Goal: Task Accomplishment & Management: Complete application form

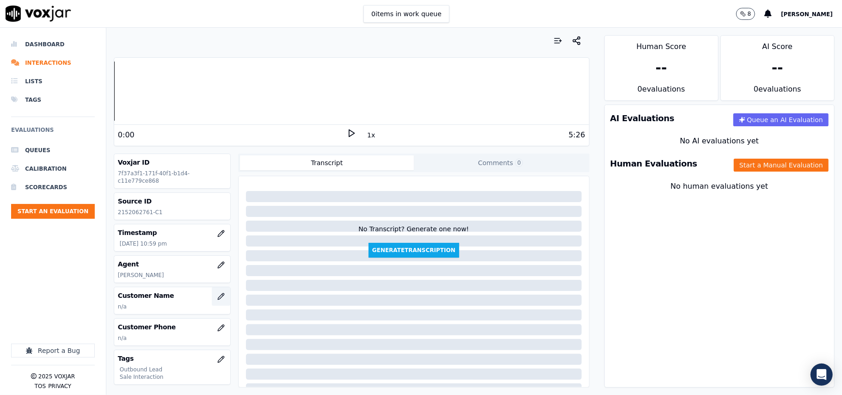
click at [217, 300] on icon "button" at bounding box center [220, 296] width 7 height 7
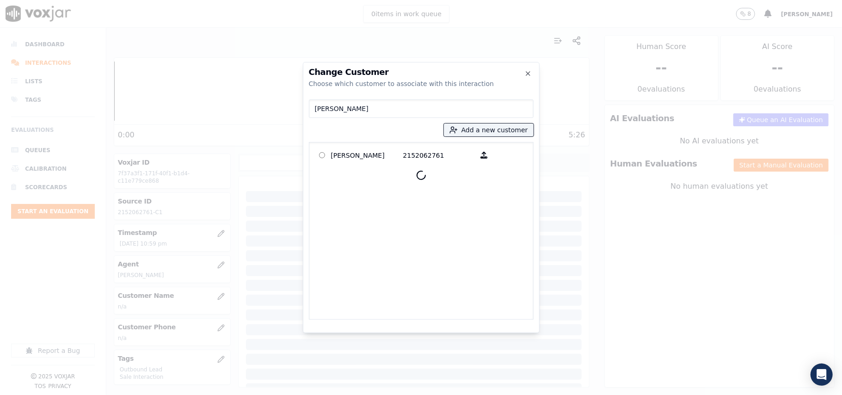
type input "[PERSON_NAME]"
click at [348, 156] on p "[PERSON_NAME]" at bounding box center [367, 155] width 72 height 14
click at [317, 153] on p at bounding box center [322, 155] width 18 height 14
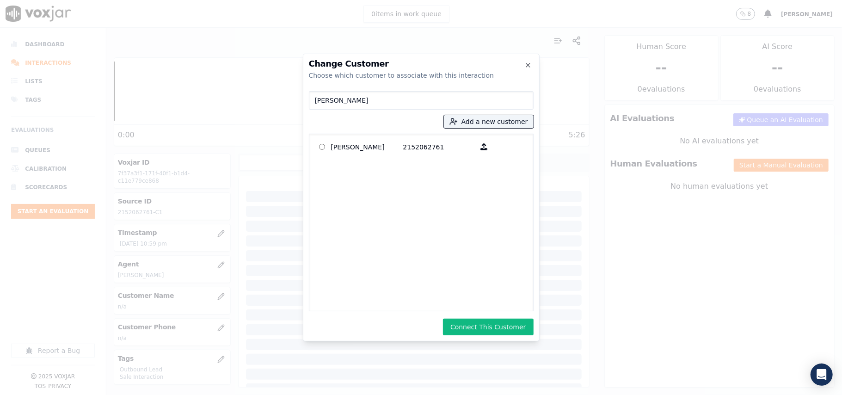
drag, startPoint x: 472, startPoint y: 319, endPoint x: 469, endPoint y: 305, distance: 13.9
click at [473, 318] on button "Connect This Customer" at bounding box center [488, 326] width 90 height 17
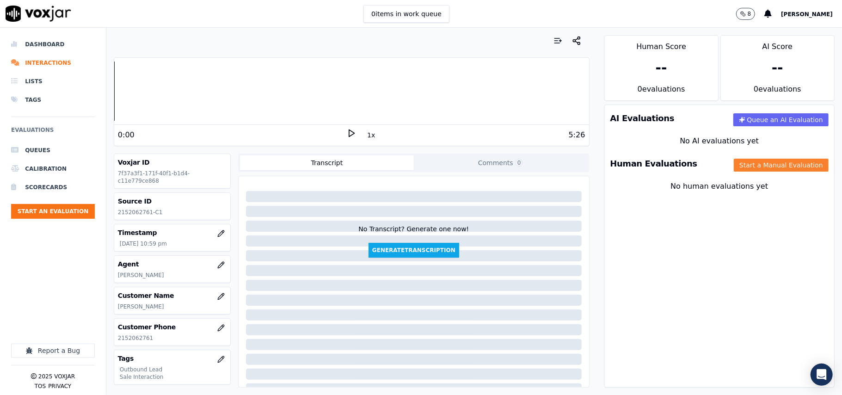
click at [757, 168] on button "Start a Manual Evaluation" at bounding box center [780, 165] width 95 height 13
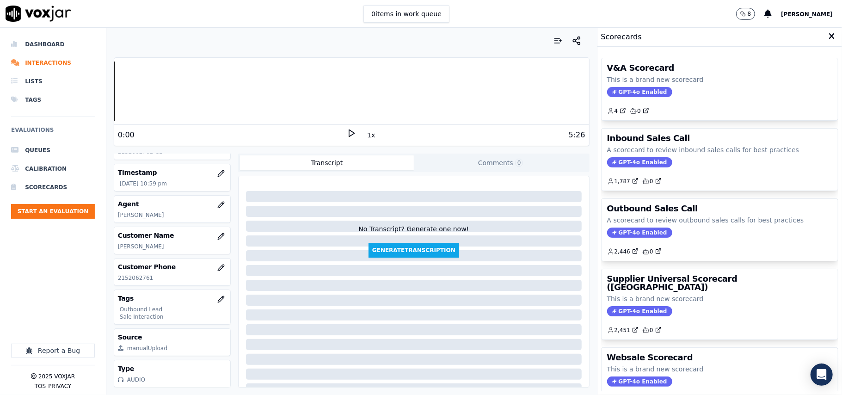
scroll to position [91, 0]
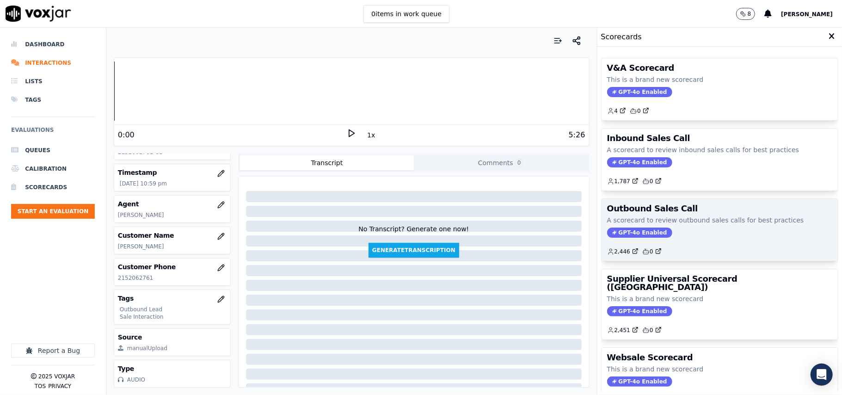
click at [607, 230] on span "GPT-4o Enabled" at bounding box center [639, 232] width 65 height 10
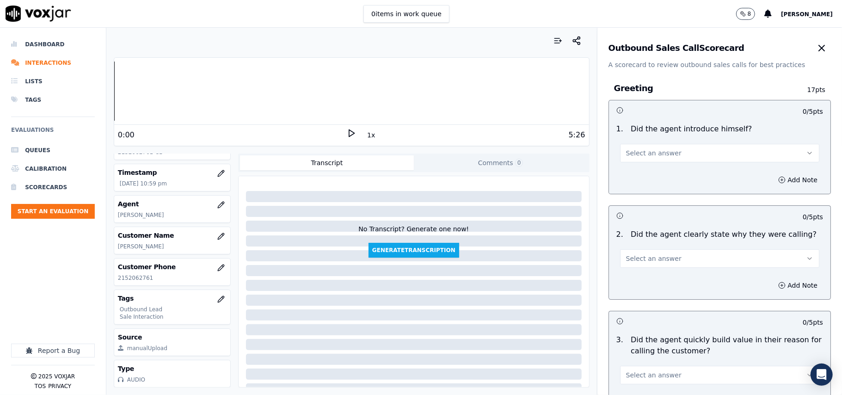
click at [669, 152] on button "Select an answer" at bounding box center [719, 153] width 199 height 18
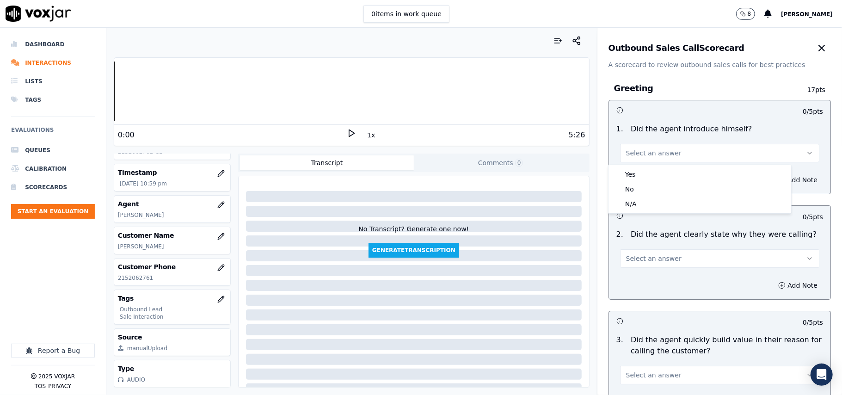
click at [665, 165] on div "Yes No N/A" at bounding box center [699, 189] width 183 height 48
click at [658, 177] on div "Yes" at bounding box center [699, 174] width 179 height 15
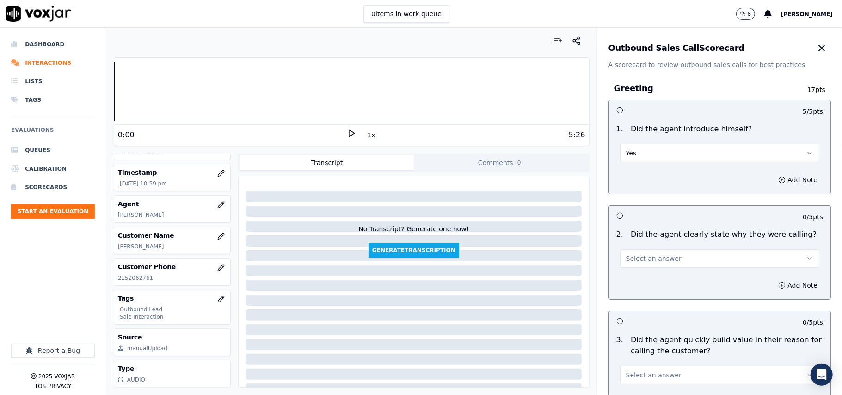
drag, startPoint x: 662, startPoint y: 261, endPoint x: 663, endPoint y: 265, distance: 4.6
click at [663, 261] on button "Select an answer" at bounding box center [719, 258] width 199 height 18
click at [663, 279] on div "Yes" at bounding box center [699, 279] width 179 height 15
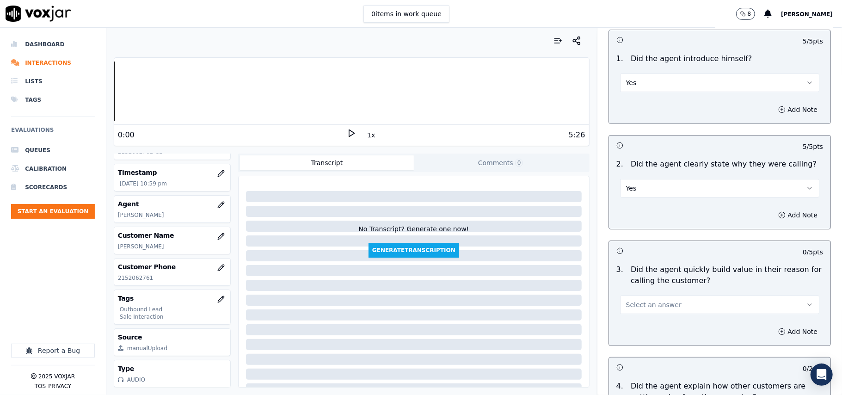
scroll to position [123, 0]
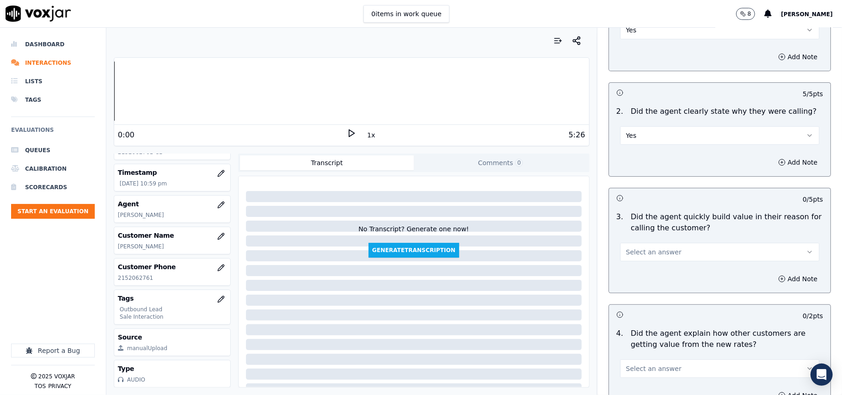
click at [659, 256] on span "Select an answer" at bounding box center [653, 251] width 55 height 9
click at [649, 276] on div "Yes" at bounding box center [699, 273] width 179 height 15
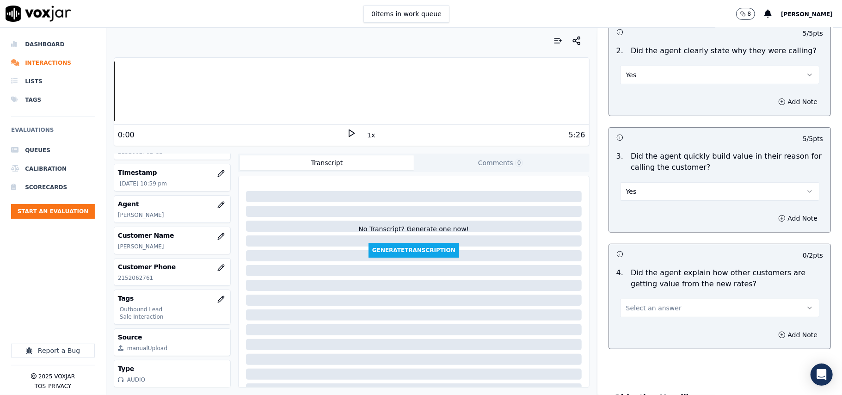
scroll to position [308, 0]
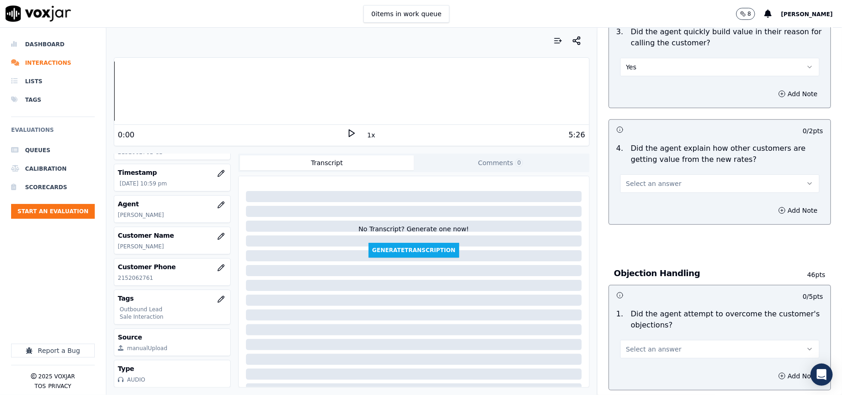
click at [657, 174] on div "Select an answer" at bounding box center [719, 182] width 199 height 20
drag, startPoint x: 646, startPoint y: 186, endPoint x: 644, endPoint y: 194, distance: 8.5
click at [646, 185] on span "Select an answer" at bounding box center [653, 183] width 55 height 9
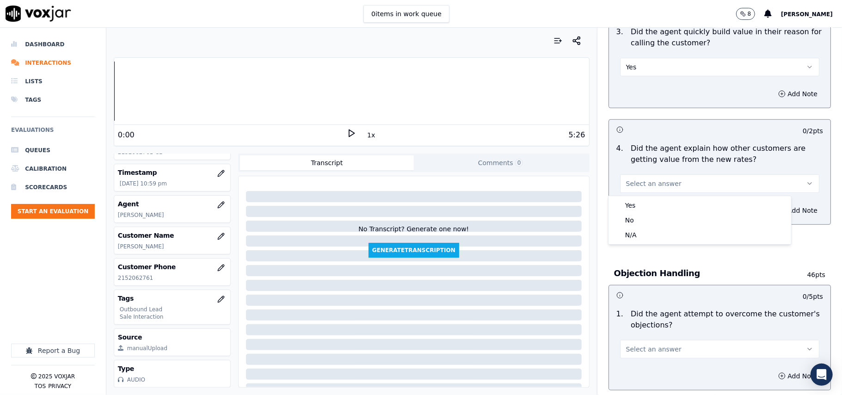
click at [644, 194] on div "4 . Did the agent explain how other customers are getting value from the new ra…" at bounding box center [719, 167] width 221 height 57
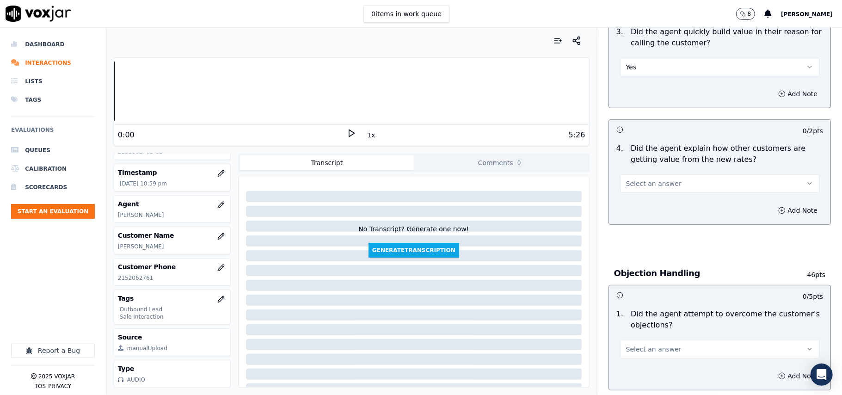
click at [650, 191] on button "Select an answer" at bounding box center [719, 183] width 199 height 18
click at [643, 207] on div "Yes" at bounding box center [699, 205] width 179 height 15
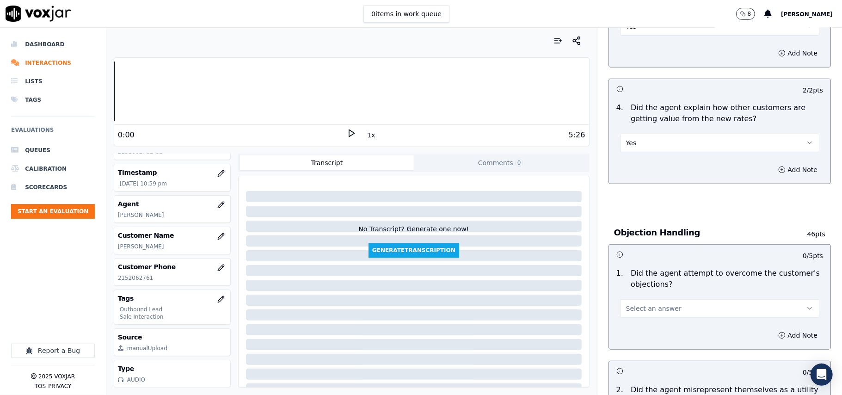
scroll to position [370, 0]
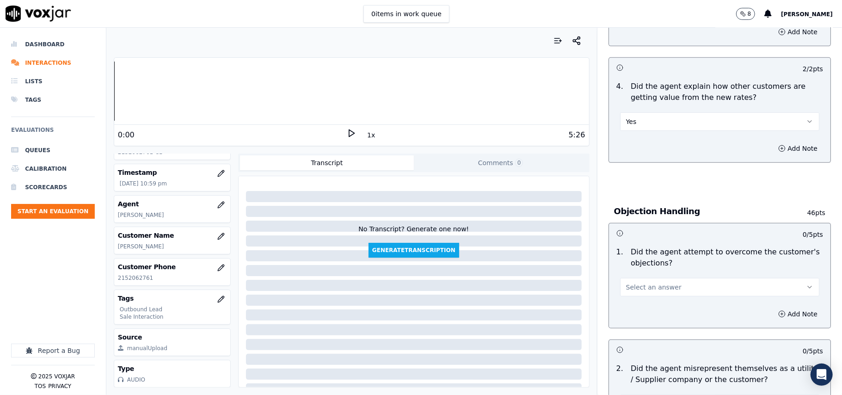
click at [666, 295] on button "Select an answer" at bounding box center [719, 287] width 199 height 18
drag, startPoint x: 643, startPoint y: 315, endPoint x: 648, endPoint y: 282, distance: 33.1
click at [644, 314] on div "Yes" at bounding box center [699, 309] width 179 height 15
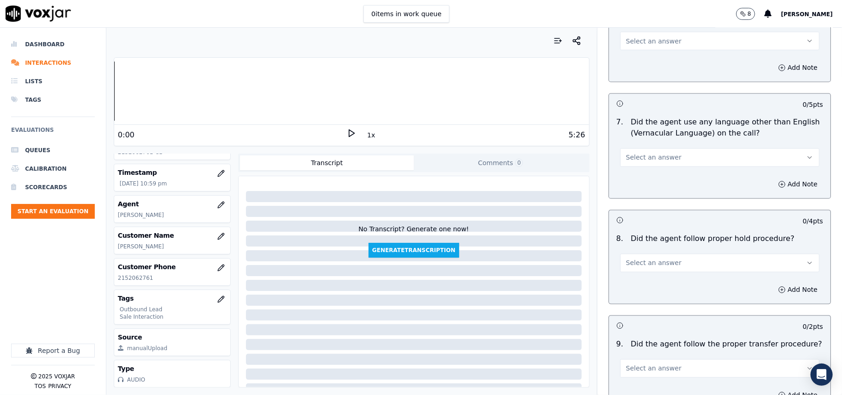
scroll to position [2305, 0]
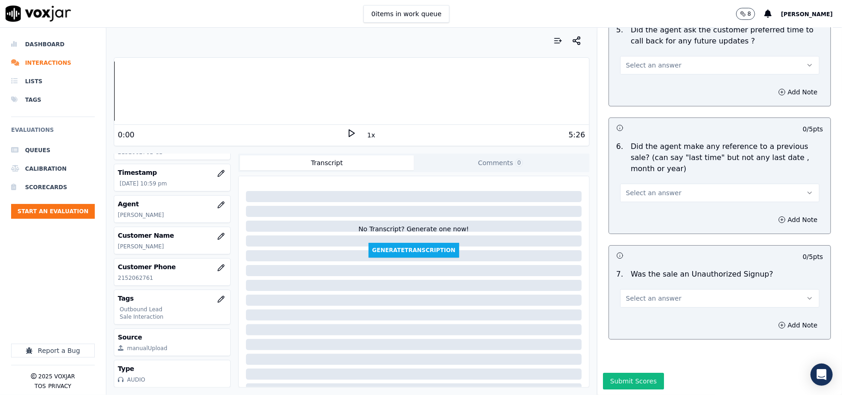
click at [636, 293] on span "Select an answer" at bounding box center [653, 297] width 55 height 9
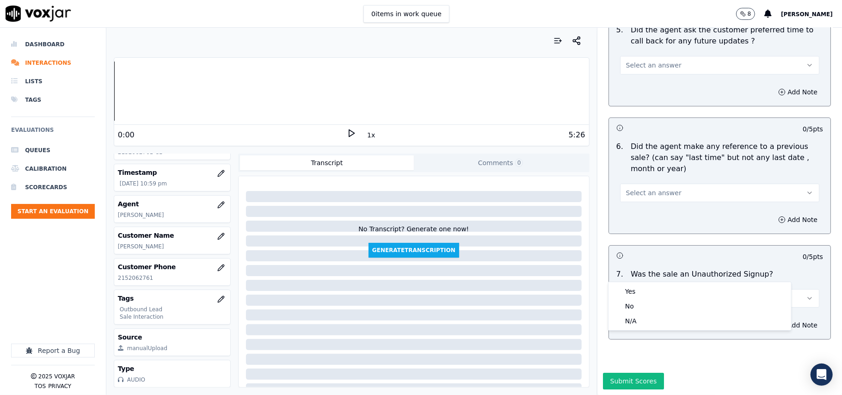
click at [631, 282] on div "Yes No N/A" at bounding box center [699, 306] width 183 height 48
drag, startPoint x: 625, startPoint y: 293, endPoint x: 623, endPoint y: 283, distance: 9.3
click at [625, 292] on div "Yes" at bounding box center [699, 291] width 179 height 15
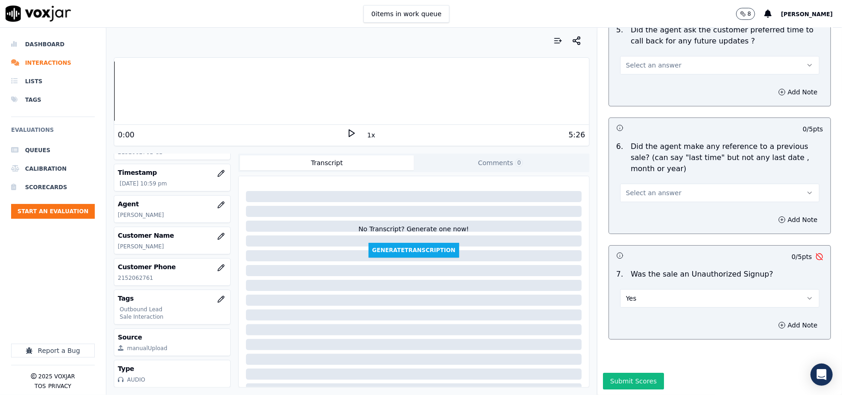
click at [649, 289] on button "Yes" at bounding box center [719, 298] width 199 height 18
click at [638, 309] on div "No" at bounding box center [699, 306] width 179 height 15
click at [638, 183] on button "Select an answer" at bounding box center [719, 192] width 199 height 18
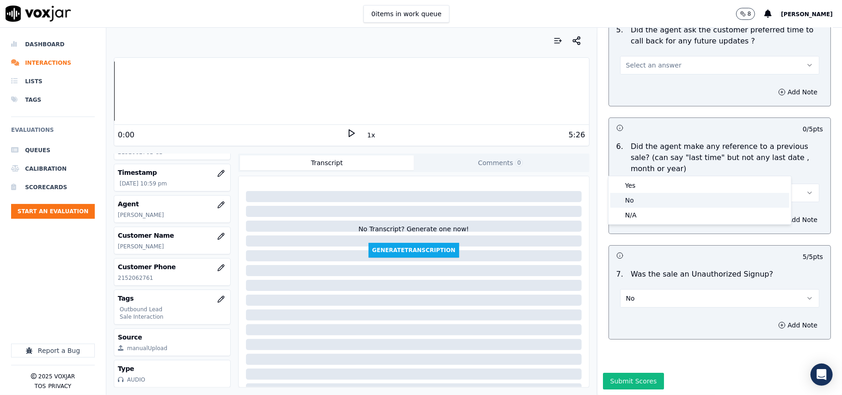
click at [627, 197] on div "No" at bounding box center [699, 200] width 179 height 15
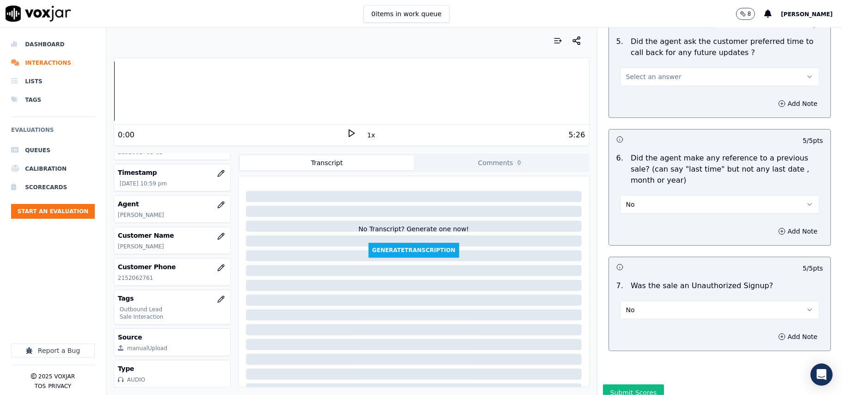
scroll to position [2182, 0]
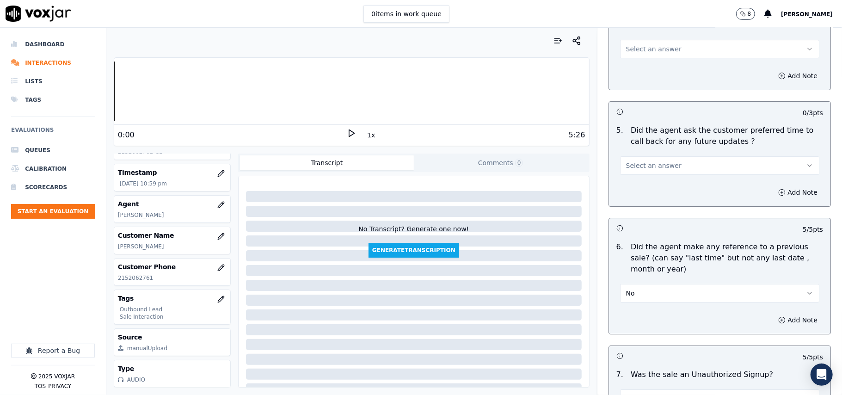
click at [655, 165] on button "Select an answer" at bounding box center [719, 165] width 199 height 18
drag, startPoint x: 659, startPoint y: 184, endPoint x: 672, endPoint y: 189, distance: 13.7
click at [660, 184] on div "Yes" at bounding box center [699, 180] width 179 height 15
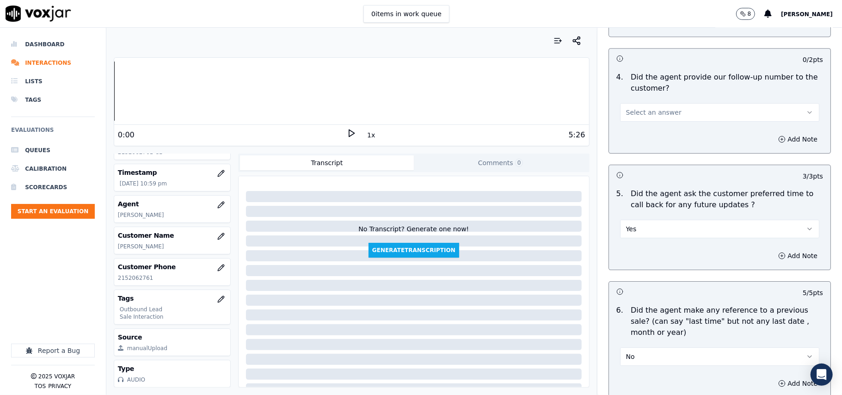
scroll to position [2059, 0]
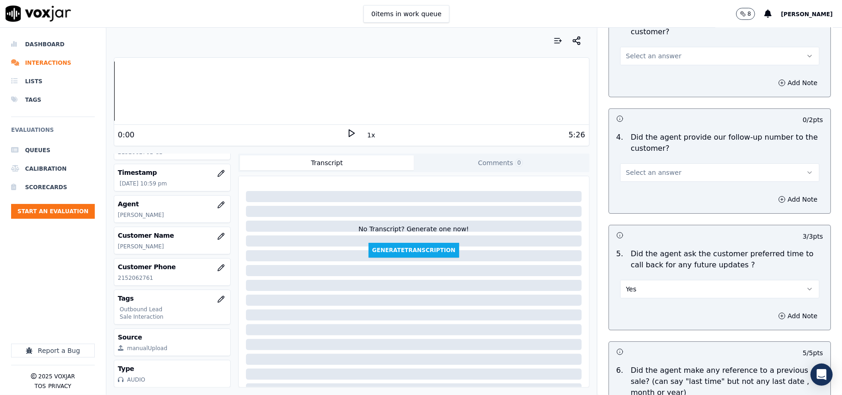
click at [668, 293] on div "5 . Did the agent ask the customer preferred time to call back for any future u…" at bounding box center [719, 272] width 221 height 57
click at [655, 285] on button "Yes" at bounding box center [719, 289] width 199 height 18
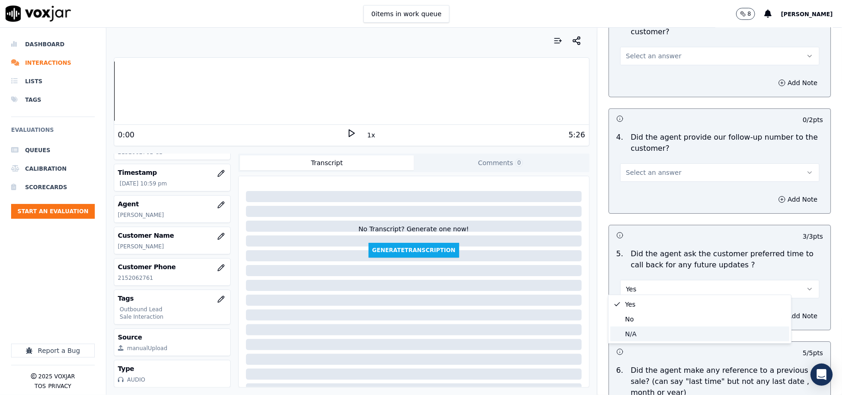
click at [636, 331] on div "N/A" at bounding box center [699, 333] width 179 height 15
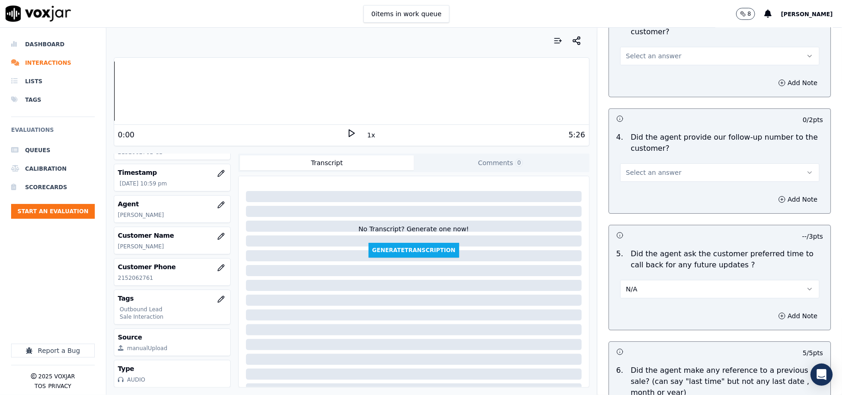
click at [642, 168] on span "Select an answer" at bounding box center [653, 172] width 55 height 9
click at [645, 187] on div "Yes" at bounding box center [699, 187] width 179 height 15
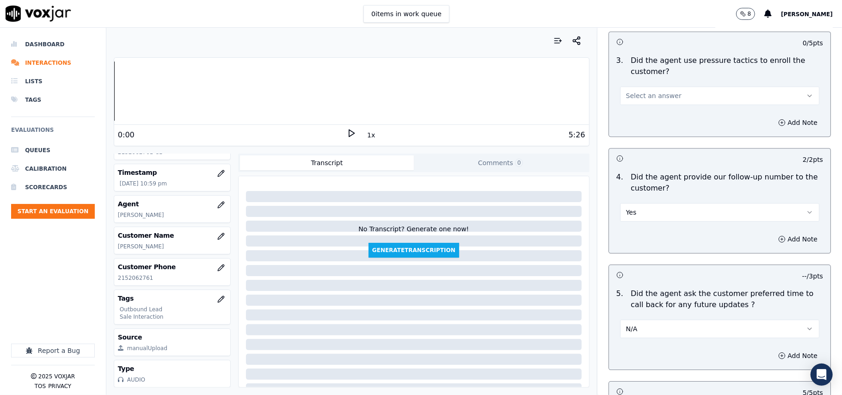
scroll to position [1936, 0]
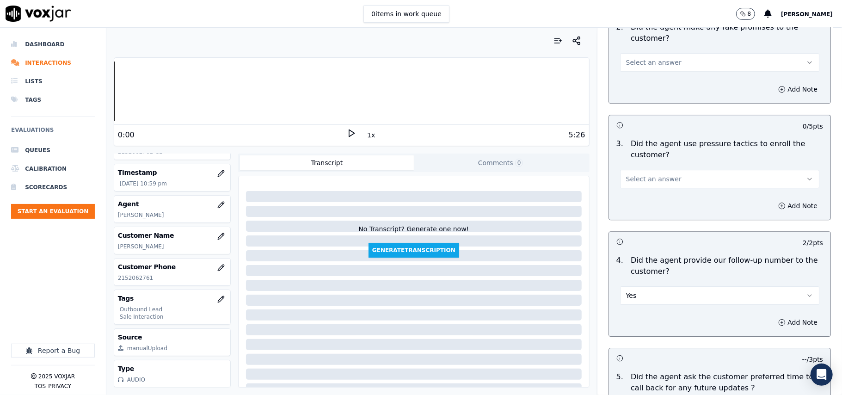
click at [668, 174] on button "Select an answer" at bounding box center [719, 179] width 199 height 18
click at [657, 206] on div "No" at bounding box center [699, 208] width 179 height 15
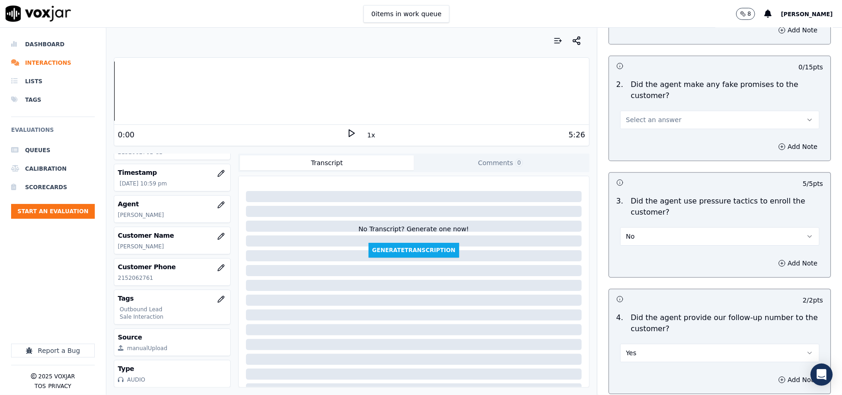
scroll to position [1812, 0]
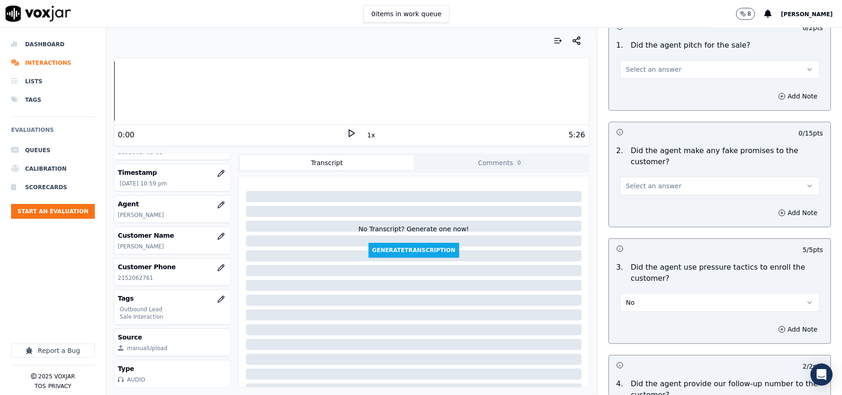
click at [676, 181] on button "Select an answer" at bounding box center [719, 186] width 199 height 18
click at [667, 209] on div "No" at bounding box center [699, 215] width 179 height 15
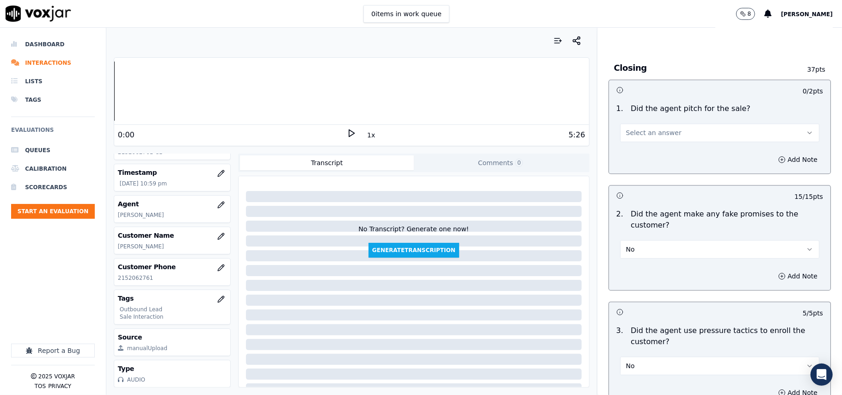
scroll to position [1689, 0]
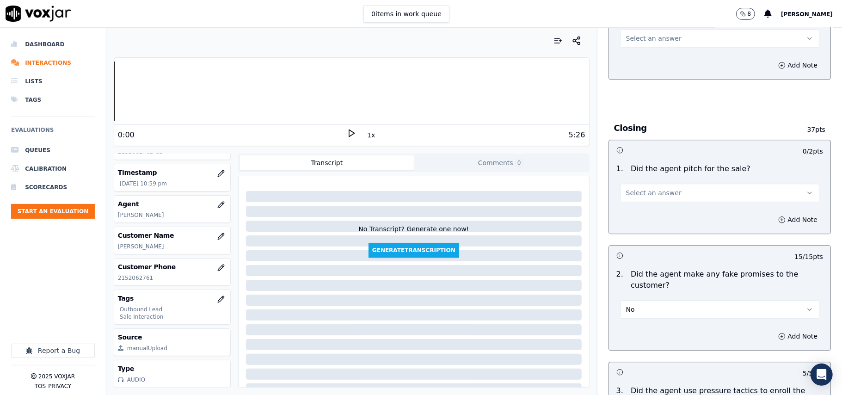
click at [667, 190] on button "Select an answer" at bounding box center [719, 192] width 199 height 18
click at [666, 202] on div "Yes" at bounding box center [699, 206] width 179 height 15
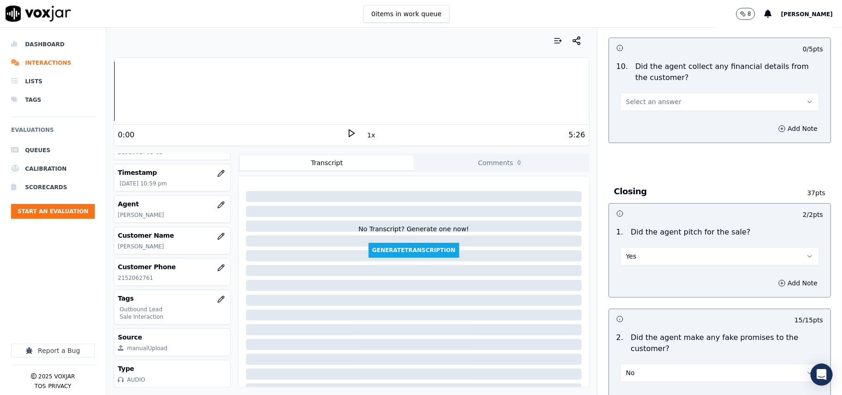
scroll to position [1566, 0]
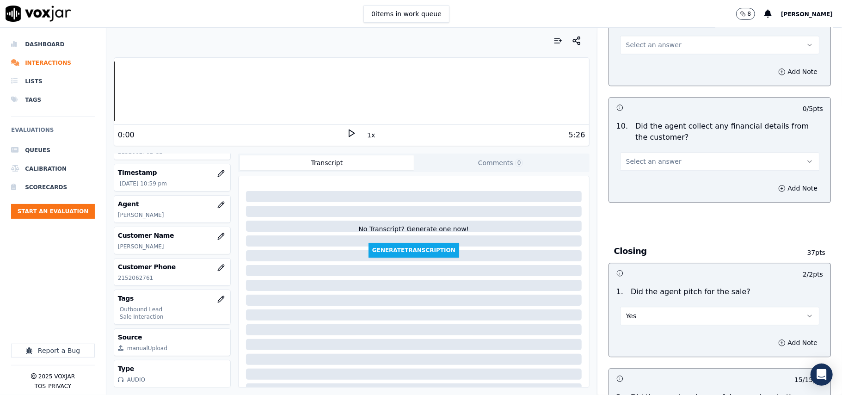
click at [686, 164] on div "10 . Did the agent collect any financial details from the customer? Select an a…" at bounding box center [719, 145] width 221 height 57
click at [684, 160] on button "Select an answer" at bounding box center [719, 161] width 199 height 18
click at [664, 193] on div "No" at bounding box center [699, 190] width 179 height 15
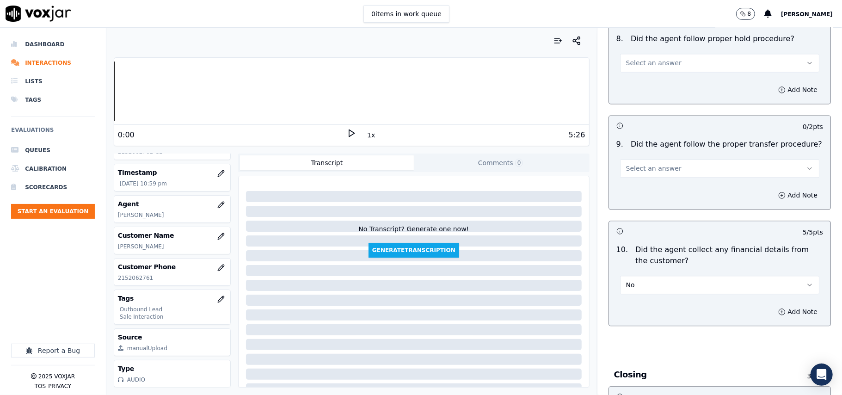
click at [659, 167] on button "Select an answer" at bounding box center [719, 168] width 199 height 18
click at [661, 180] on div "Yes" at bounding box center [699, 181] width 179 height 15
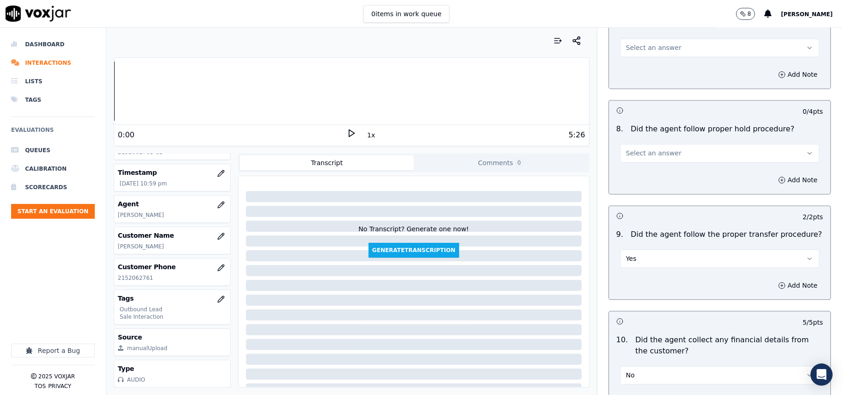
scroll to position [1258, 0]
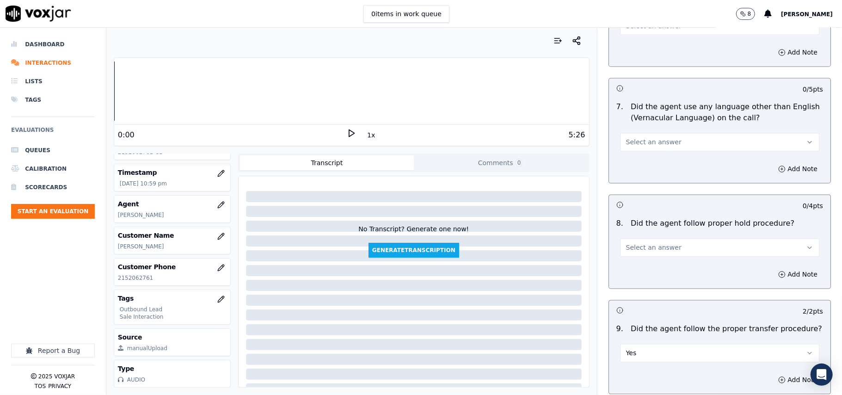
click at [675, 238] on button "Select an answer" at bounding box center [719, 247] width 199 height 18
click at [663, 259] on div "Yes" at bounding box center [699, 261] width 179 height 15
click at [686, 143] on button "Select an answer" at bounding box center [719, 142] width 199 height 18
click at [676, 165] on div "No" at bounding box center [699, 170] width 179 height 15
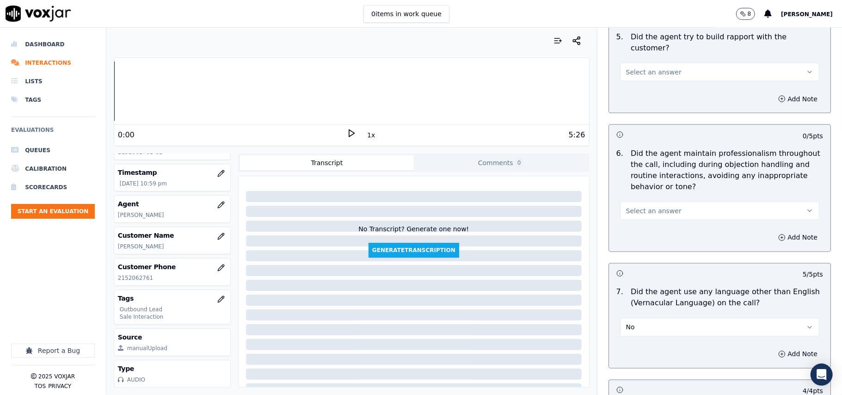
click at [666, 202] on button "Select an answer" at bounding box center [719, 211] width 199 height 18
click at [657, 219] on div "Yes" at bounding box center [699, 223] width 179 height 15
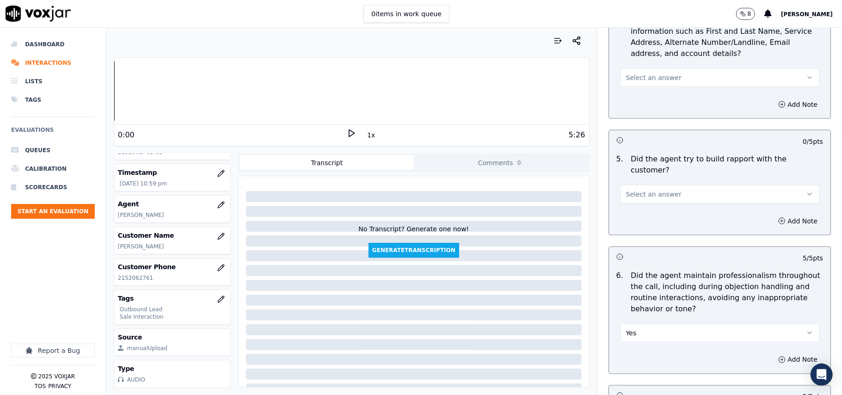
scroll to position [949, 0]
click at [673, 193] on button "Select an answer" at bounding box center [719, 195] width 199 height 18
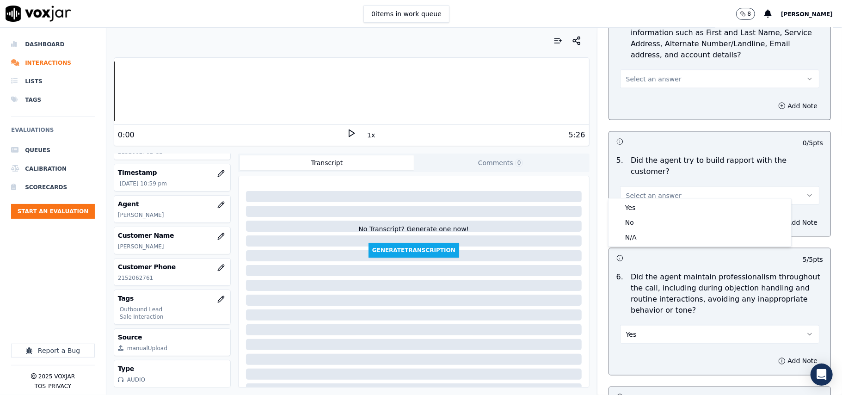
click at [673, 195] on button "Select an answer" at bounding box center [719, 195] width 199 height 18
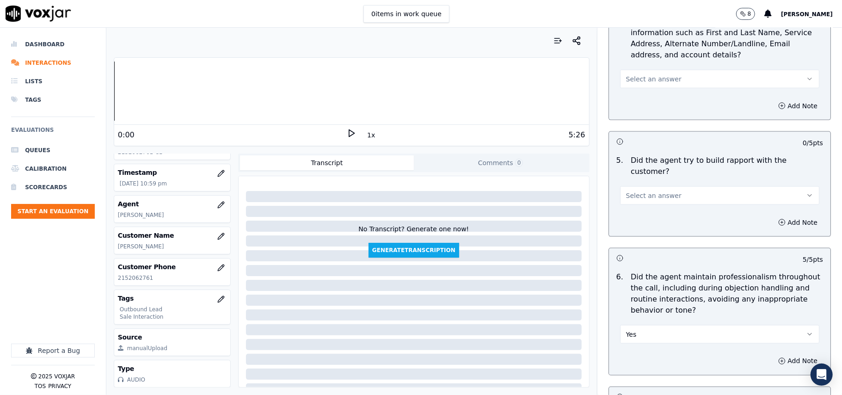
click at [666, 193] on button "Select an answer" at bounding box center [719, 195] width 199 height 18
click at [663, 212] on div "Yes" at bounding box center [699, 207] width 179 height 15
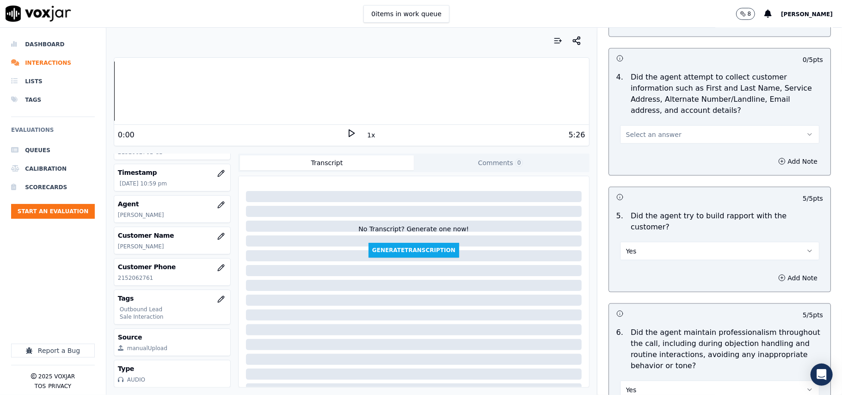
scroll to position [826, 0]
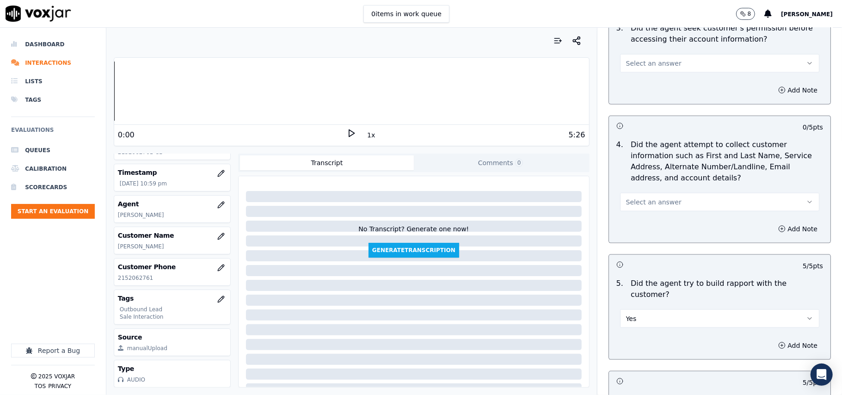
click at [652, 210] on button "Select an answer" at bounding box center [719, 202] width 199 height 18
click at [648, 228] on div "Yes" at bounding box center [699, 225] width 179 height 15
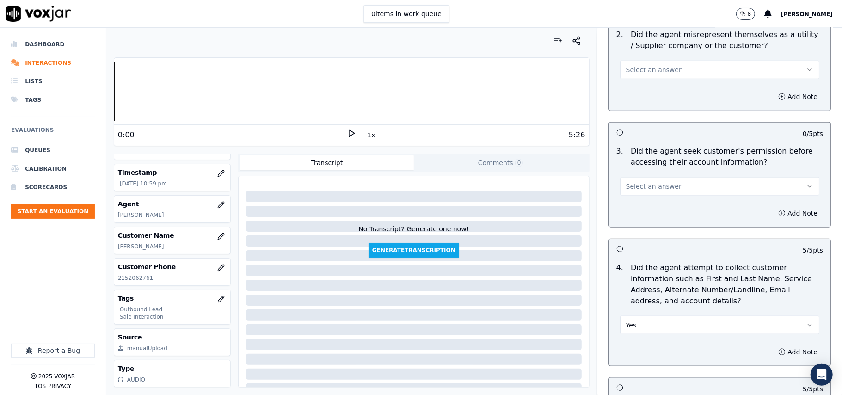
scroll to position [703, 0]
click at [649, 198] on div "3 . Did the agent seek customer's permission before accessing their account inf…" at bounding box center [719, 170] width 221 height 57
click at [649, 189] on span "Select an answer" at bounding box center [653, 186] width 55 height 9
click at [649, 202] on div "Yes" at bounding box center [699, 209] width 179 height 15
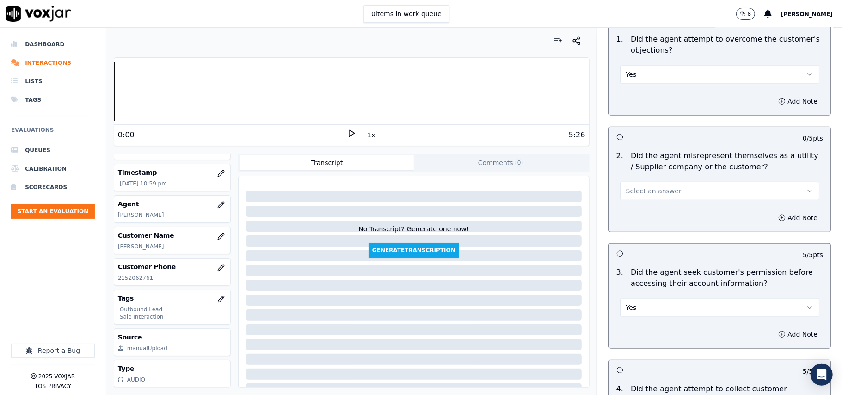
scroll to position [580, 0]
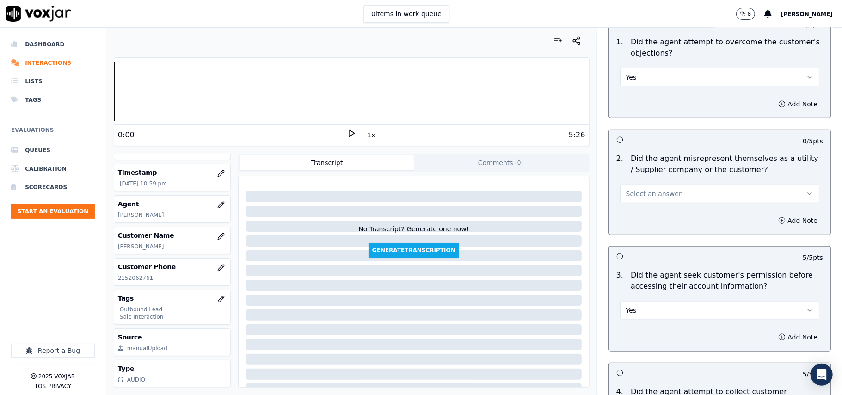
click at [655, 202] on button "Select an answer" at bounding box center [719, 193] width 199 height 18
click at [649, 213] on div "Yes" at bounding box center [699, 215] width 179 height 15
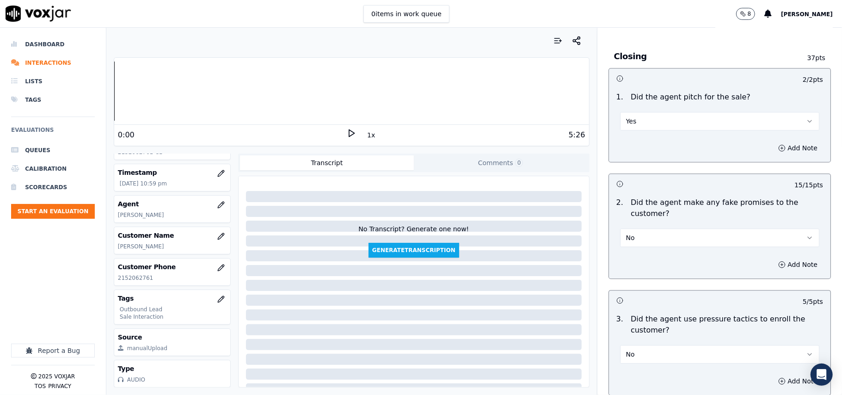
scroll to position [2305, 0]
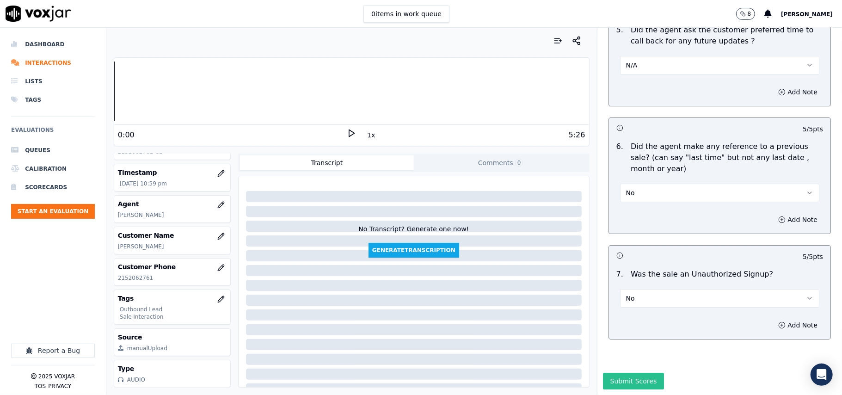
click at [612, 373] on button "Submit Scores" at bounding box center [633, 381] width 61 height 17
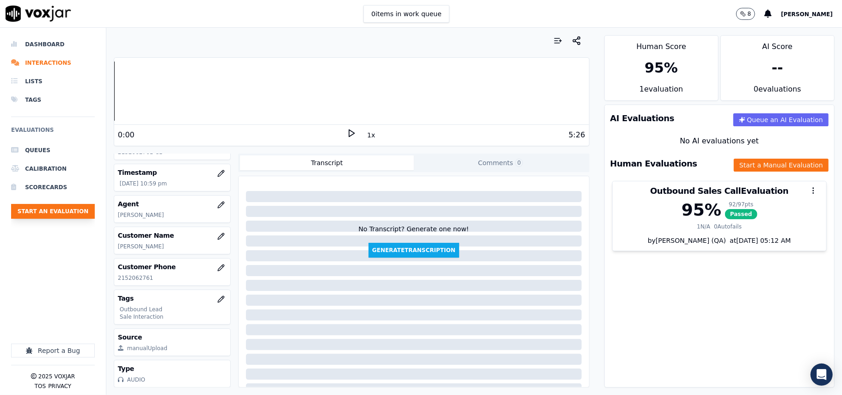
click at [80, 204] on button "Start an Evaluation" at bounding box center [53, 211] width 84 height 15
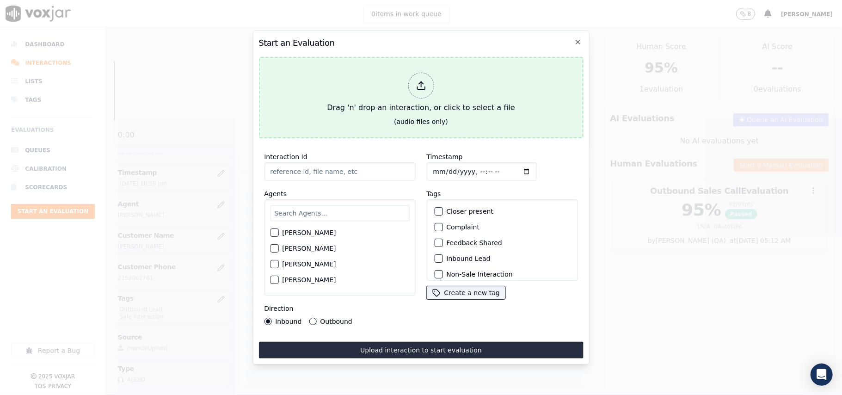
click at [374, 87] on div "Drag 'n' drop an interaction, or click to select a file" at bounding box center [420, 93] width 195 height 48
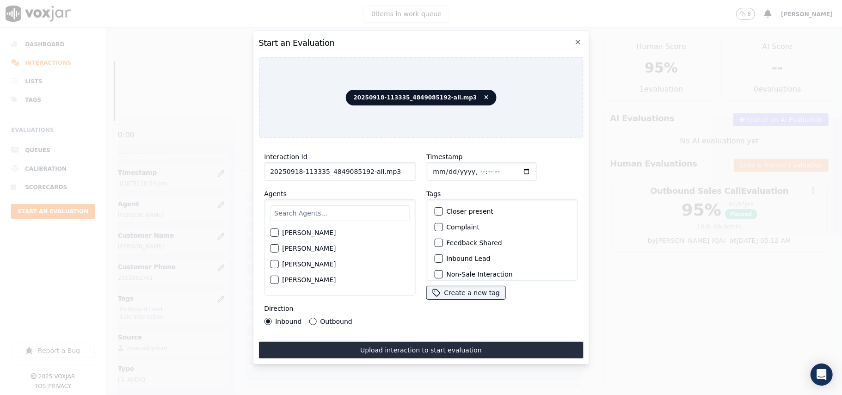
drag, startPoint x: 385, startPoint y: 169, endPoint x: 363, endPoint y: 172, distance: 22.0
click at [363, 172] on input "20250918-113335_4849085192-all.mp3" at bounding box center [339, 171] width 151 height 18
type input "20250918-113335_4849085192-C1"
click at [442, 167] on input "Timestamp" at bounding box center [481, 171] width 110 height 18
type input "[DATE]T23:42"
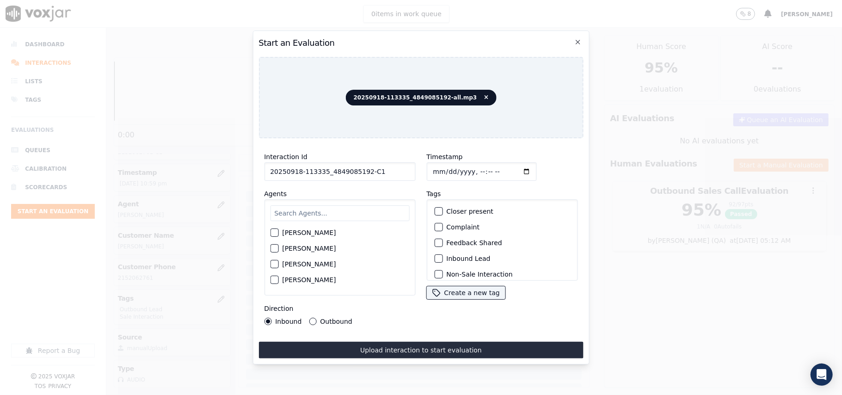
click at [300, 220] on div "[PERSON_NAME] [PERSON_NAME] [PERSON_NAME] [PERSON_NAME] [PERSON_NAME] [PERSON_N…" at bounding box center [339, 247] width 151 height 96
click at [302, 210] on input "text" at bounding box center [339, 213] width 139 height 16
type input "Walte"
click at [326, 230] on div "[PERSON_NAME]" at bounding box center [339, 235] width 139 height 16
click at [291, 232] on label "[PERSON_NAME]" at bounding box center [309, 235] width 54 height 6
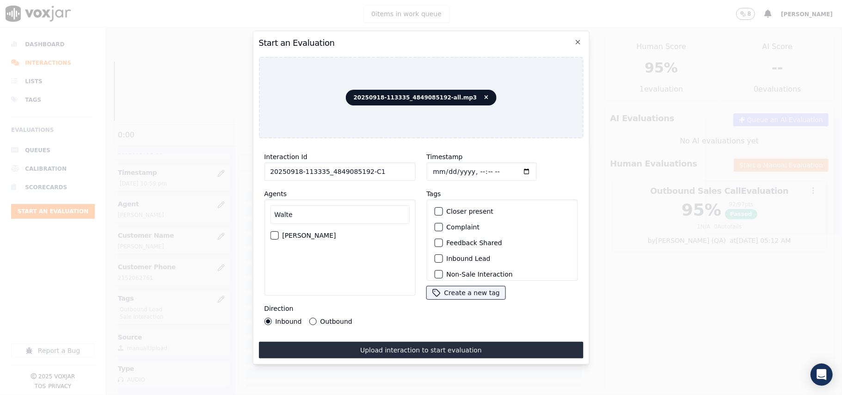
click at [278, 231] on button "[PERSON_NAME]" at bounding box center [274, 235] width 8 height 8
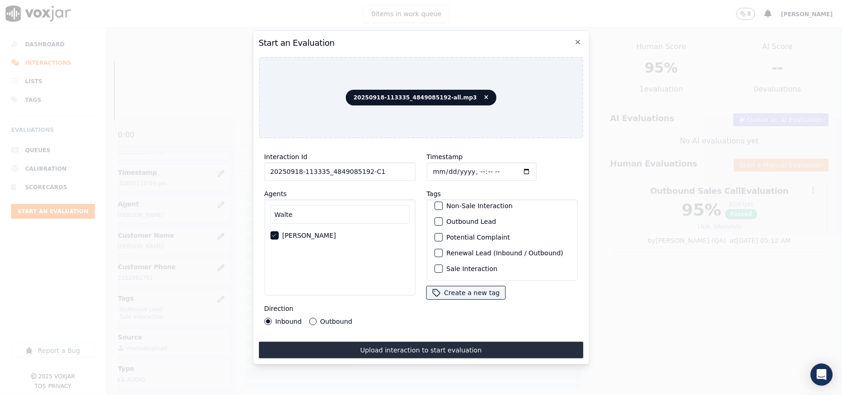
click at [456, 265] on label "Sale Interaction" at bounding box center [471, 268] width 51 height 6
click at [442, 264] on button "Sale Interaction" at bounding box center [438, 268] width 8 height 8
click at [445, 199] on div "Closer present Complaint Feedback Shared Inbound Lead Non-Sale Interaction Outb…" at bounding box center [501, 239] width 151 height 81
click at [438, 217] on button "Outbound Lead" at bounding box center [438, 221] width 8 height 8
click at [328, 311] on div "Direction Inbound Outbound" at bounding box center [339, 314] width 151 height 22
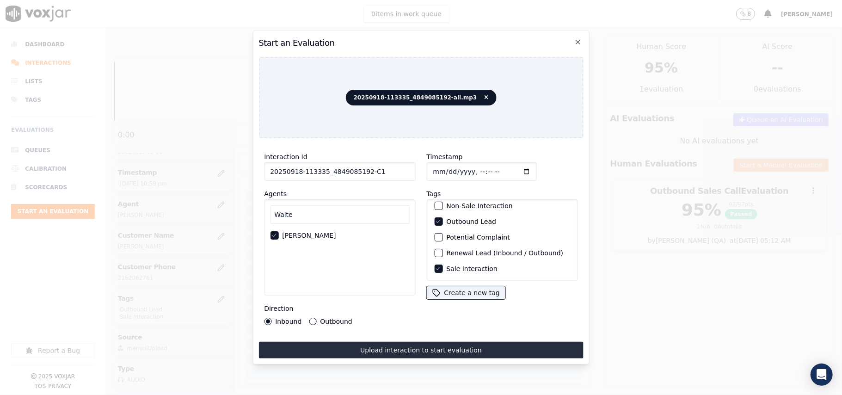
click at [311, 318] on button "Outbound" at bounding box center [312, 321] width 7 height 7
click at [373, 344] on button "Upload interaction to start evaluation" at bounding box center [420, 350] width 324 height 17
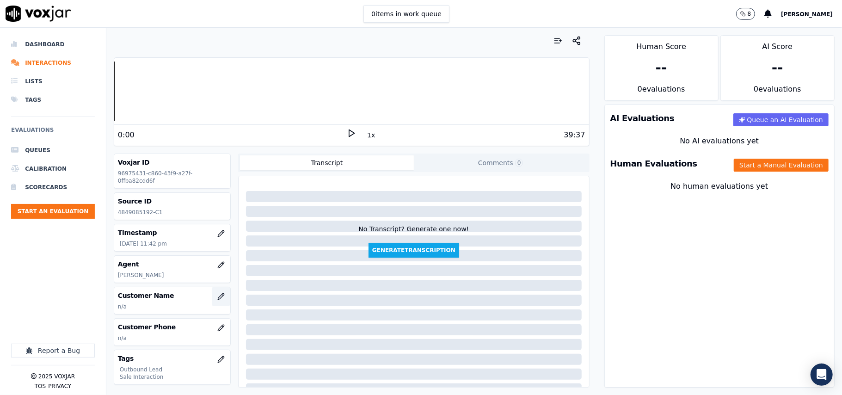
click at [217, 300] on icon "button" at bounding box center [220, 296] width 7 height 7
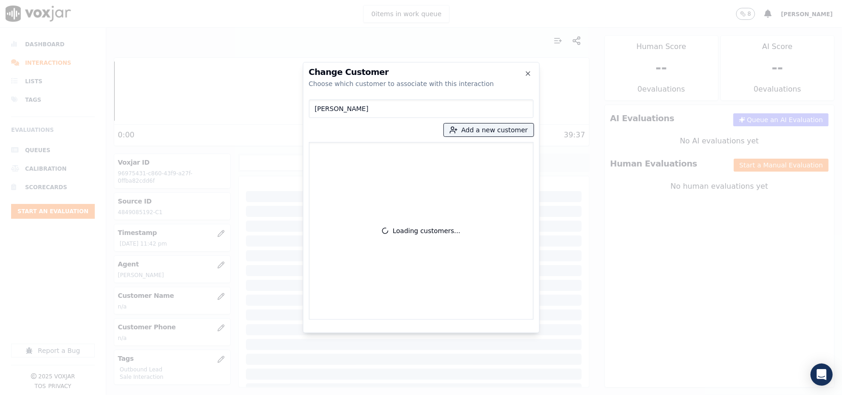
click at [317, 106] on input "[PERSON_NAME]" at bounding box center [421, 108] width 225 height 18
type input "[PERSON_NAME]"
drag, startPoint x: 361, startPoint y: 160, endPoint x: 472, endPoint y: 263, distance: 152.1
click at [362, 161] on p "[PERSON_NAME]" at bounding box center [367, 155] width 72 height 14
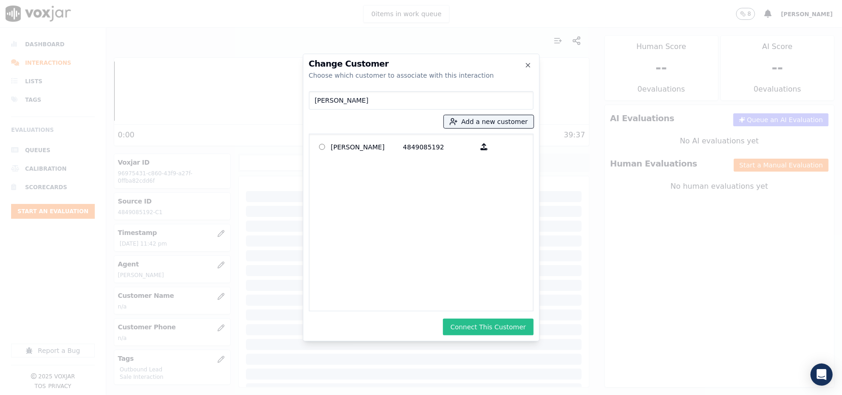
click at [472, 322] on button "Connect This Customer" at bounding box center [488, 326] width 90 height 17
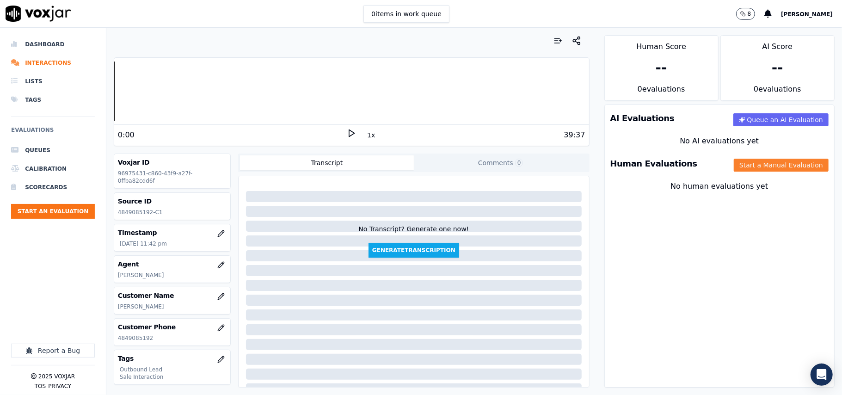
click at [733, 166] on button "Start a Manual Evaluation" at bounding box center [780, 165] width 95 height 13
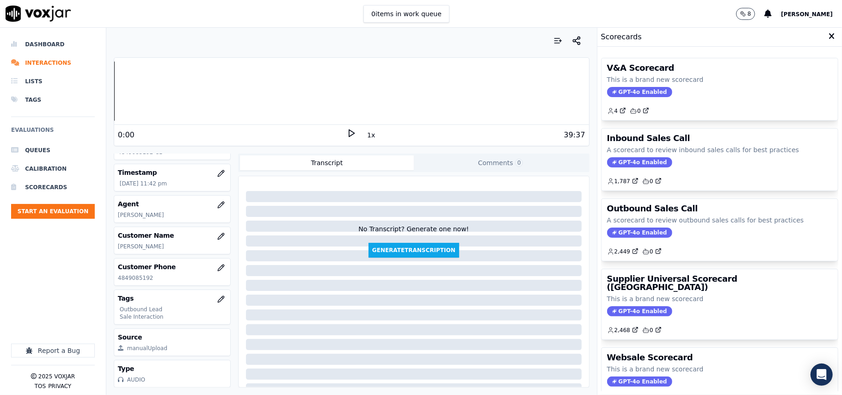
scroll to position [91, 0]
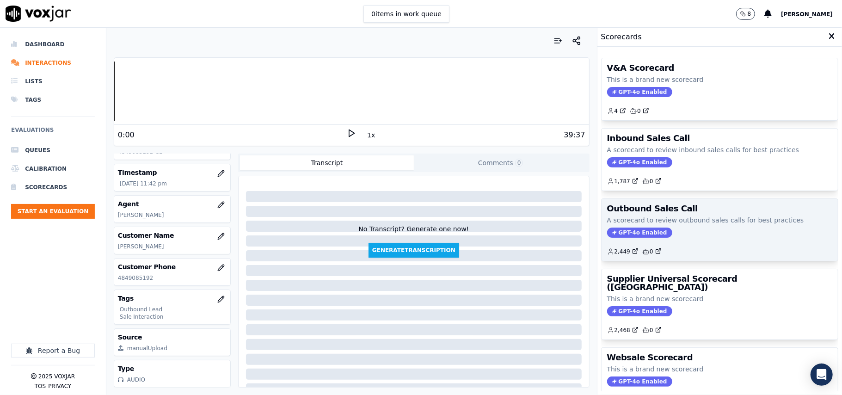
click at [618, 235] on span "GPT-4o Enabled" at bounding box center [639, 232] width 65 height 10
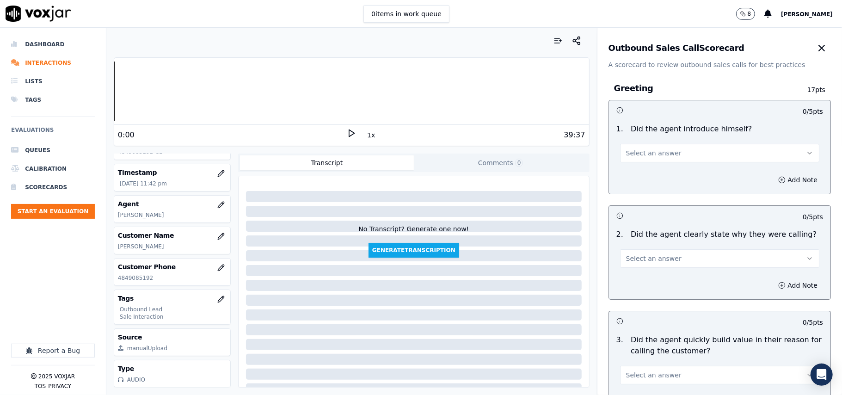
scroll to position [659, 0]
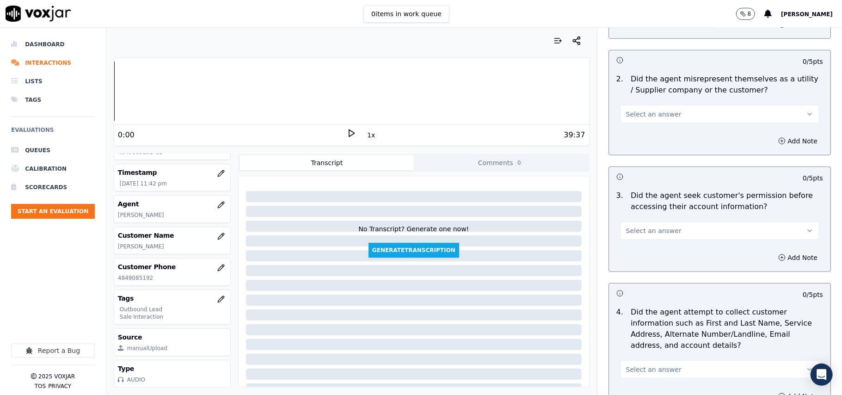
click at [682, 233] on button "Select an answer" at bounding box center [719, 230] width 199 height 18
click at [631, 256] on div "Yes" at bounding box center [699, 253] width 179 height 15
click at [772, 256] on button "Add Note" at bounding box center [797, 257] width 50 height 13
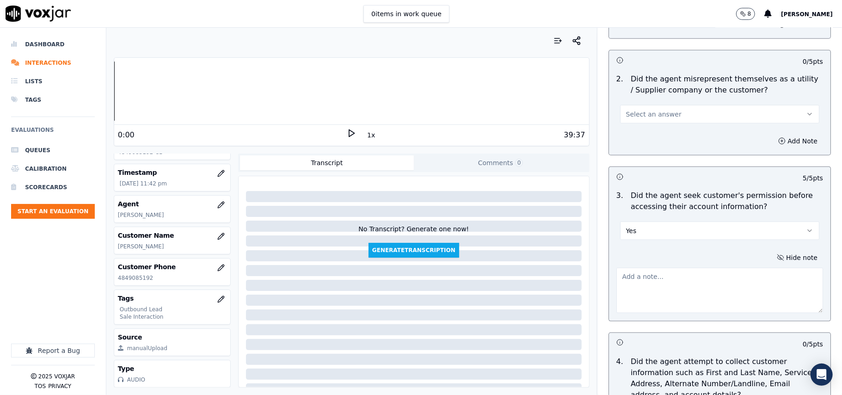
click at [616, 284] on textarea at bounding box center [719, 290] width 207 height 45
click at [640, 233] on button "Yes" at bounding box center [719, 230] width 199 height 18
click at [631, 263] on div "No" at bounding box center [699, 268] width 179 height 15
click at [650, 281] on textarea at bounding box center [719, 290] width 207 height 45
paste textarea "@06:40 - The agent accessed the customer’s account without taking prior permiss…"
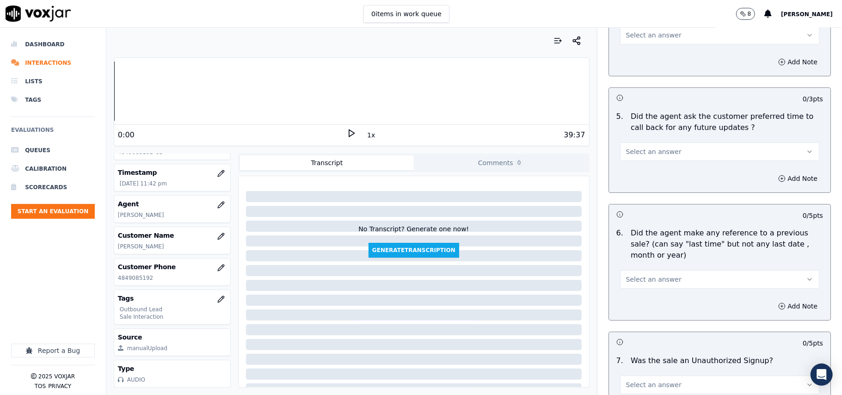
scroll to position [2354, 0]
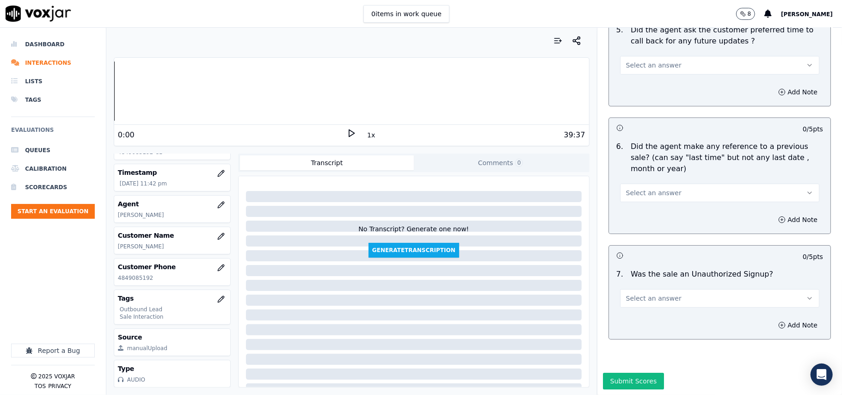
type textarea "@06:40 - The agent accessed the customer’s account without taking prior permiss…"
click at [677, 289] on button "Select an answer" at bounding box center [719, 298] width 199 height 18
click at [631, 304] on div "No" at bounding box center [699, 306] width 179 height 15
click at [638, 183] on button "Select an answer" at bounding box center [719, 192] width 199 height 18
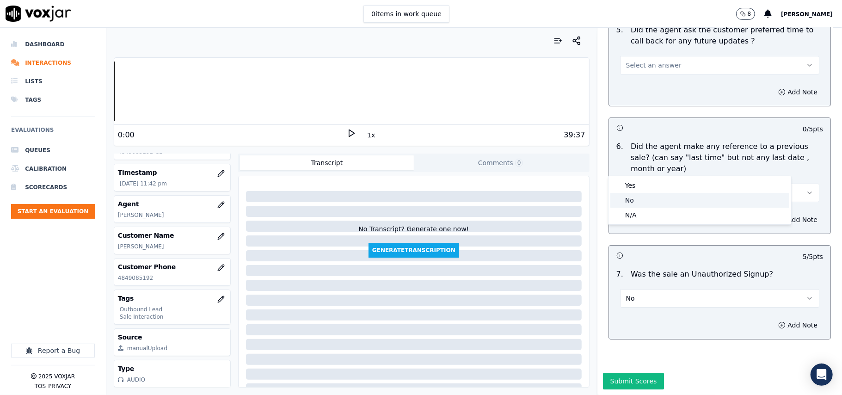
click at [629, 196] on div "No" at bounding box center [699, 200] width 179 height 15
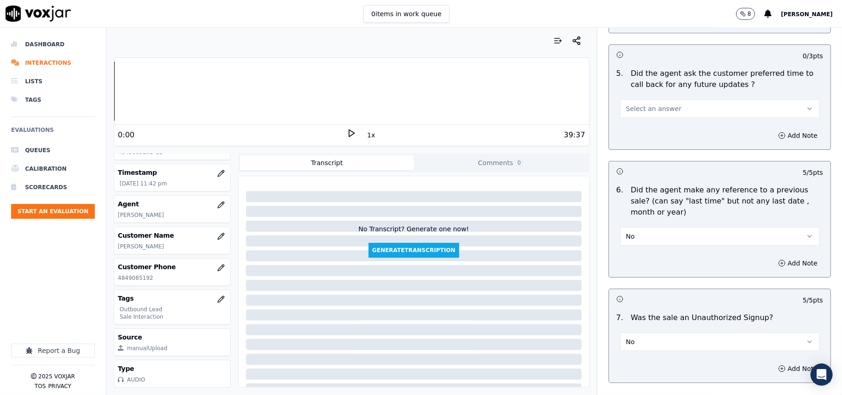
scroll to position [2231, 0]
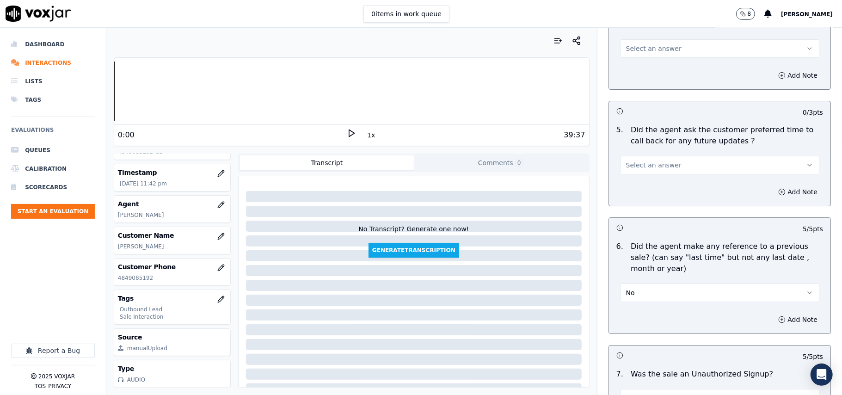
click at [659, 165] on button "Select an answer" at bounding box center [719, 165] width 199 height 18
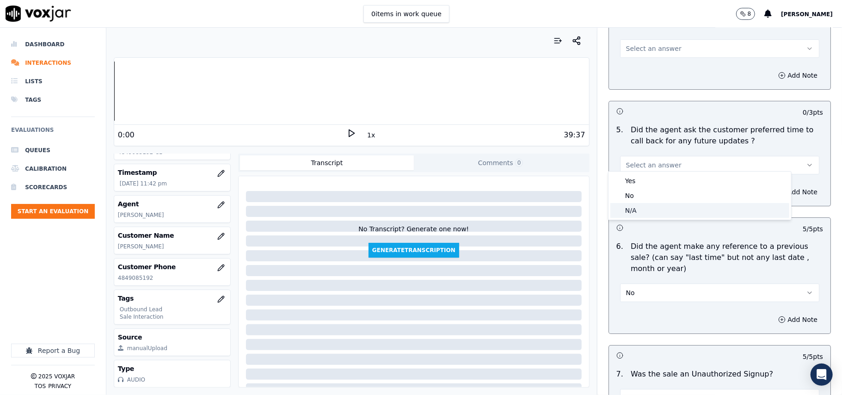
click at [653, 206] on div "N/A" at bounding box center [699, 210] width 179 height 15
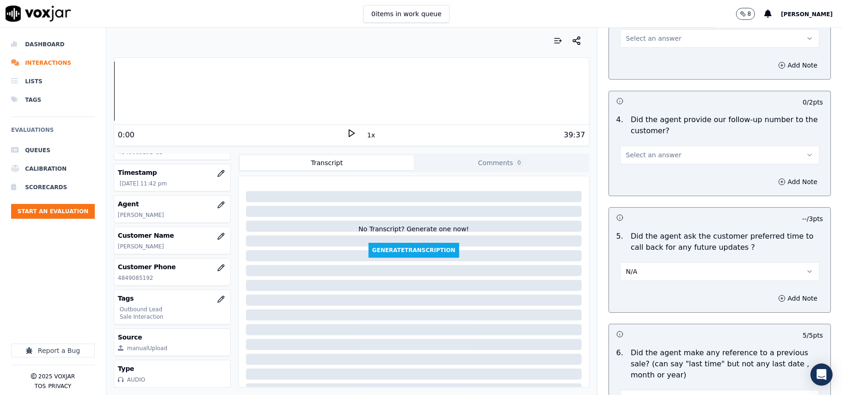
scroll to position [2047, 0]
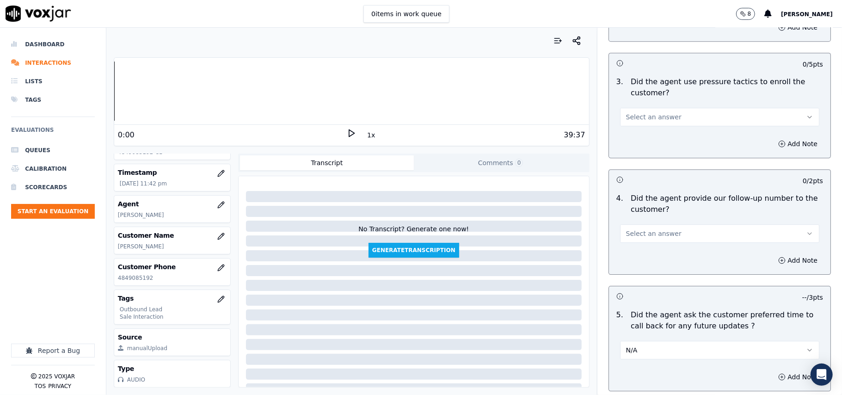
click at [652, 229] on span "Select an answer" at bounding box center [653, 233] width 55 height 9
click at [639, 257] on div "No" at bounding box center [699, 264] width 179 height 15
drag, startPoint x: 653, startPoint y: 226, endPoint x: 651, endPoint y: 237, distance: 10.3
click at [653, 226] on button "No" at bounding box center [719, 233] width 199 height 18
click at [641, 250] on div "Yes" at bounding box center [699, 249] width 179 height 15
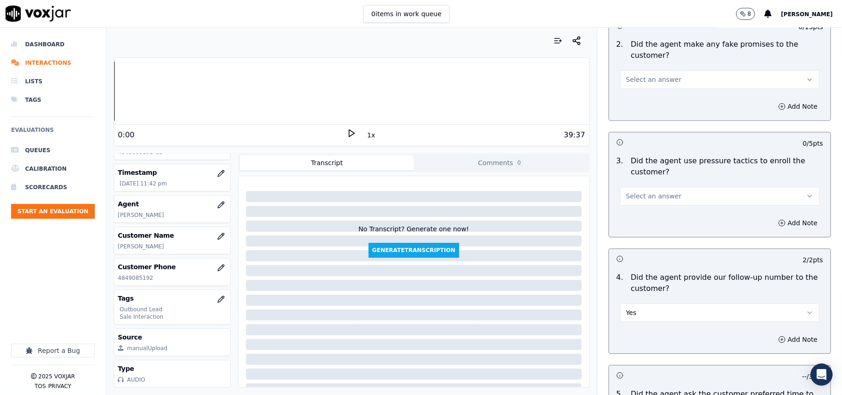
scroll to position [1923, 0]
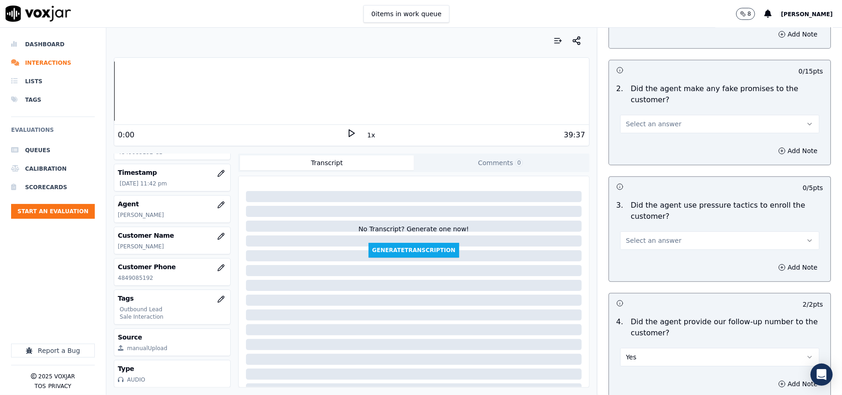
click at [644, 236] on span "Select an answer" at bounding box center [653, 240] width 55 height 9
click at [635, 269] on div "No" at bounding box center [699, 270] width 179 height 15
click at [664, 137] on div "Add Note" at bounding box center [719, 151] width 221 height 28
click at [651, 119] on span "Select an answer" at bounding box center [653, 123] width 55 height 9
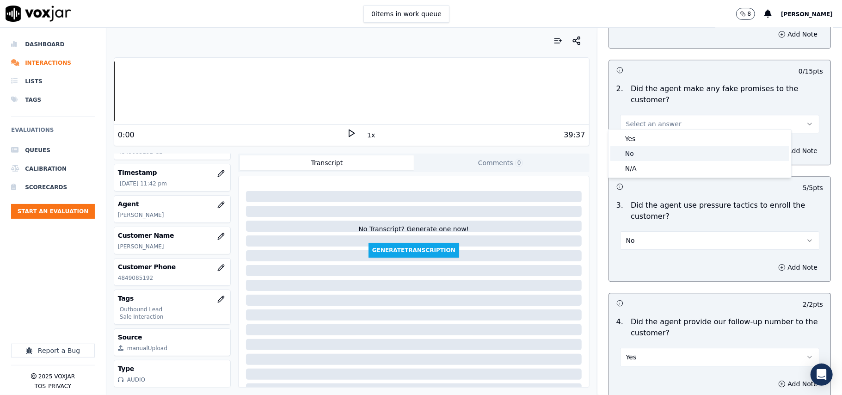
click at [638, 158] on div "No" at bounding box center [699, 153] width 179 height 15
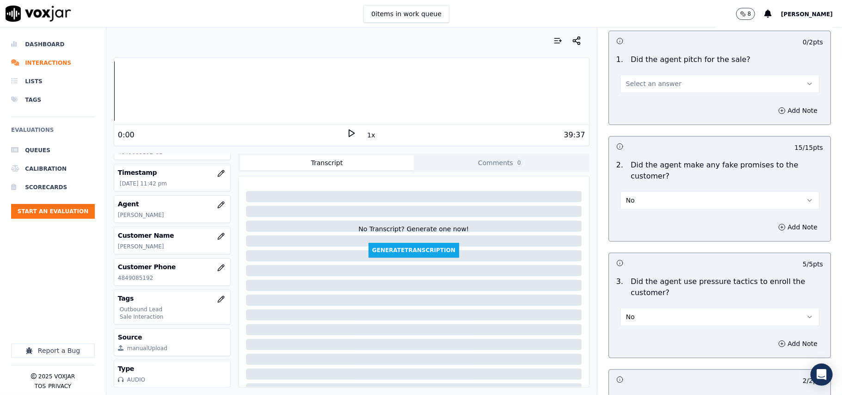
scroll to position [1800, 0]
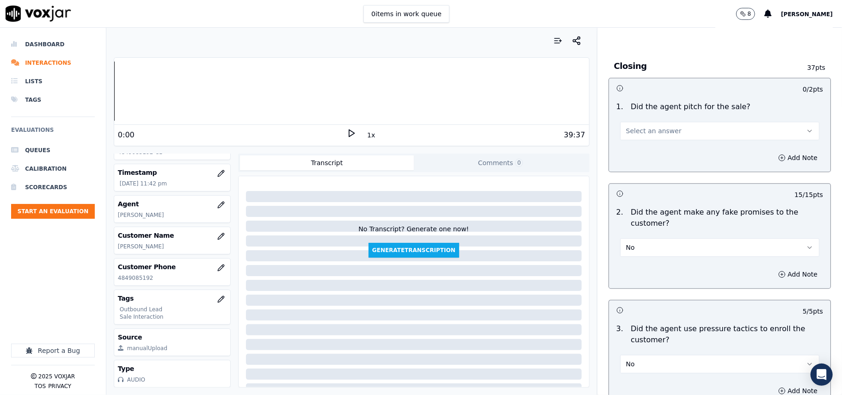
click at [674, 125] on button "Select an answer" at bounding box center [719, 131] width 199 height 18
click at [662, 145] on div "Yes" at bounding box center [699, 145] width 179 height 15
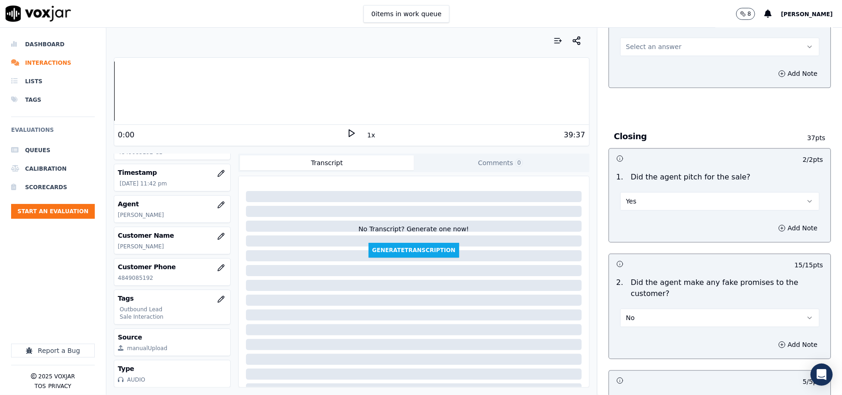
scroll to position [1677, 0]
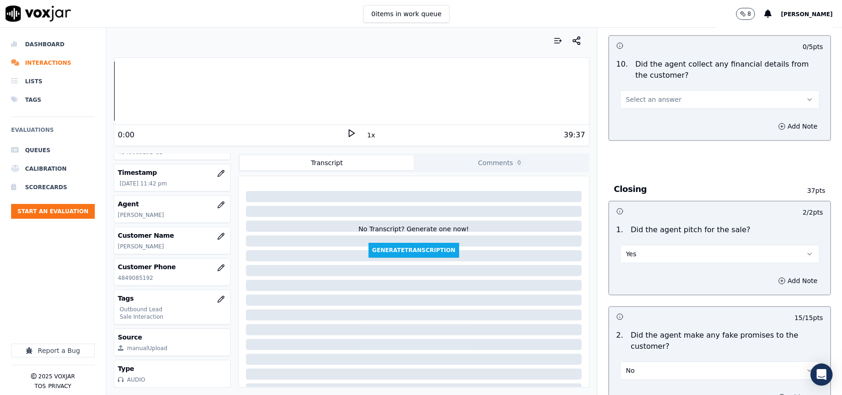
click at [667, 90] on button "Select an answer" at bounding box center [719, 99] width 199 height 18
click at [654, 124] on div "No" at bounding box center [699, 128] width 179 height 15
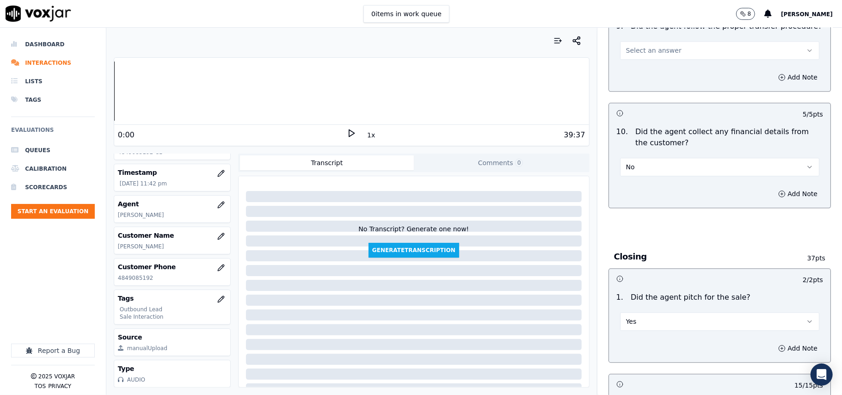
scroll to position [1492, 0]
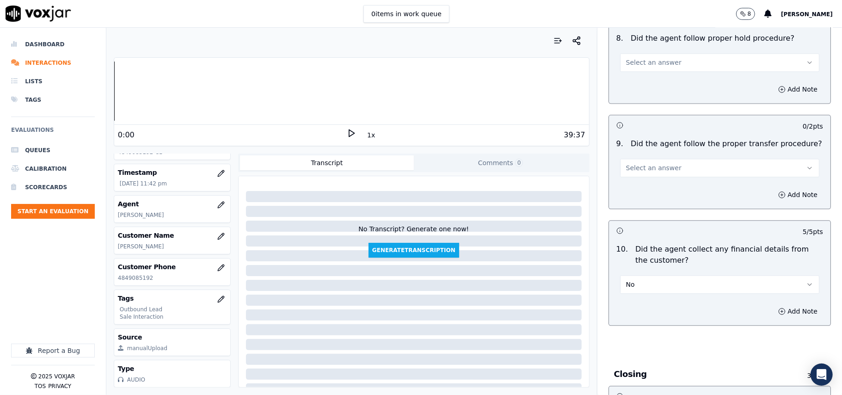
click at [654, 163] on span "Select an answer" at bounding box center [653, 167] width 55 height 9
click at [644, 185] on div "Yes" at bounding box center [699, 181] width 179 height 15
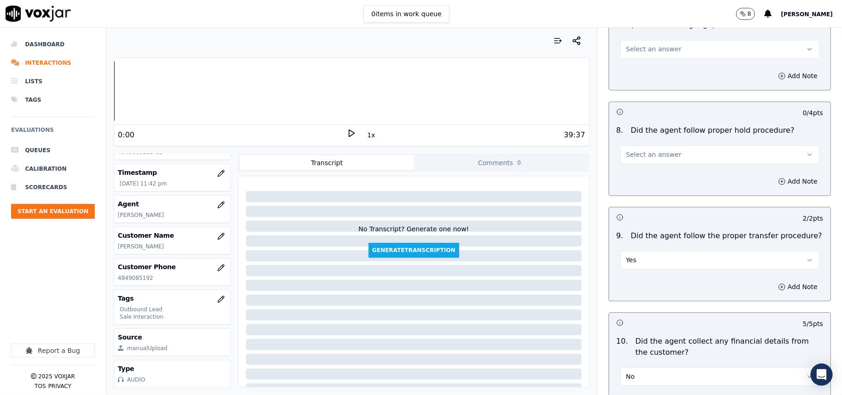
scroll to position [1307, 0]
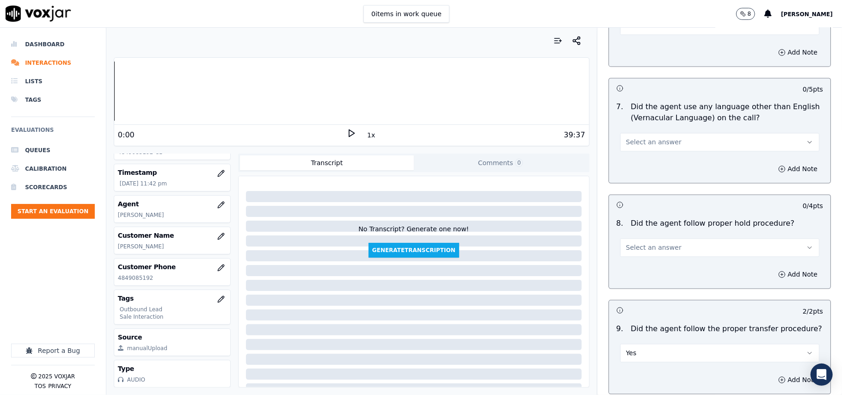
click at [659, 243] on span "Select an answer" at bounding box center [653, 247] width 55 height 9
click at [653, 257] on div "Yes" at bounding box center [699, 261] width 179 height 15
click at [655, 137] on span "Select an answer" at bounding box center [653, 141] width 55 height 9
click at [645, 170] on div "No" at bounding box center [699, 170] width 179 height 15
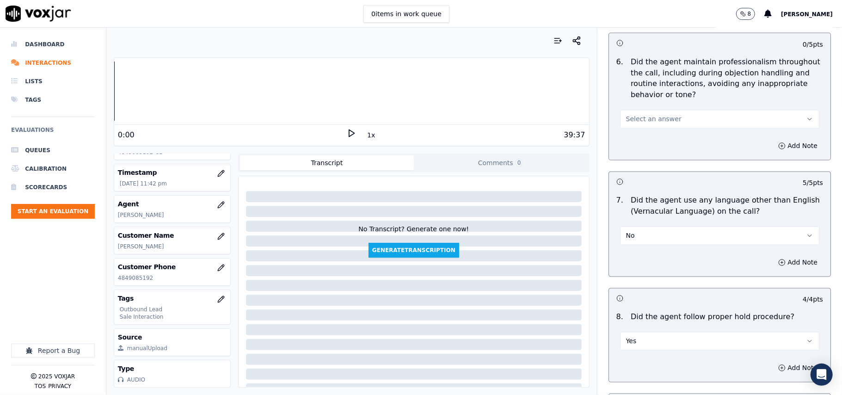
scroll to position [1184, 0]
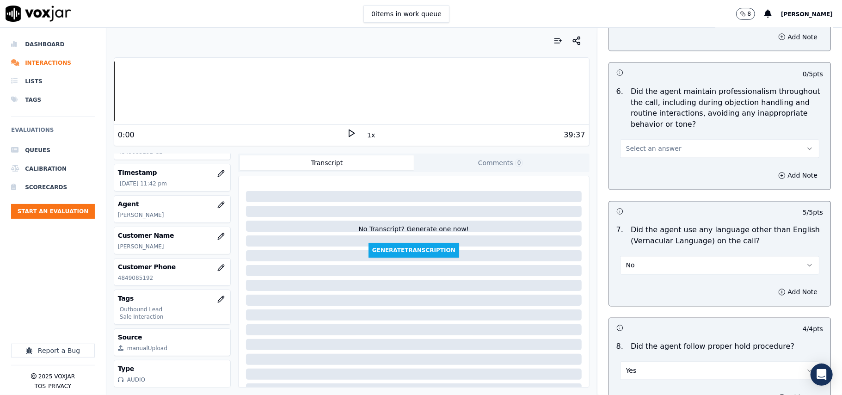
click at [677, 141] on button "Select an answer" at bounding box center [719, 149] width 199 height 18
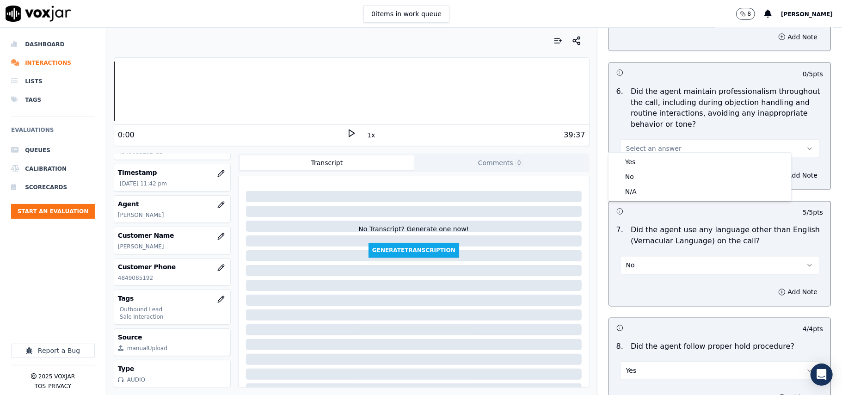
click at [661, 159] on div "Yes" at bounding box center [699, 161] width 179 height 15
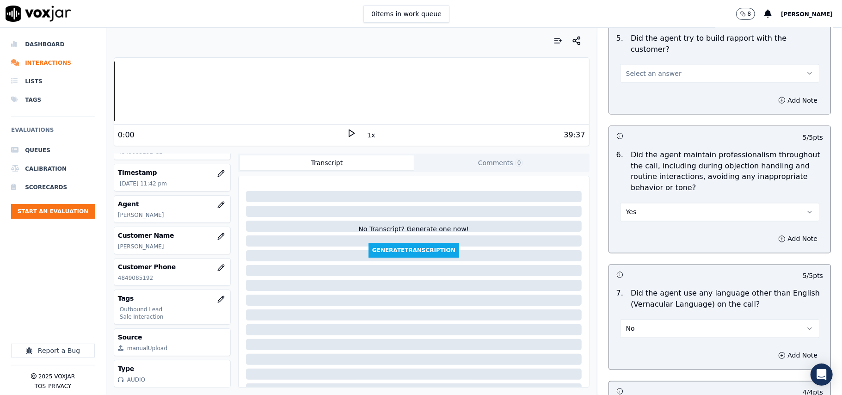
scroll to position [1060, 0]
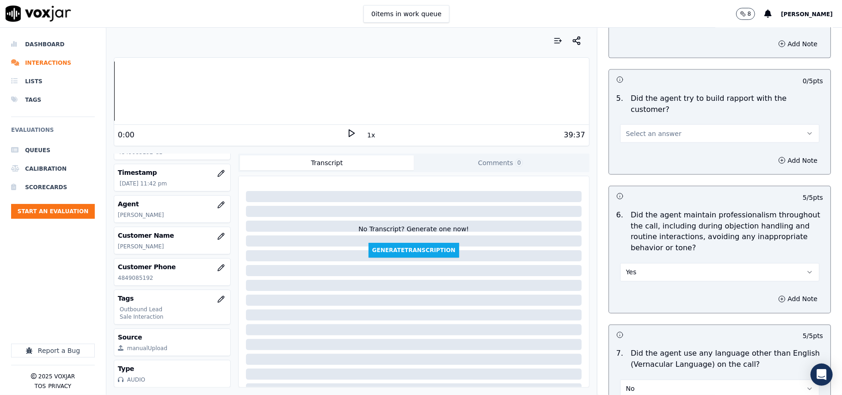
click at [671, 133] on button "Select an answer" at bounding box center [719, 133] width 199 height 18
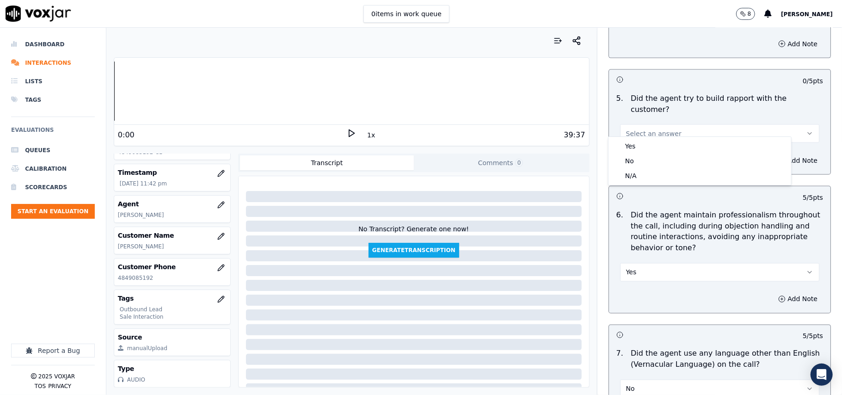
click at [666, 142] on div "Yes" at bounding box center [699, 146] width 179 height 15
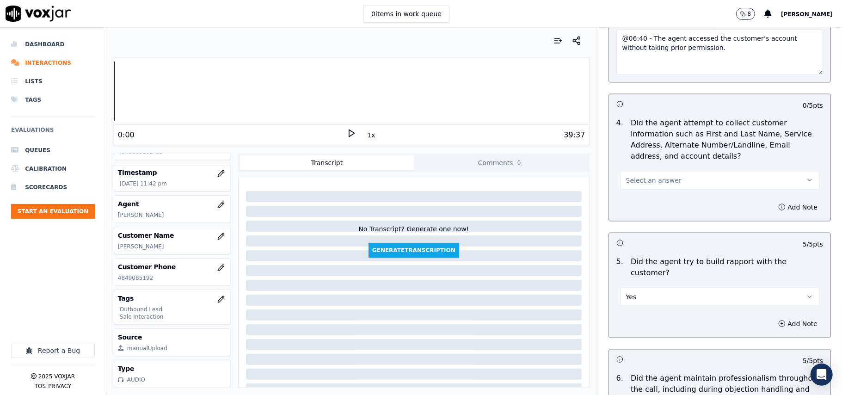
scroll to position [875, 0]
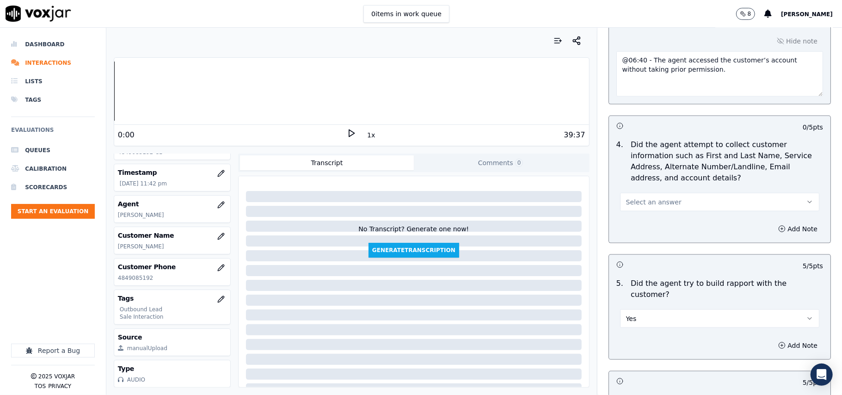
click at [653, 206] on span "Select an answer" at bounding box center [653, 201] width 55 height 9
click at [633, 251] on div "N/A" at bounding box center [699, 254] width 179 height 15
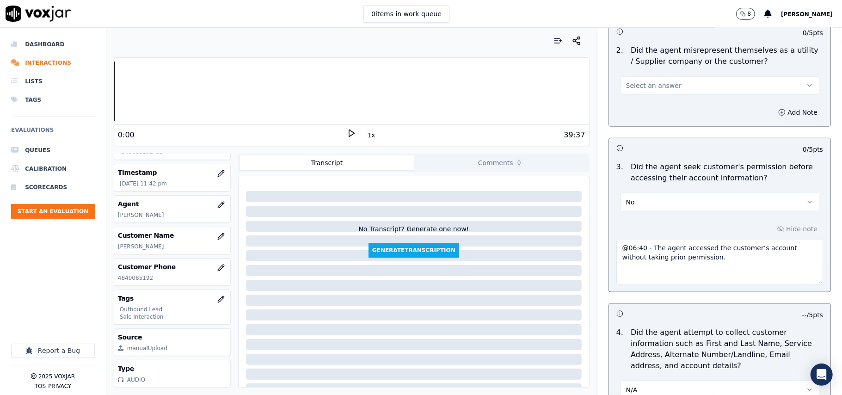
scroll to position [629, 0]
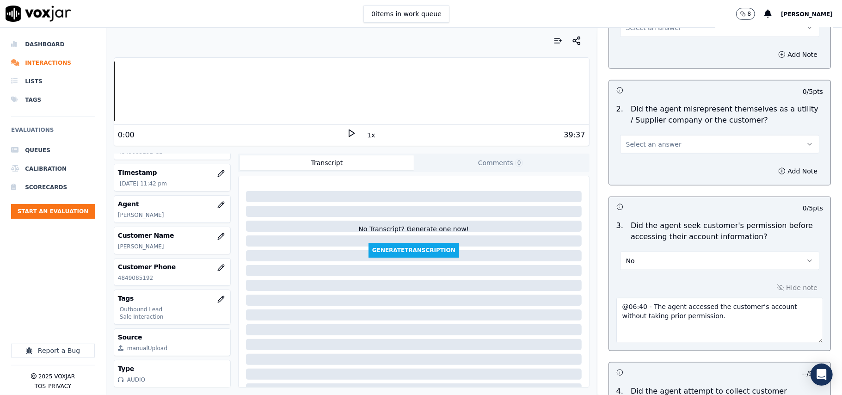
click at [655, 149] on span "Select an answer" at bounding box center [653, 144] width 55 height 9
click at [649, 184] on div "No" at bounding box center [699, 181] width 179 height 15
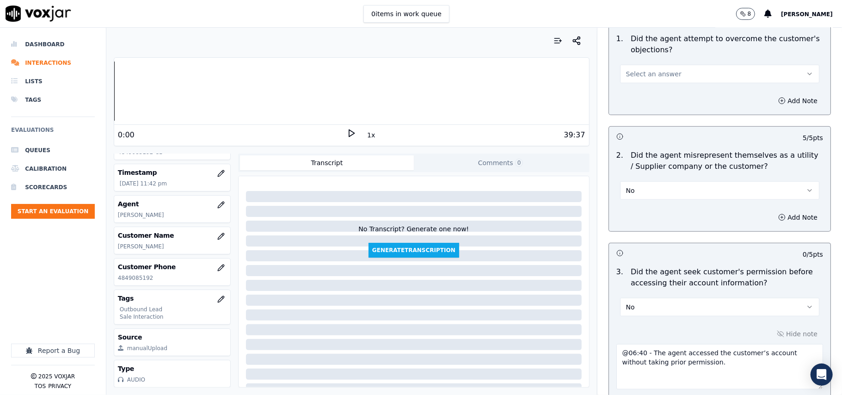
scroll to position [506, 0]
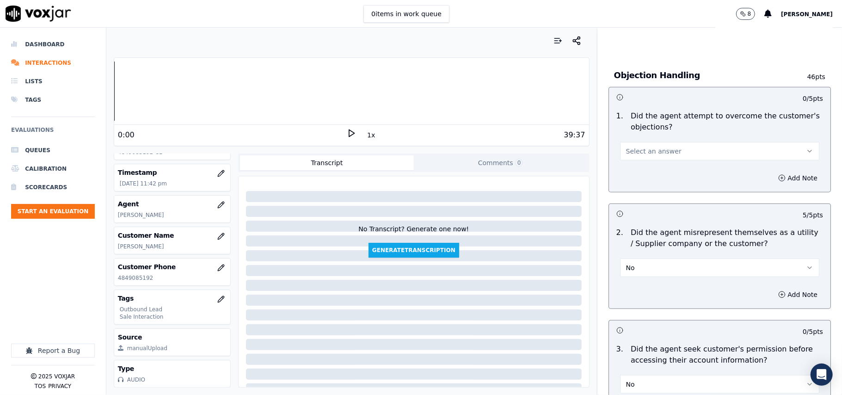
click at [650, 152] on span "Select an answer" at bounding box center [653, 151] width 55 height 9
click at [646, 172] on div "Yes" at bounding box center [699, 173] width 179 height 15
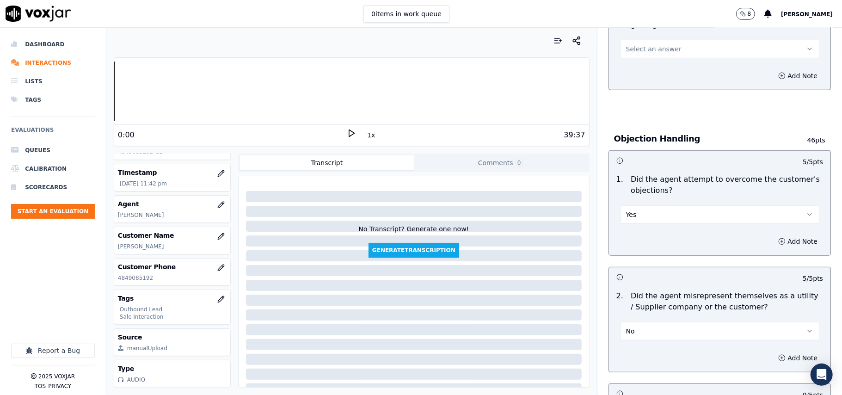
scroll to position [321, 0]
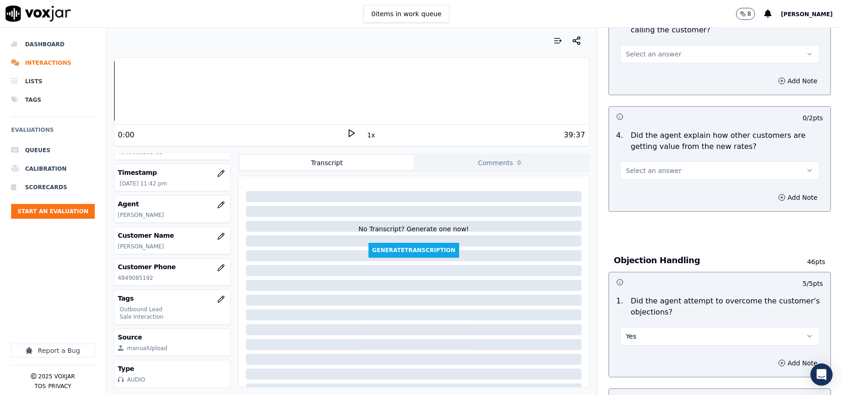
click at [644, 167] on span "Select an answer" at bounding box center [653, 170] width 55 height 9
click at [642, 183] on div "Yes No N/A" at bounding box center [699, 207] width 183 height 48
click at [642, 192] on div "Yes" at bounding box center [699, 192] width 179 height 15
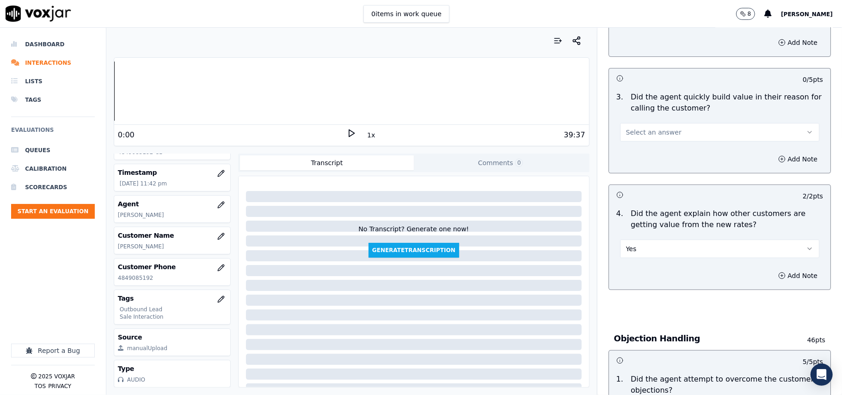
scroll to position [198, 0]
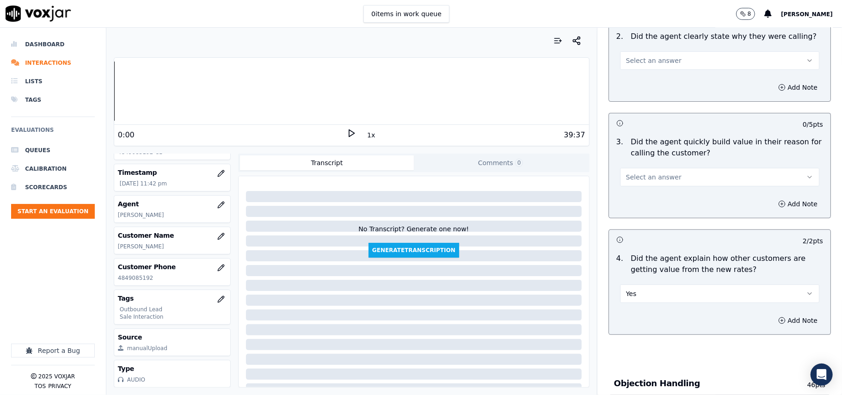
click at [659, 179] on span "Select an answer" at bounding box center [653, 176] width 55 height 9
click at [661, 195] on div "Yes" at bounding box center [699, 198] width 179 height 15
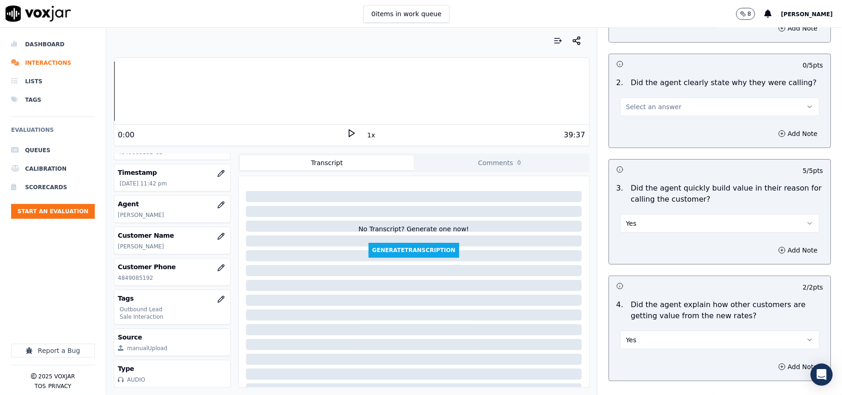
scroll to position [74, 0]
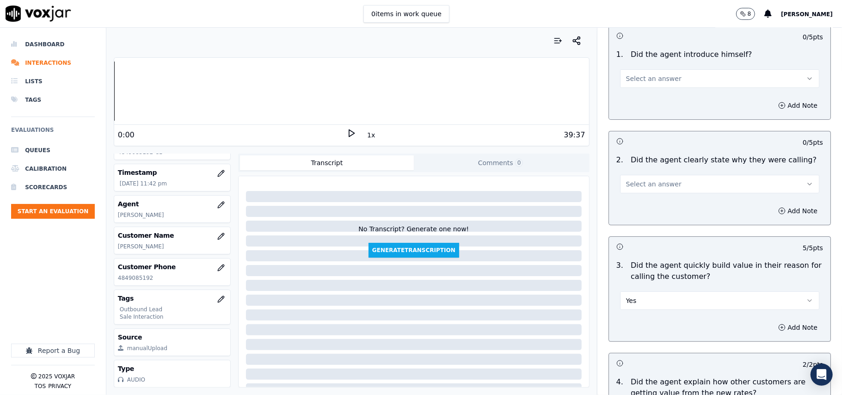
click at [655, 185] on span "Select an answer" at bounding box center [653, 183] width 55 height 9
click at [654, 201] on div "Yes" at bounding box center [699, 205] width 179 height 15
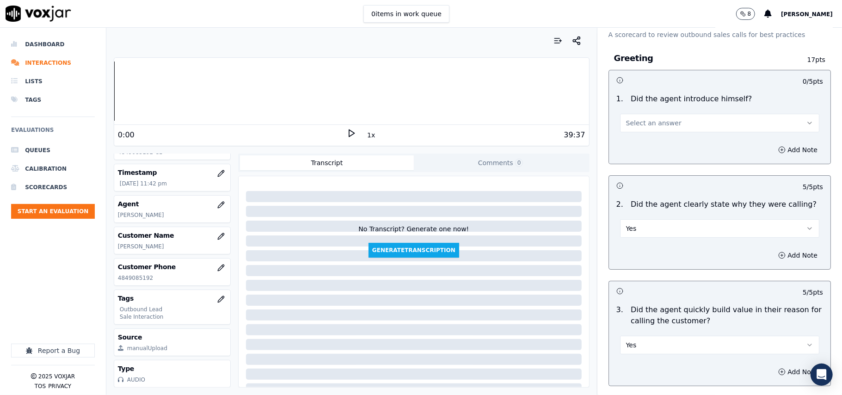
scroll to position [13, 0]
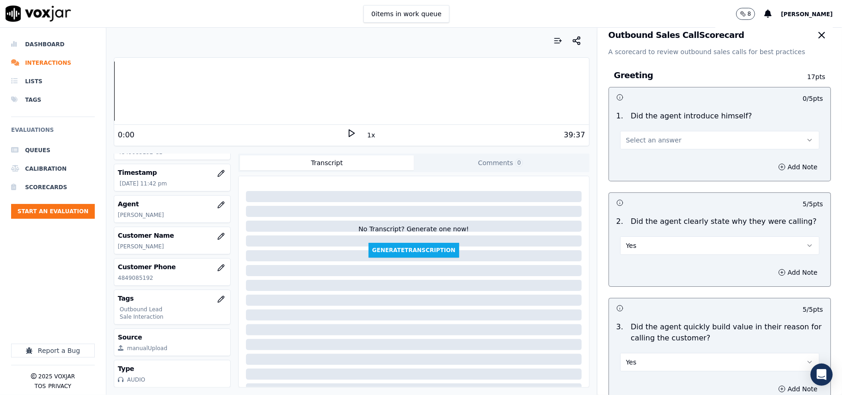
click at [660, 133] on button "Select an answer" at bounding box center [719, 140] width 199 height 18
click at [648, 164] on div "Yes" at bounding box center [699, 161] width 179 height 15
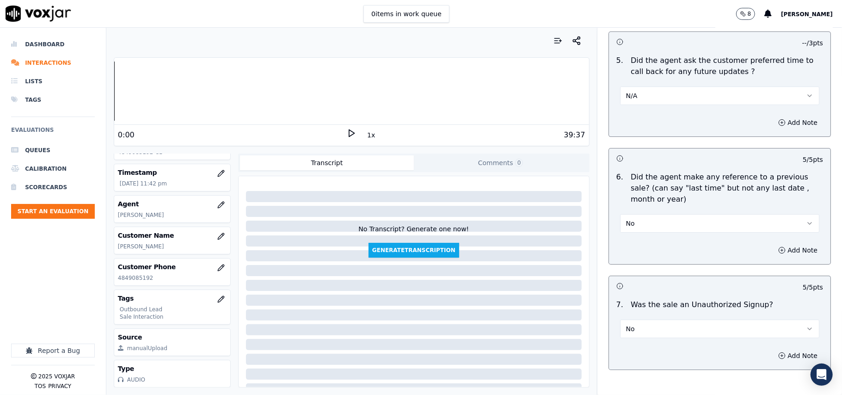
scroll to position [2354, 0]
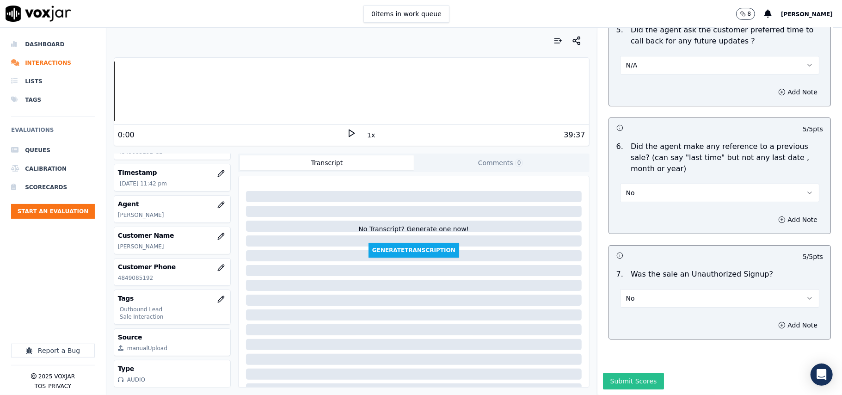
click at [631, 373] on button "Submit Scores" at bounding box center [633, 381] width 61 height 17
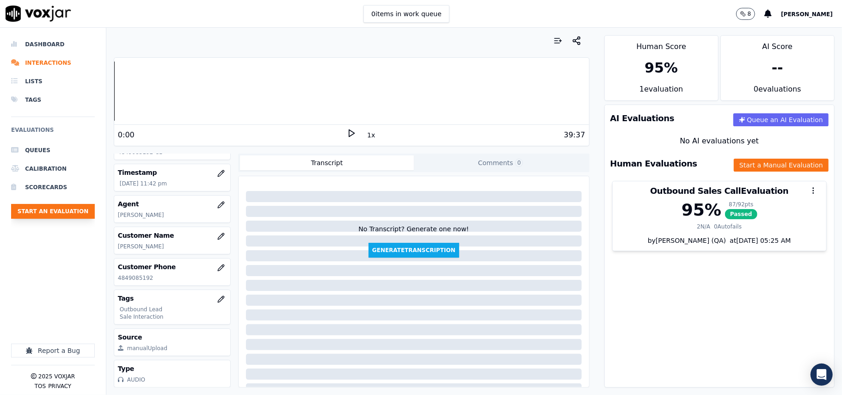
click at [73, 211] on button "Start an Evaluation" at bounding box center [53, 211] width 84 height 15
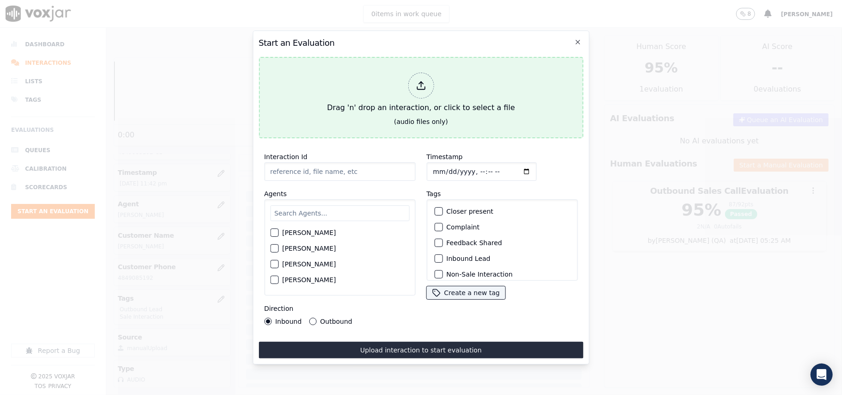
click at [407, 83] on div "Drag 'n' drop an interaction, or click to select a file" at bounding box center [420, 93] width 195 height 48
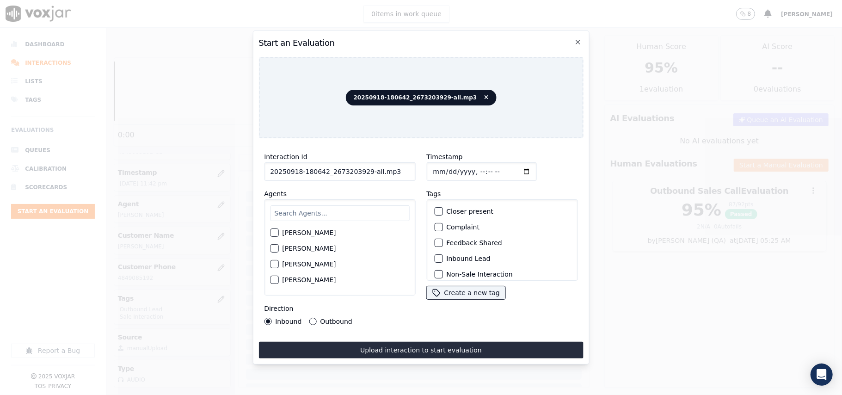
drag, startPoint x: 398, startPoint y: 171, endPoint x: 363, endPoint y: 171, distance: 35.6
click at [363, 171] on input "20250918-180642_2673203929-all.mp3" at bounding box center [339, 171] width 151 height 18
type input "20250918-180642_2673203929-C1"
click at [442, 166] on input "Timestamp" at bounding box center [481, 171] width 110 height 18
type input "[DATE]T23:56"
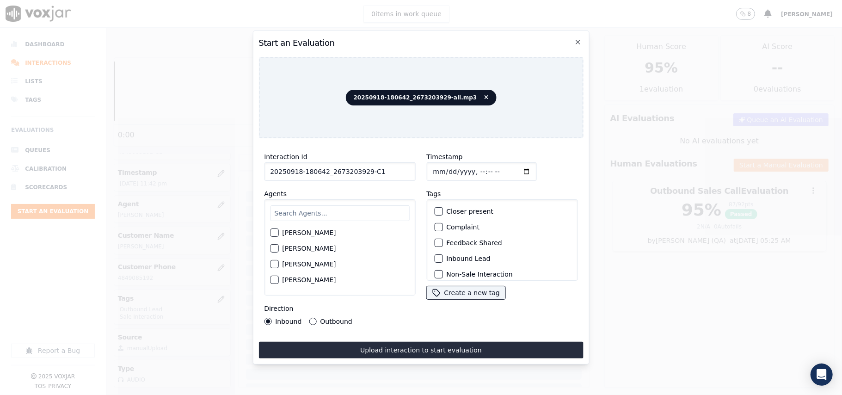
click at [367, 208] on input "text" at bounding box center [339, 213] width 139 height 16
type input "bran"
click at [271, 232] on div "button" at bounding box center [273, 235] width 6 height 6
click at [434, 255] on div "button" at bounding box center [437, 258] width 6 height 6
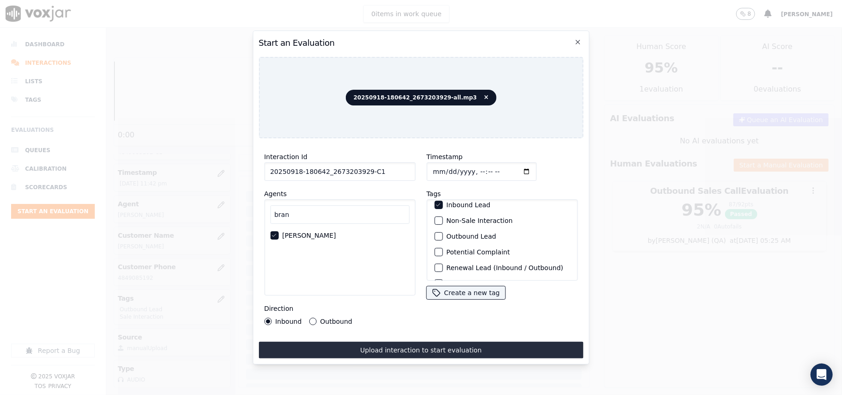
scroll to position [80, 0]
click at [433, 261] on div "Sale Interaction" at bounding box center [501, 269] width 143 height 16
click at [435, 265] on div "button" at bounding box center [437, 268] width 6 height 6
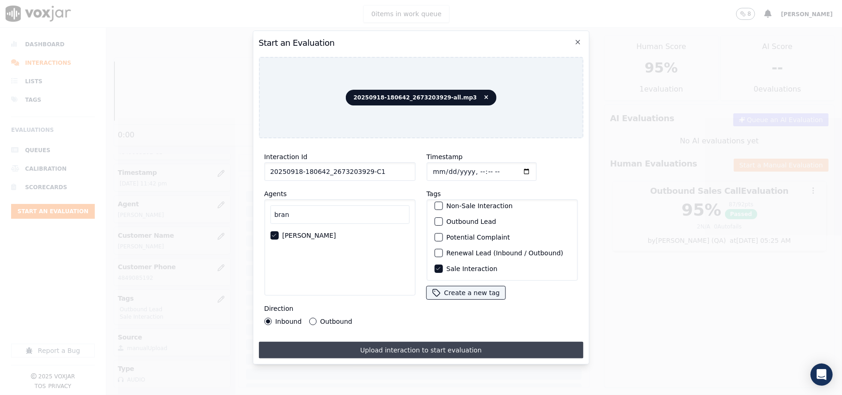
click at [384, 343] on button "Upload interaction to start evaluation" at bounding box center [420, 350] width 324 height 17
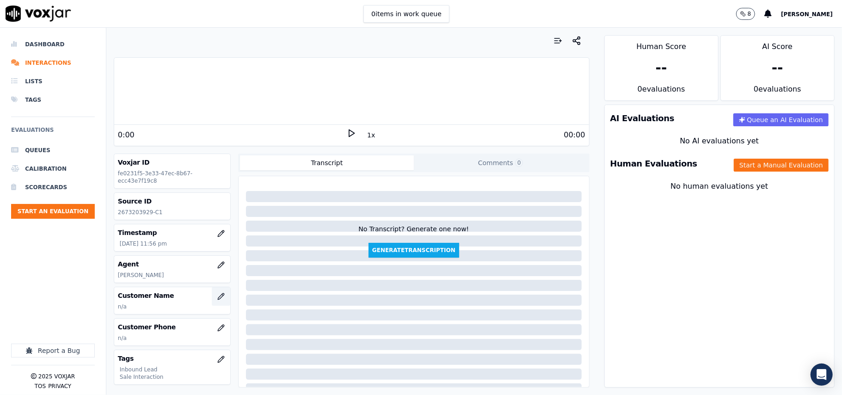
click at [212, 302] on button "button" at bounding box center [221, 296] width 18 height 18
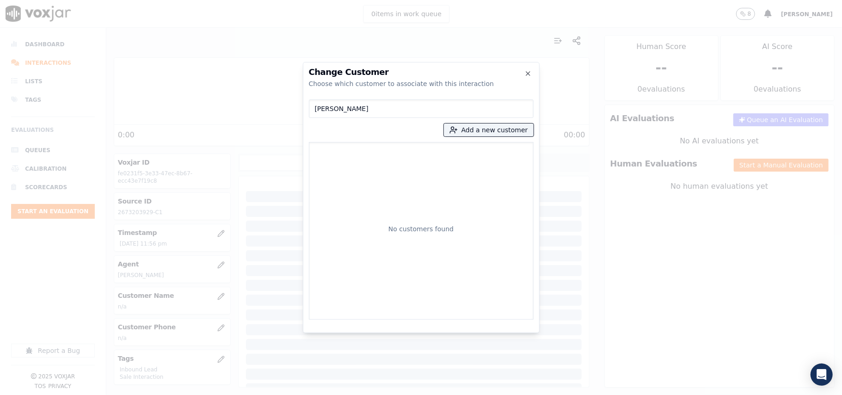
click at [317, 108] on input "[PERSON_NAME]" at bounding box center [421, 108] width 225 height 18
type input "[PERSON_NAME]"
click at [355, 152] on p "[PERSON_NAME]" at bounding box center [367, 155] width 72 height 14
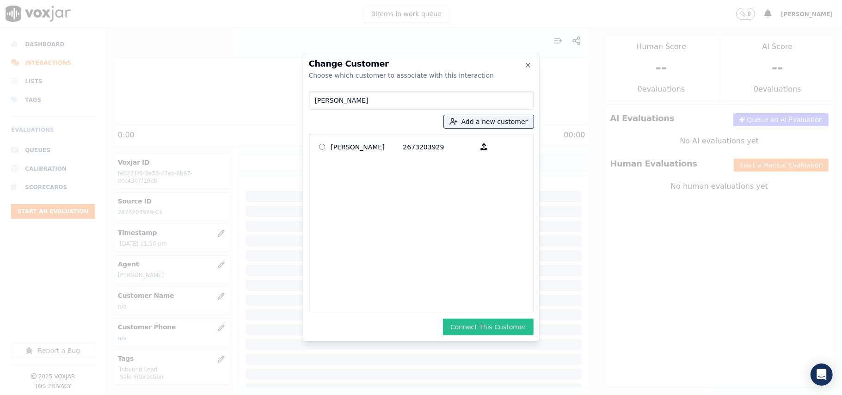
click at [473, 328] on button "Connect This Customer" at bounding box center [488, 326] width 90 height 17
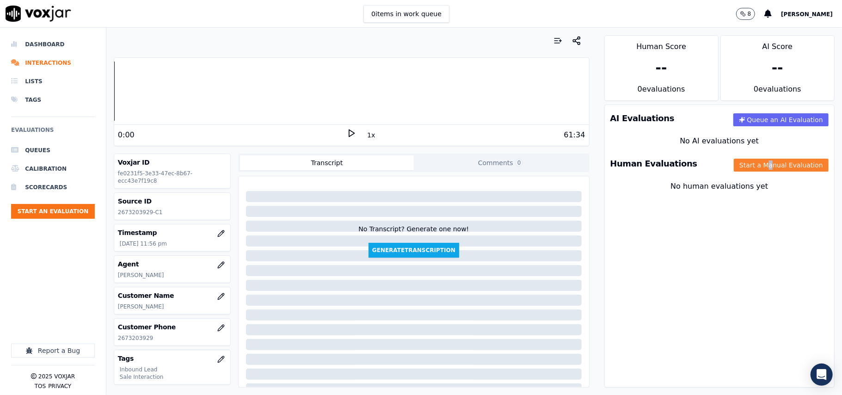
drag, startPoint x: 749, startPoint y: 154, endPoint x: 737, endPoint y: 165, distance: 16.4
click at [749, 158] on div "Human Evaluations Start a Manual Evaluation" at bounding box center [719, 163] width 229 height 27
click at [733, 163] on button "Start a Manual Evaluation" at bounding box center [780, 165] width 95 height 13
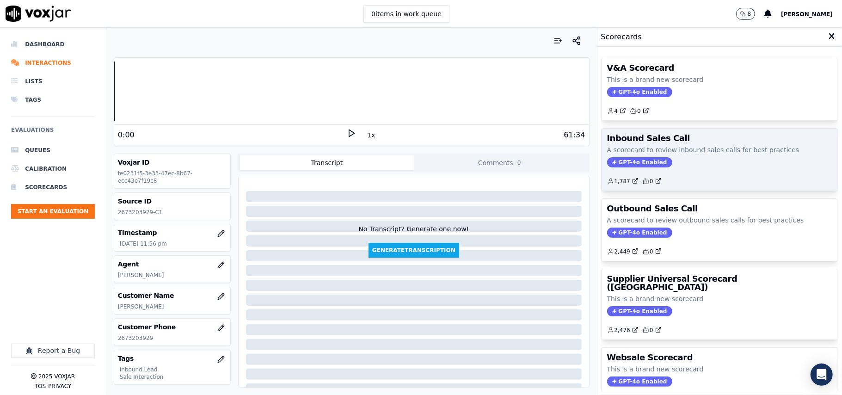
click at [620, 161] on span "GPT-4o Enabled" at bounding box center [639, 162] width 65 height 10
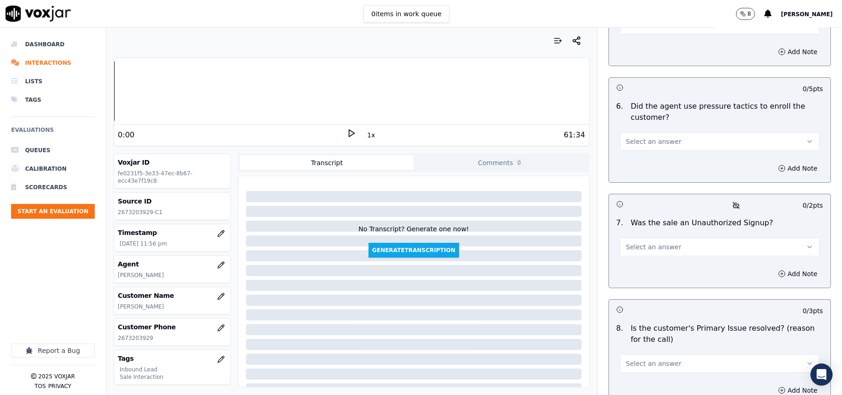
scroll to position [2587, 0]
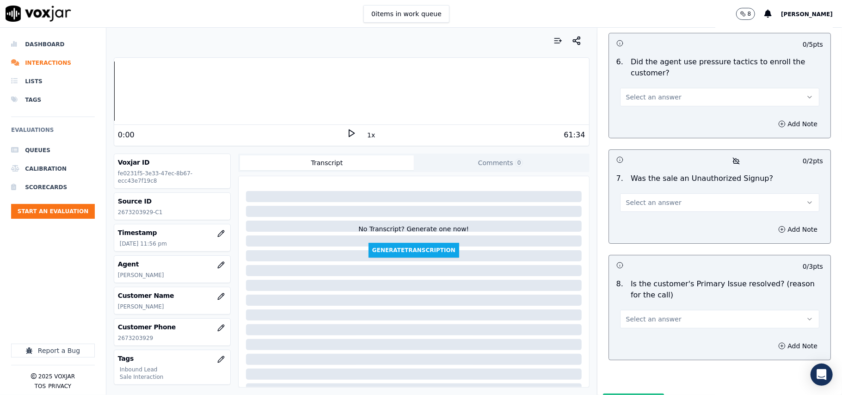
click at [657, 314] on span "Select an answer" at bounding box center [653, 318] width 55 height 9
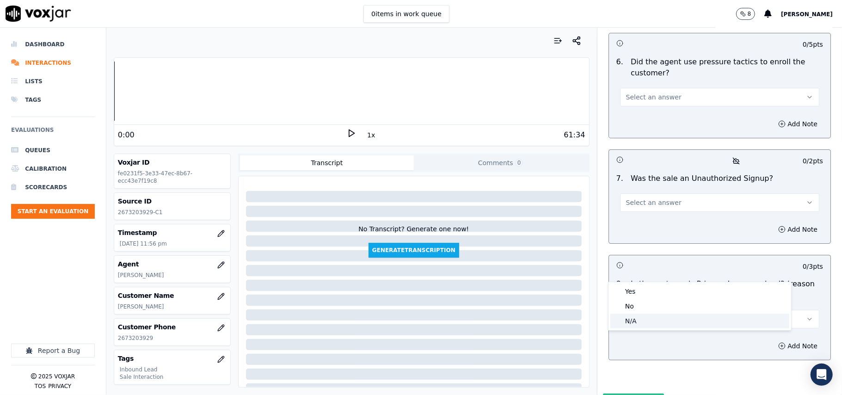
click at [649, 318] on div "N/A" at bounding box center [699, 320] width 179 height 15
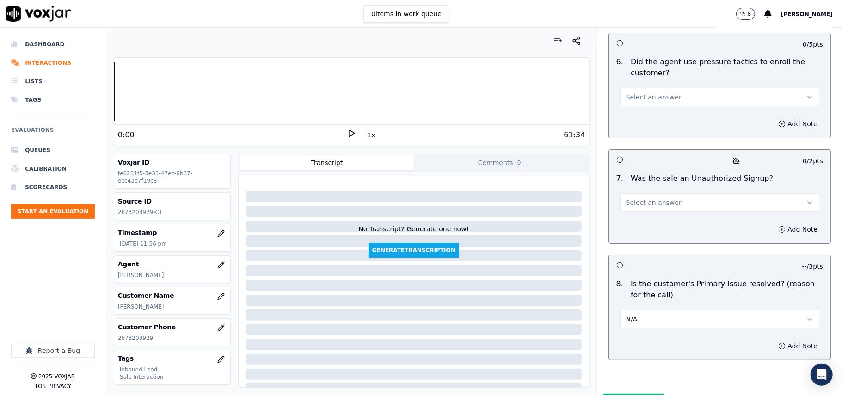
click at [773, 339] on button "Add Note" at bounding box center [797, 345] width 50 height 13
click at [641, 356] on textarea at bounding box center [719, 378] width 207 height 45
click at [616, 356] on textarea at bounding box center [719, 378] width 207 height 45
paste textarea "After the verification was completed, the agent asked the customer how he wante…"
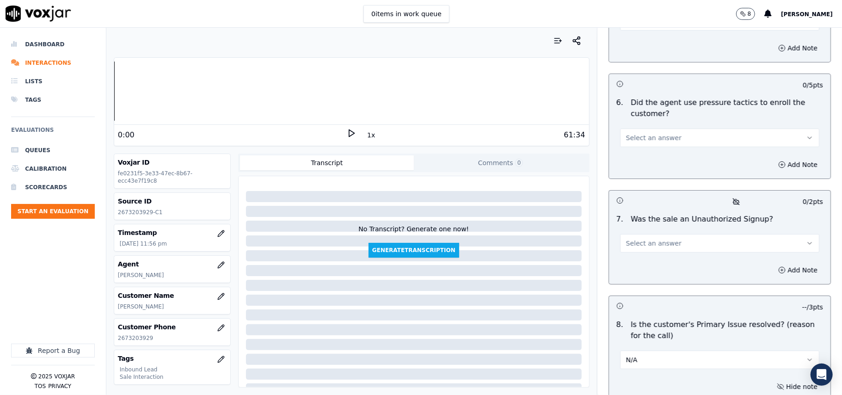
scroll to position [2525, 0]
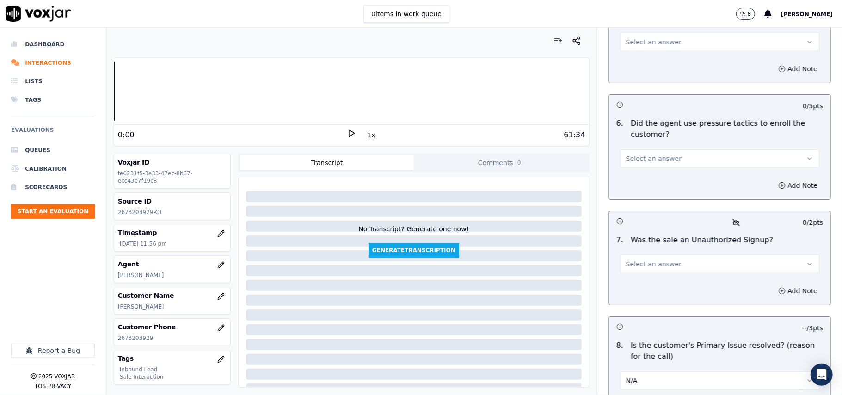
type textarea "After the verification was completed, the agent asked the customer how he wante…"
click at [694, 255] on button "Select an answer" at bounding box center [719, 264] width 199 height 18
click at [666, 248] on div "No" at bounding box center [699, 251] width 179 height 15
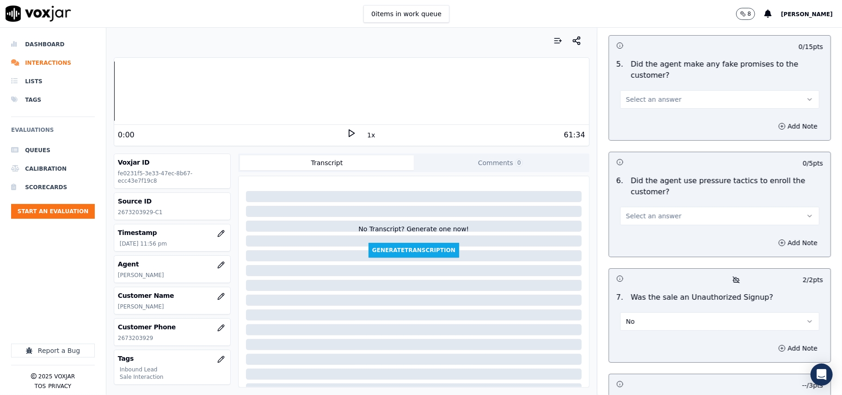
scroll to position [2402, 0]
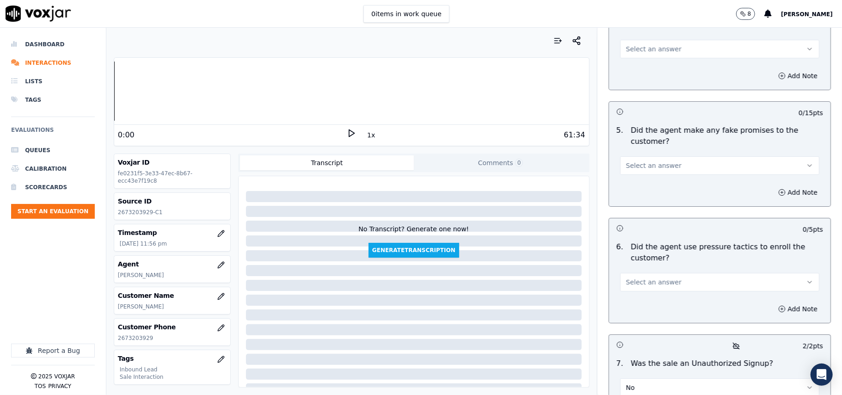
click at [700, 273] on button "Select an answer" at bounding box center [719, 282] width 199 height 18
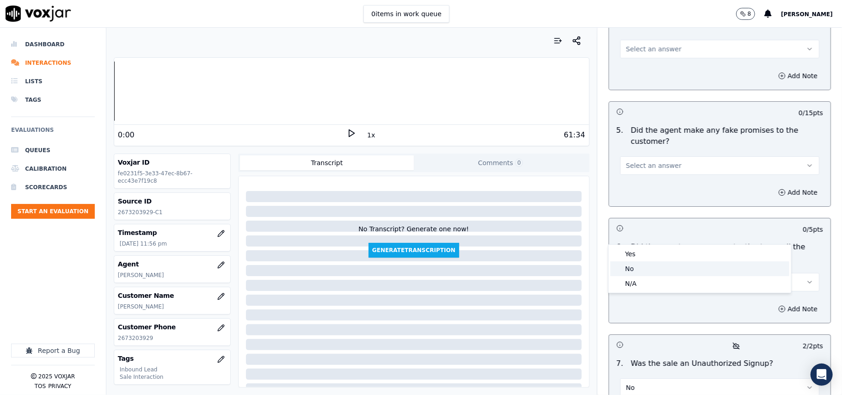
click at [668, 267] on div "No" at bounding box center [699, 268] width 179 height 15
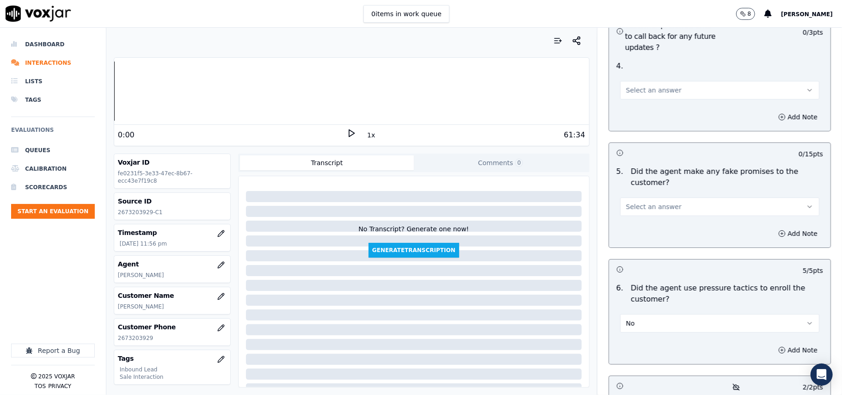
scroll to position [2340, 0]
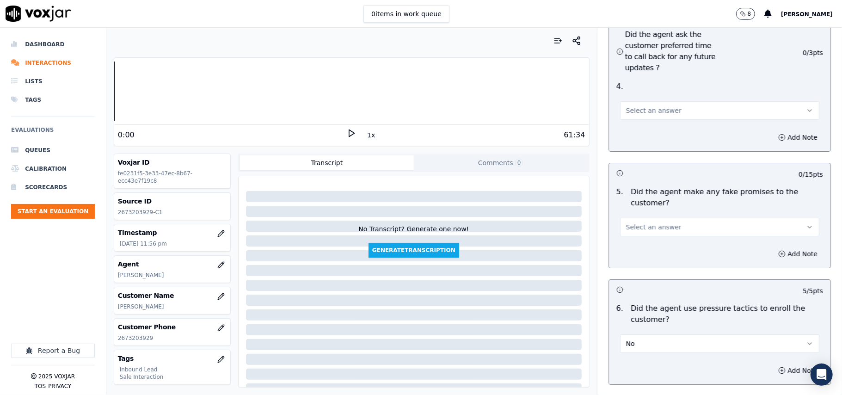
click at [697, 216] on div "Select an answer" at bounding box center [719, 226] width 199 height 20
click at [682, 218] on button "Select an answer" at bounding box center [719, 227] width 199 height 18
click at [666, 212] on div "No" at bounding box center [699, 213] width 179 height 15
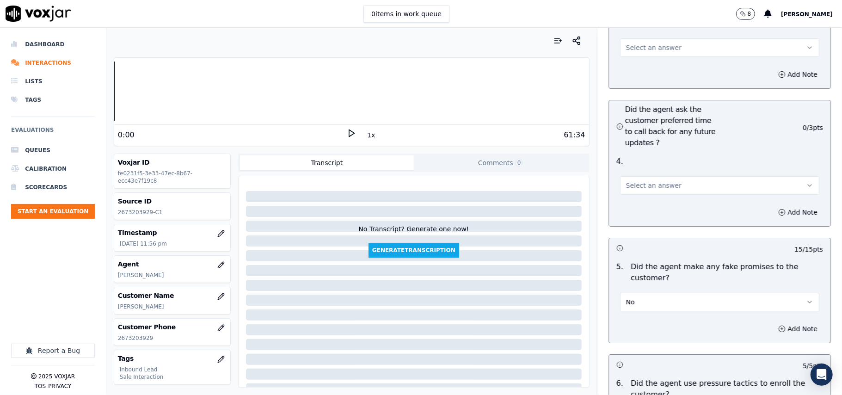
scroll to position [2217, 0]
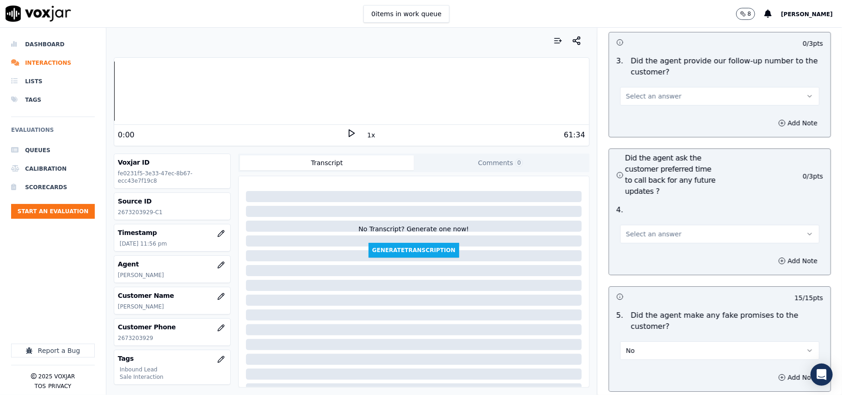
click at [688, 225] on button "Select an answer" at bounding box center [719, 234] width 199 height 18
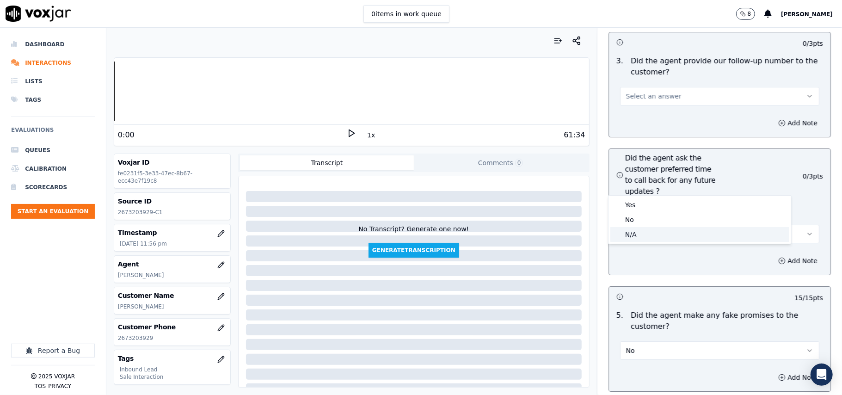
click at [660, 236] on div "N/A" at bounding box center [699, 234] width 179 height 15
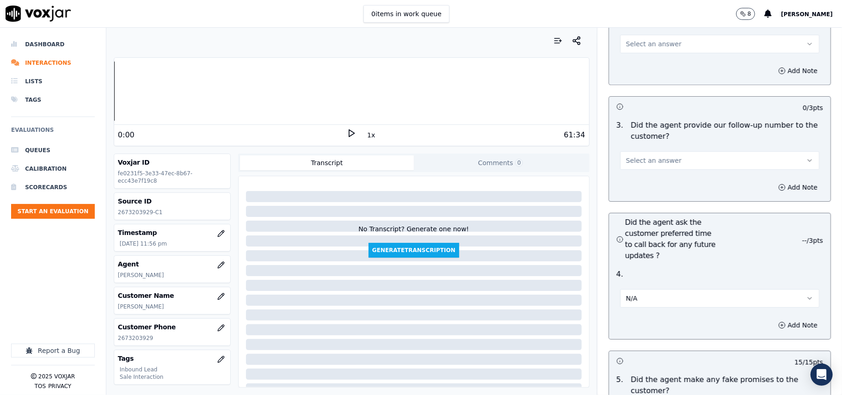
scroll to position [2094, 0]
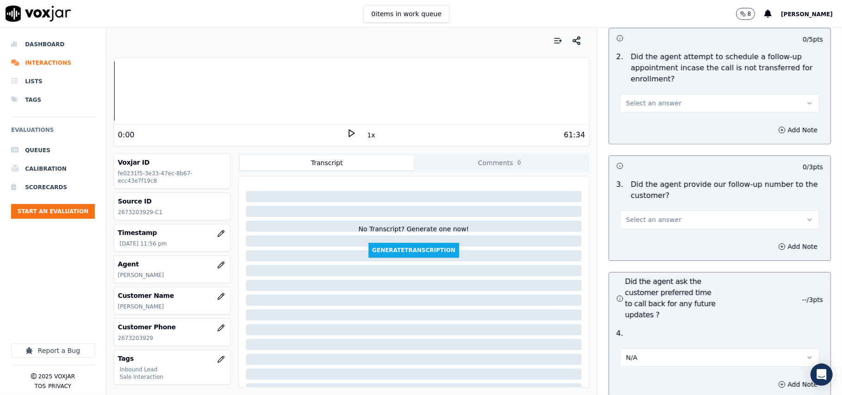
click at [675, 210] on button "Select an answer" at bounding box center [719, 219] width 199 height 18
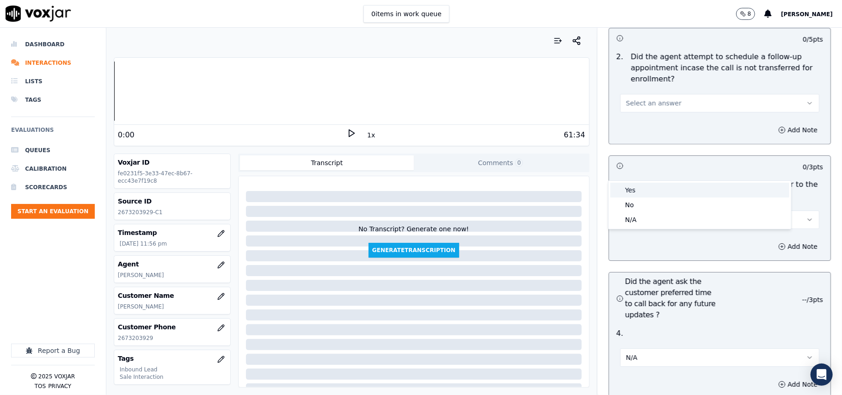
click at [673, 195] on div "Yes" at bounding box center [699, 190] width 179 height 15
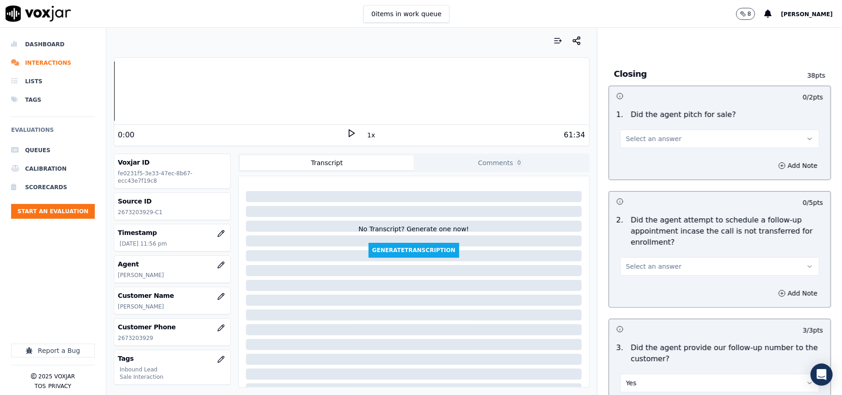
scroll to position [1909, 0]
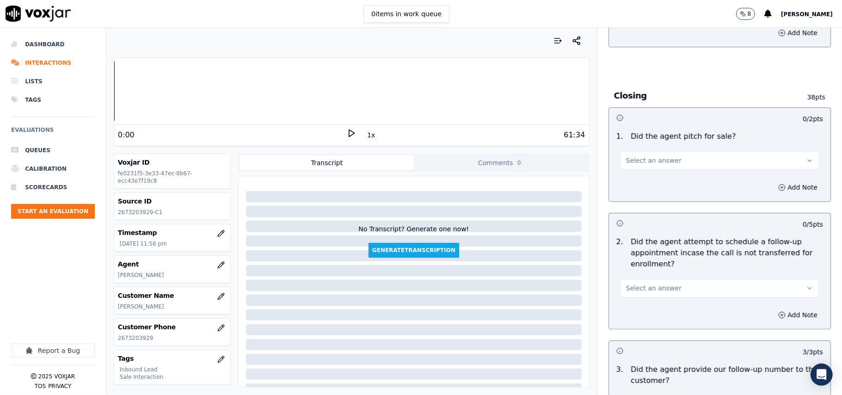
click at [667, 248] on div "2 . Did the agent attempt to schedule a follow-up appointment incase the call i…" at bounding box center [719, 266] width 221 height 68
click at [654, 283] on span "Select an answer" at bounding box center [653, 287] width 55 height 9
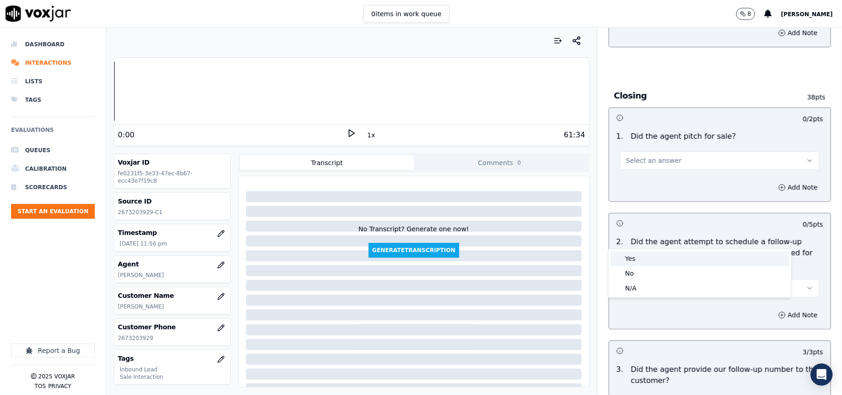
click at [648, 258] on div "Yes" at bounding box center [699, 258] width 179 height 15
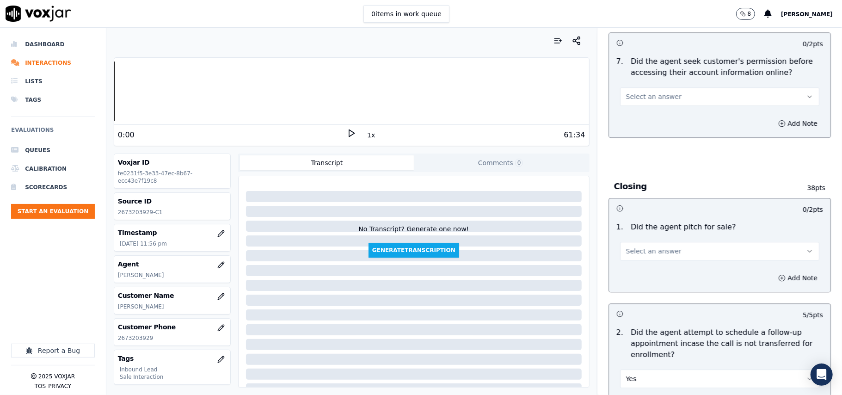
scroll to position [1847, 0]
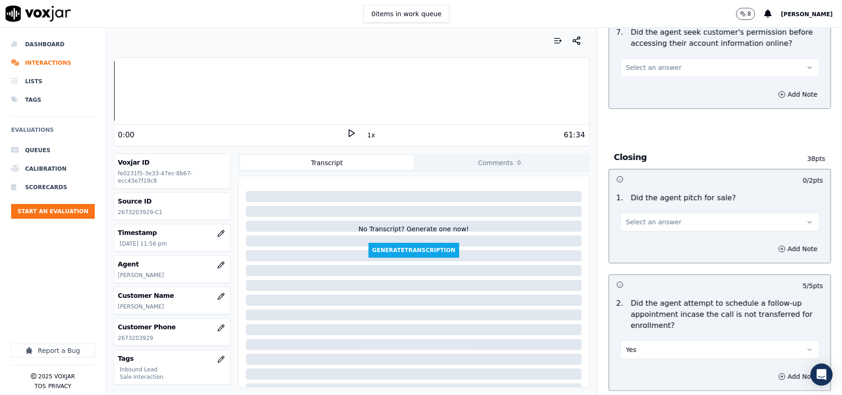
click at [637, 217] on span "Select an answer" at bounding box center [653, 221] width 55 height 9
click at [636, 193] on div "Yes" at bounding box center [699, 191] width 179 height 15
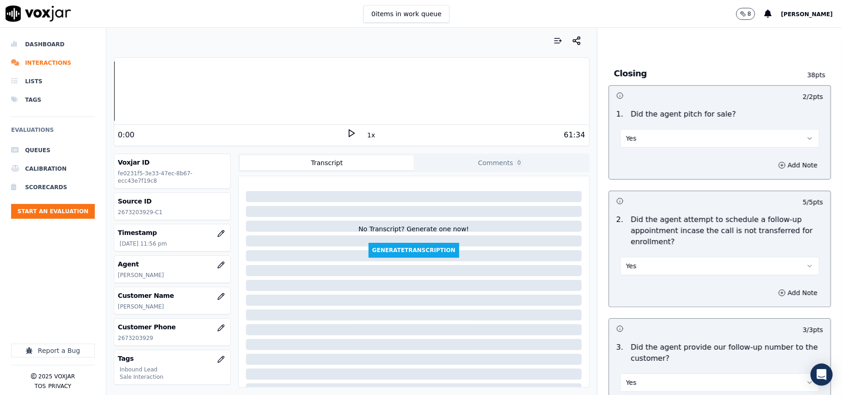
scroll to position [1971, 0]
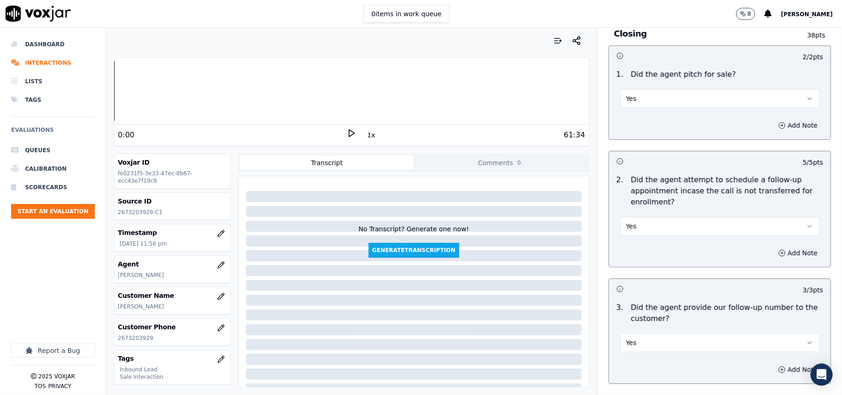
click at [642, 217] on button "Yes" at bounding box center [719, 226] width 199 height 18
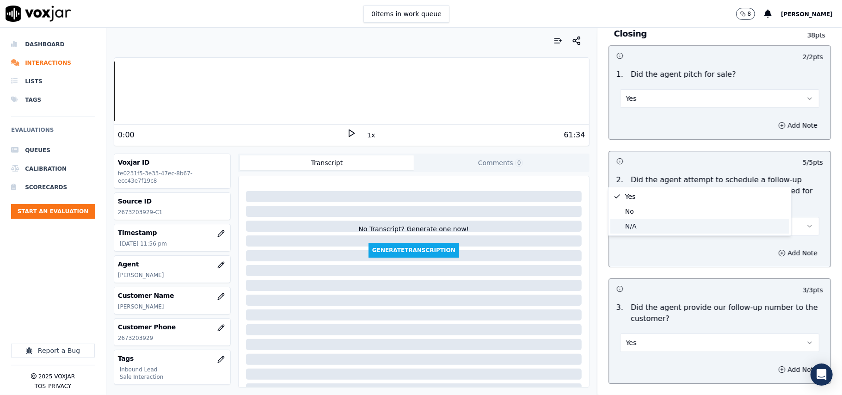
drag, startPoint x: 640, startPoint y: 225, endPoint x: 678, endPoint y: 217, distance: 39.5
click at [640, 225] on div "N/A" at bounding box center [699, 226] width 179 height 15
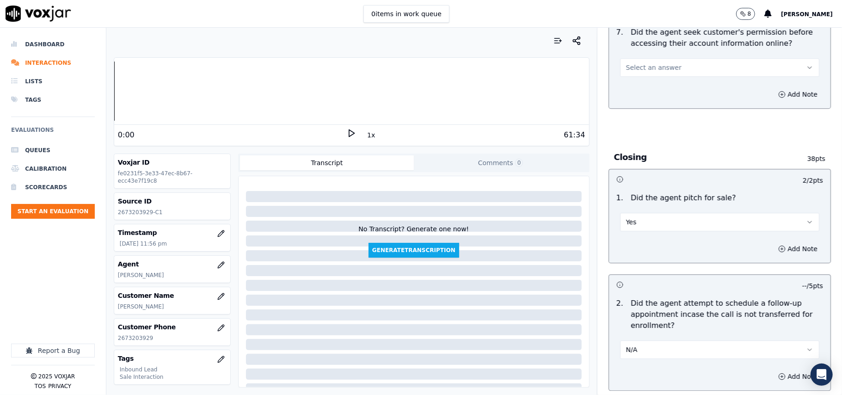
scroll to position [1662, 0]
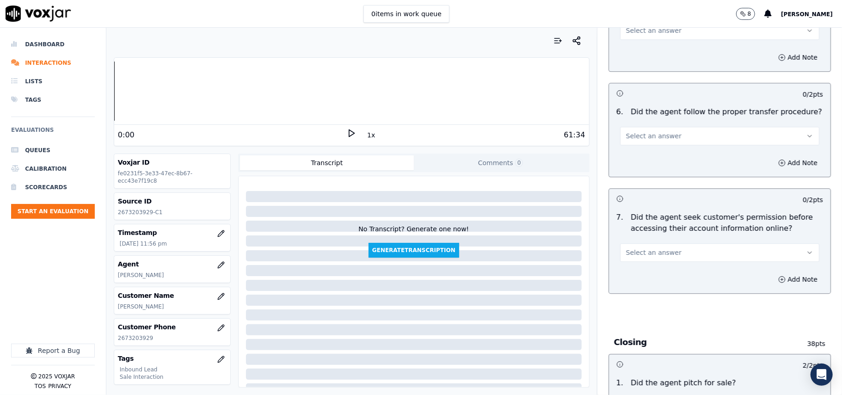
click at [649, 248] on span "Select an answer" at bounding box center [653, 252] width 55 height 9
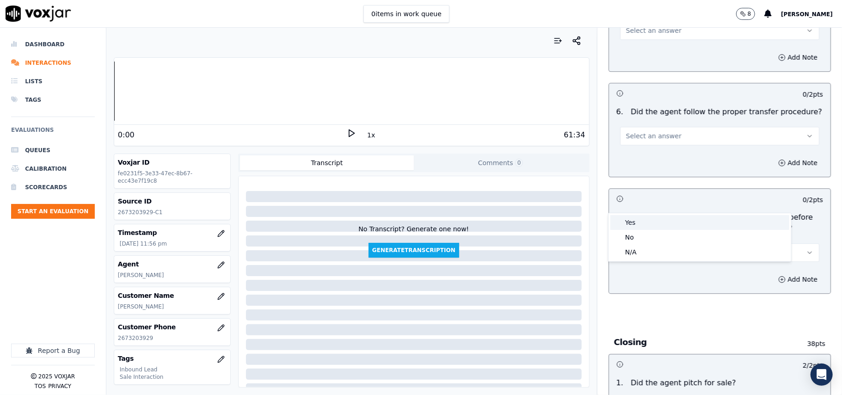
click at [647, 226] on div "Yes" at bounding box center [699, 222] width 179 height 15
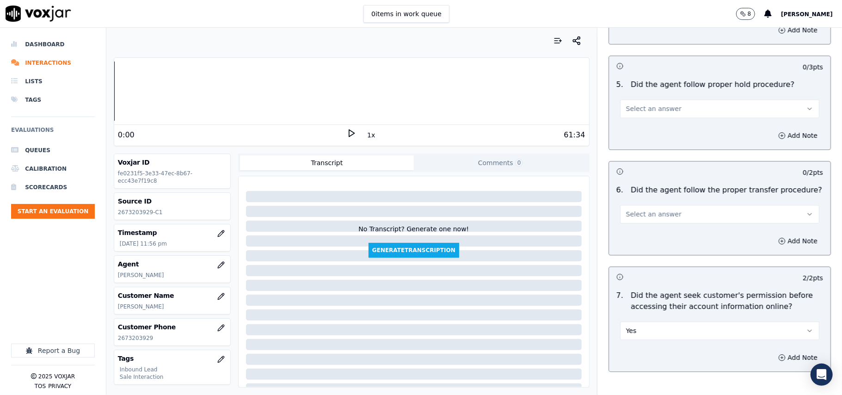
scroll to position [1539, 0]
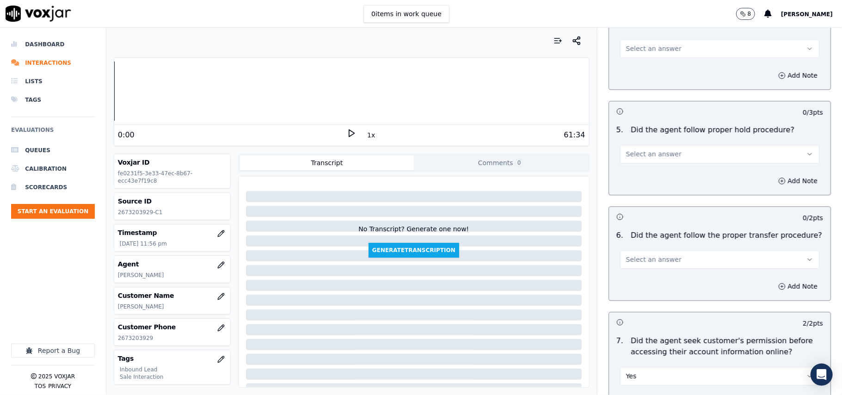
click at [664, 250] on button "Select an answer" at bounding box center [719, 259] width 199 height 18
click at [658, 223] on div "Yes" at bounding box center [699, 228] width 179 height 15
click at [664, 145] on button "Select an answer" at bounding box center [719, 154] width 199 height 18
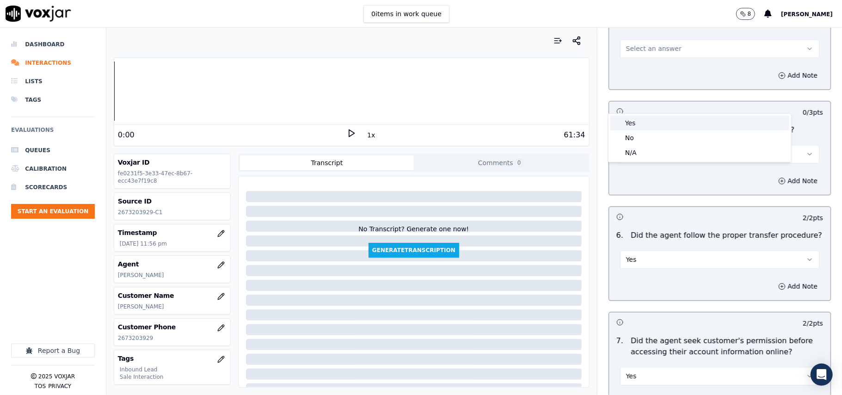
click at [654, 126] on div "Yes" at bounding box center [699, 123] width 179 height 15
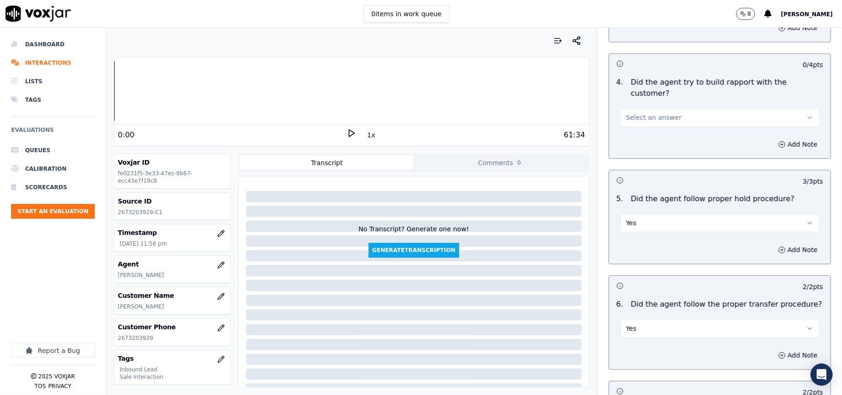
scroll to position [1416, 0]
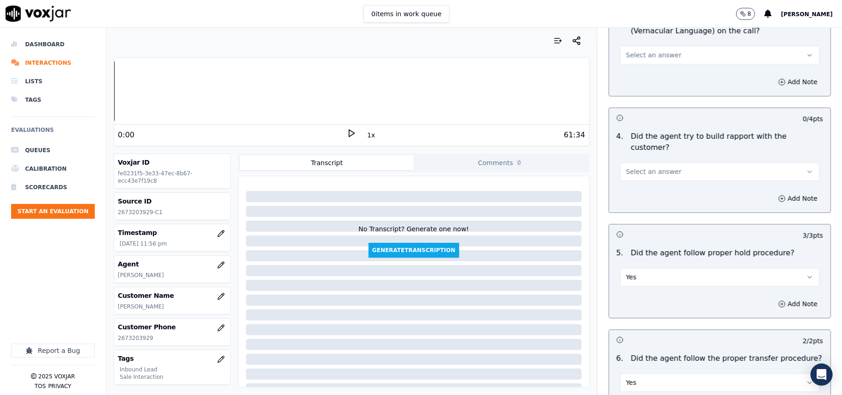
click at [651, 167] on span "Select an answer" at bounding box center [653, 171] width 55 height 9
click at [633, 138] on div "Yes" at bounding box center [699, 140] width 179 height 15
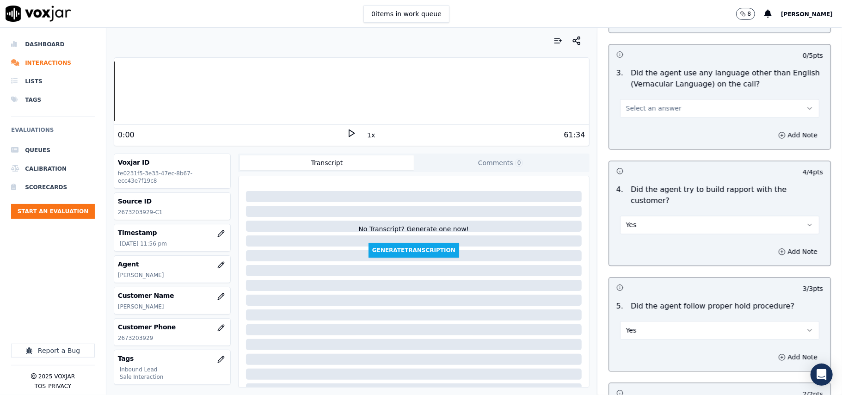
scroll to position [1293, 0]
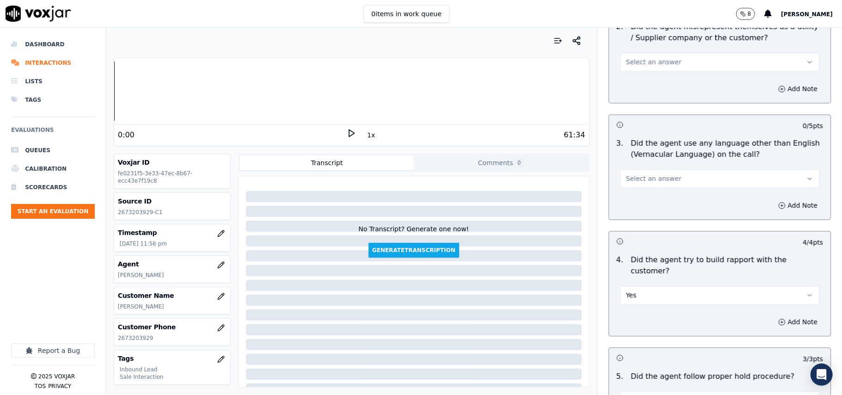
click at [642, 174] on span "Select an answer" at bounding box center [653, 178] width 55 height 9
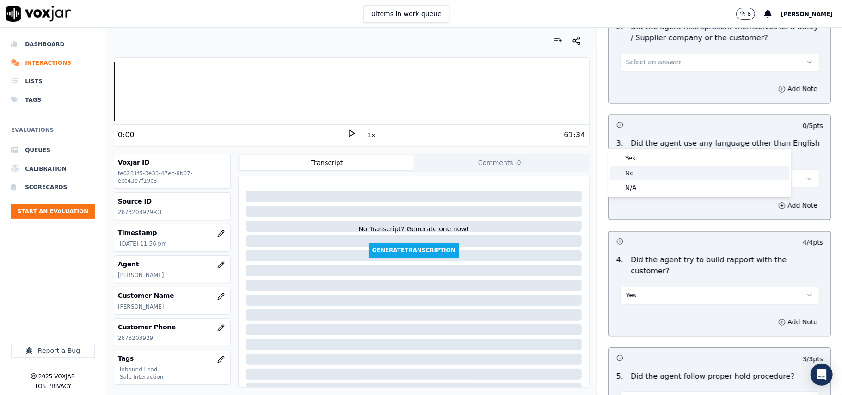
click at [642, 171] on div "No" at bounding box center [699, 172] width 179 height 15
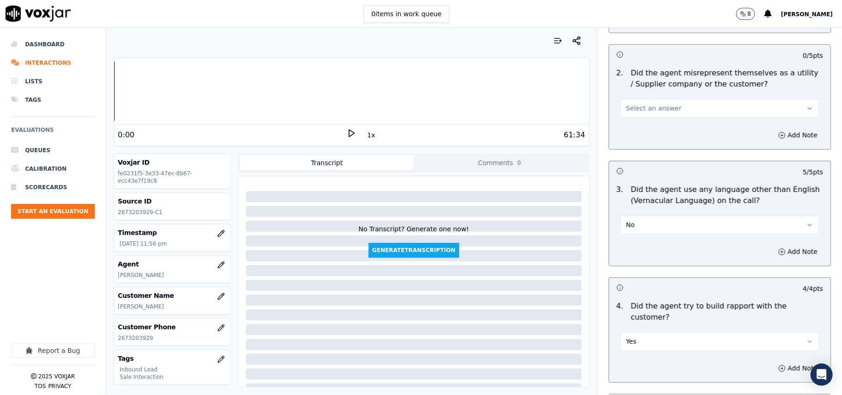
scroll to position [1169, 0]
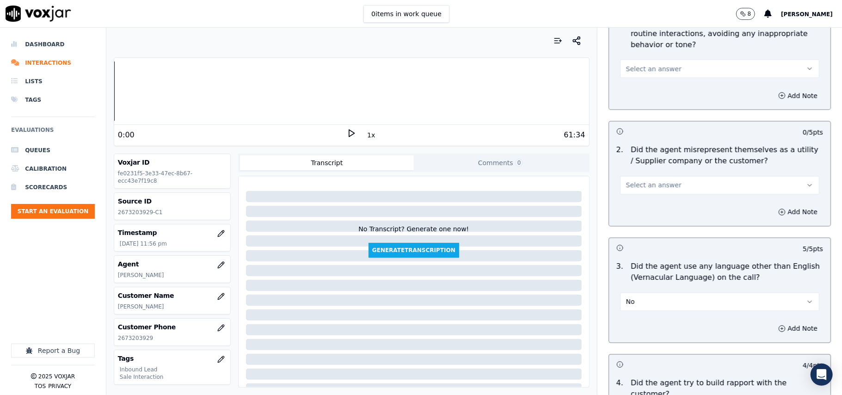
click at [626, 181] on span "Select an answer" at bounding box center [653, 185] width 55 height 9
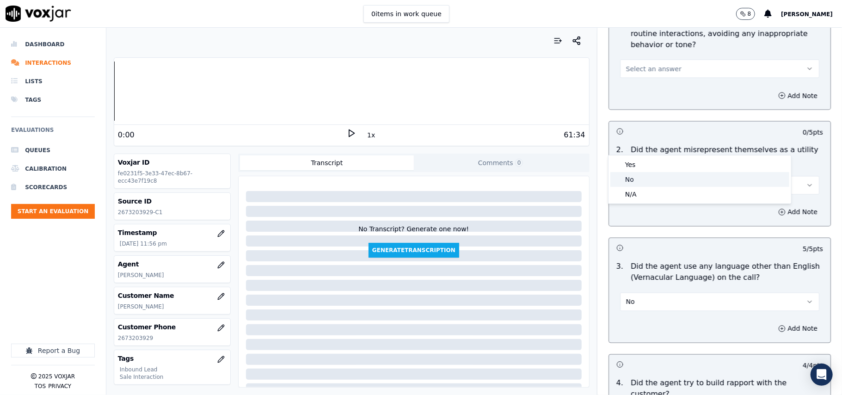
click at [635, 176] on div "No" at bounding box center [699, 179] width 179 height 15
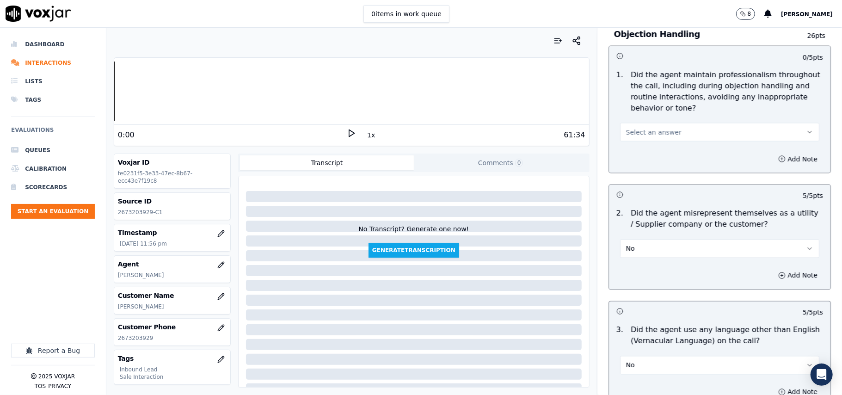
scroll to position [1046, 0]
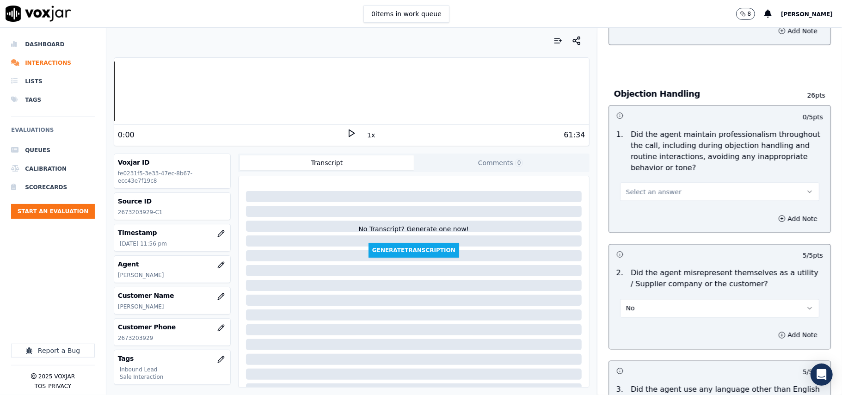
click at [662, 183] on button "Select an answer" at bounding box center [719, 192] width 199 height 18
click at [653, 169] on div "Yes" at bounding box center [699, 171] width 179 height 15
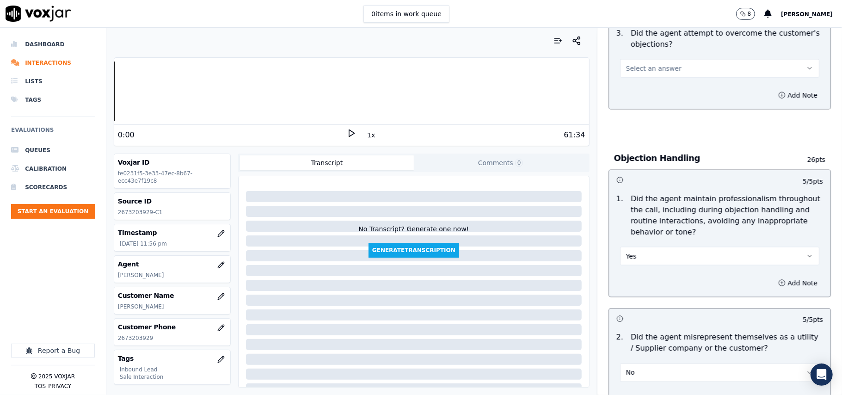
scroll to position [923, 0]
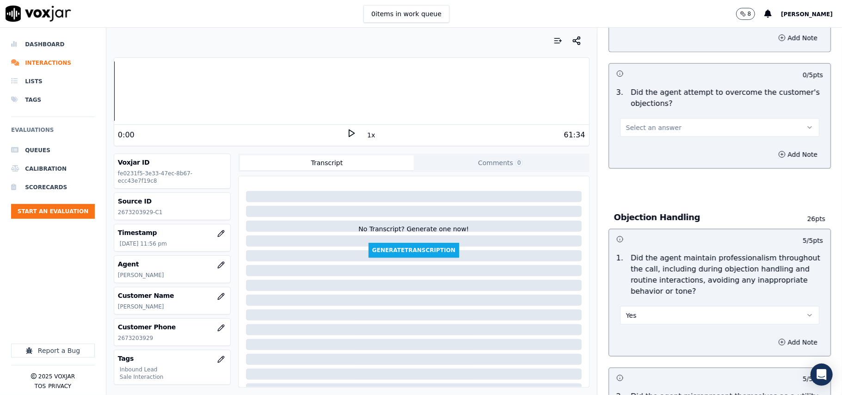
click at [667, 118] on button "Select an answer" at bounding box center [719, 127] width 199 height 18
click at [665, 111] on div "Yes" at bounding box center [699, 106] width 179 height 15
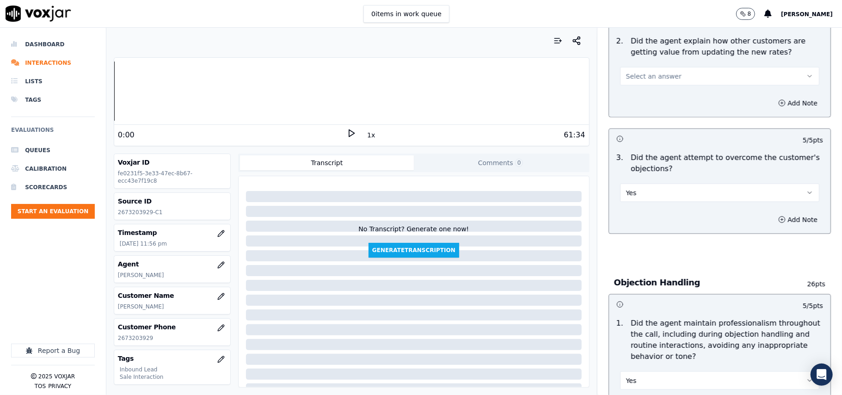
scroll to position [800, 0]
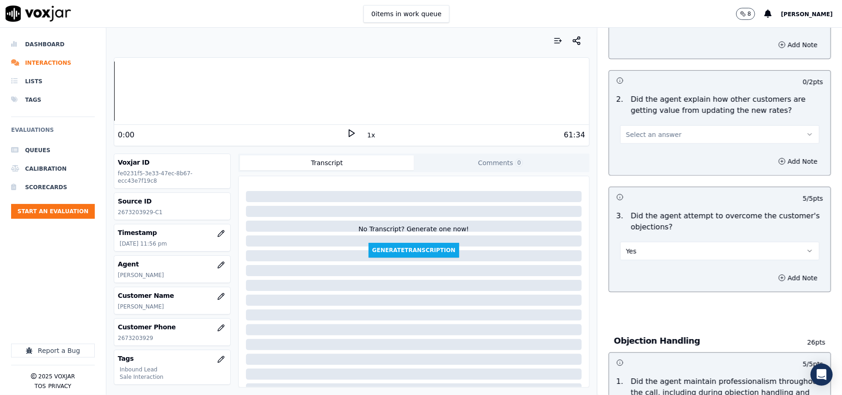
click at [678, 125] on button "Select an answer" at bounding box center [719, 134] width 199 height 18
click at [671, 115] on div "Yes" at bounding box center [699, 112] width 179 height 15
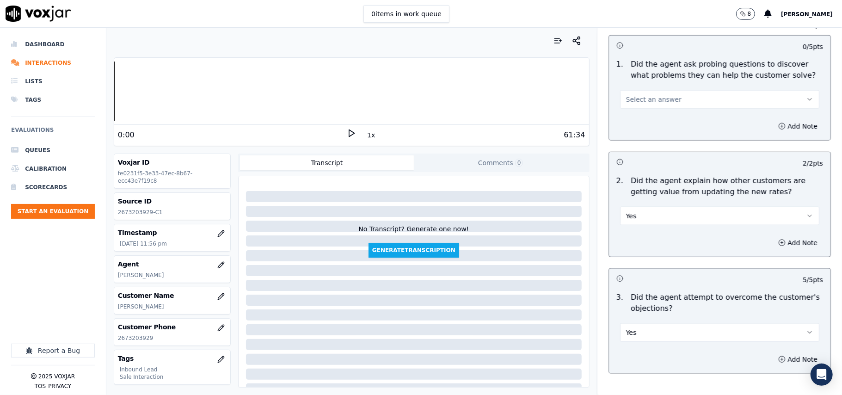
scroll to position [615, 0]
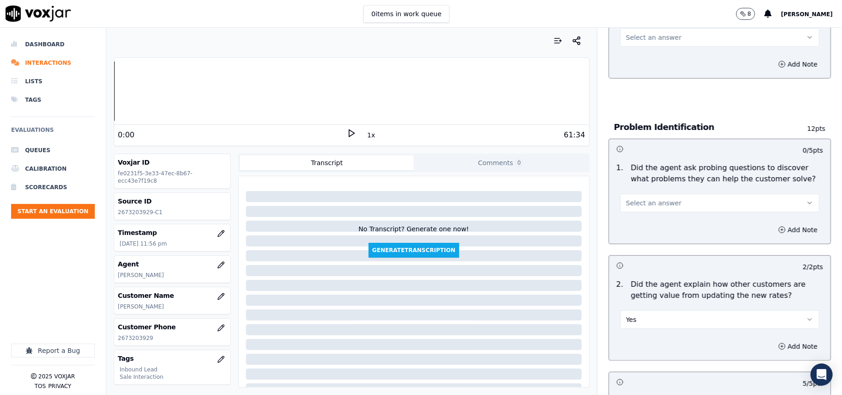
click at [658, 198] on span "Select an answer" at bounding box center [653, 202] width 55 height 9
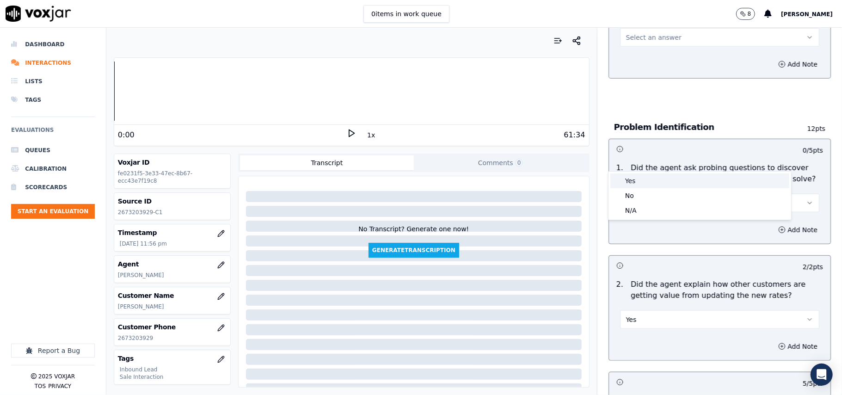
click at [662, 176] on div "Yes" at bounding box center [699, 180] width 179 height 15
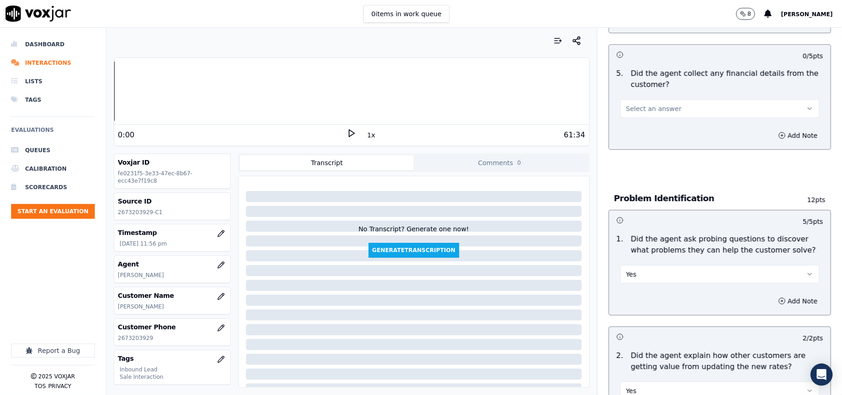
scroll to position [492, 0]
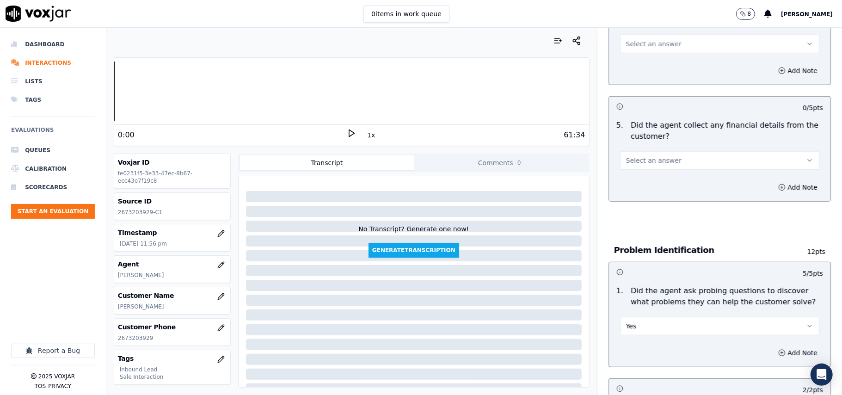
click at [662, 151] on button "Select an answer" at bounding box center [719, 160] width 199 height 18
click at [656, 153] on div "No" at bounding box center [699, 153] width 179 height 15
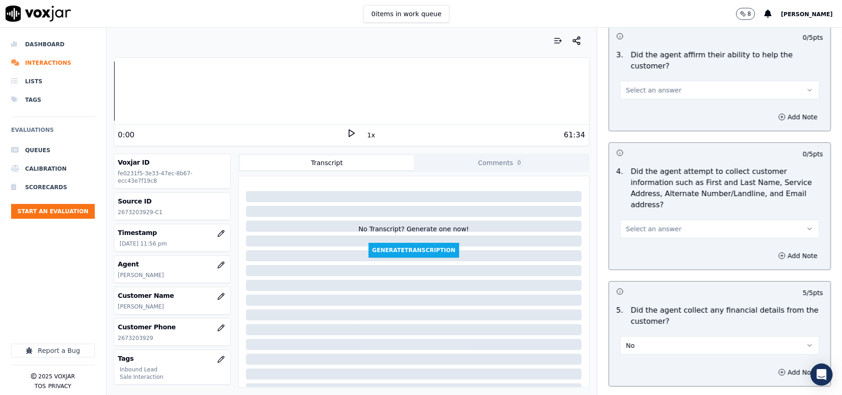
scroll to position [91, 0]
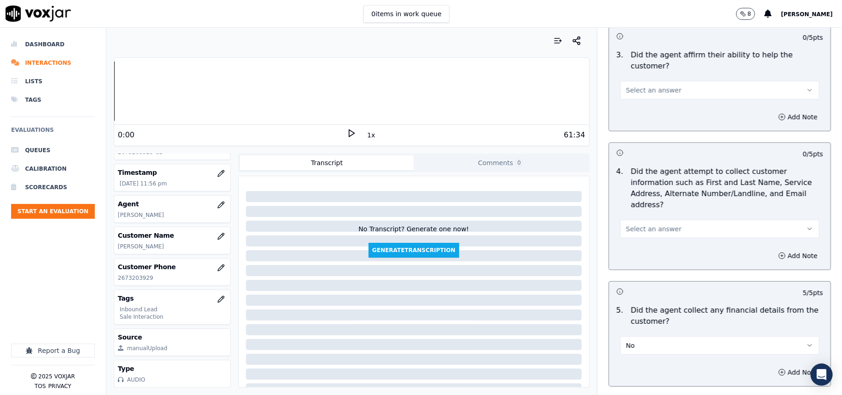
drag, startPoint x: 683, startPoint y: 183, endPoint x: 677, endPoint y: 191, distance: 10.2
click at [683, 220] on button "Select an answer" at bounding box center [719, 229] width 199 height 18
click at [638, 208] on div "Yes" at bounding box center [699, 206] width 179 height 15
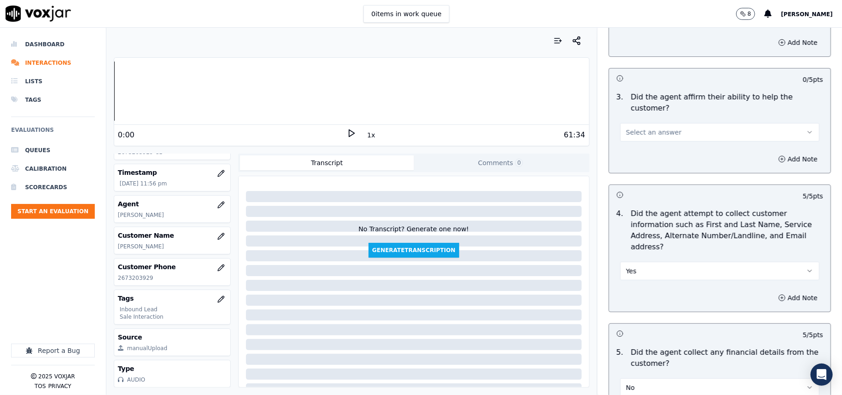
scroll to position [245, 0]
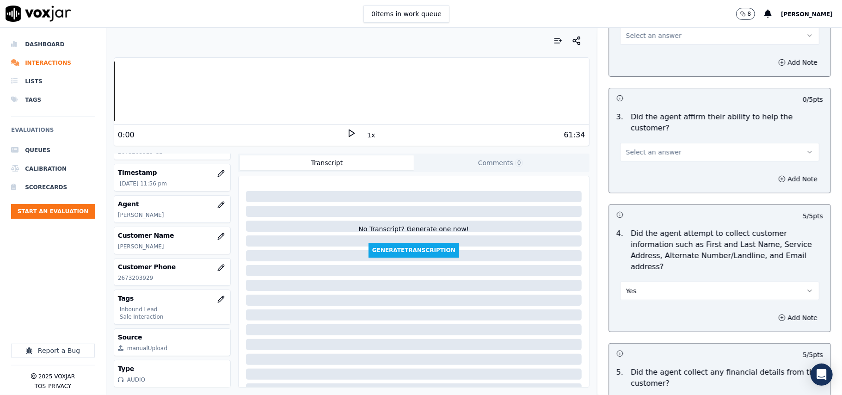
click at [666, 143] on button "Select an answer" at bounding box center [719, 152] width 199 height 18
click at [657, 139] on div "Yes" at bounding box center [699, 140] width 179 height 15
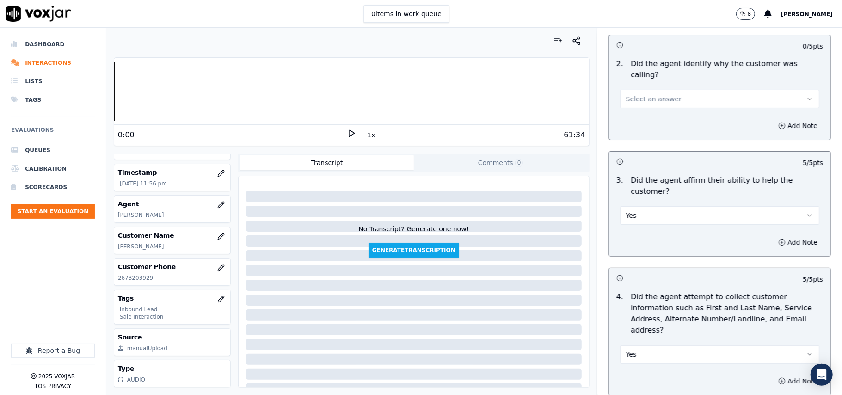
scroll to position [122, 0]
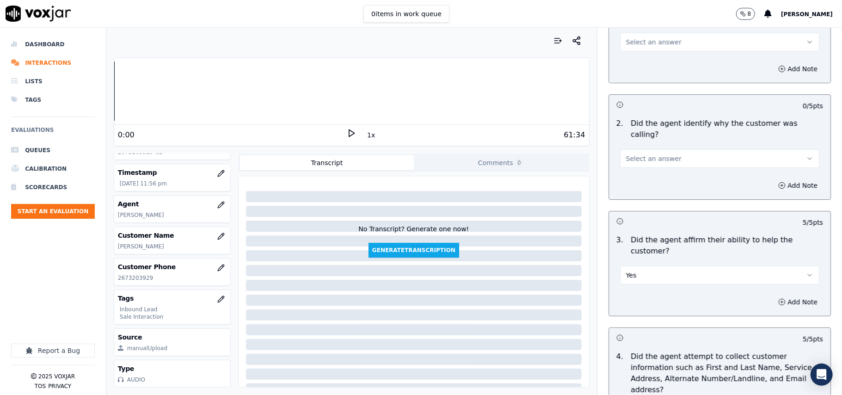
click at [627, 154] on span "Select an answer" at bounding box center [653, 158] width 55 height 9
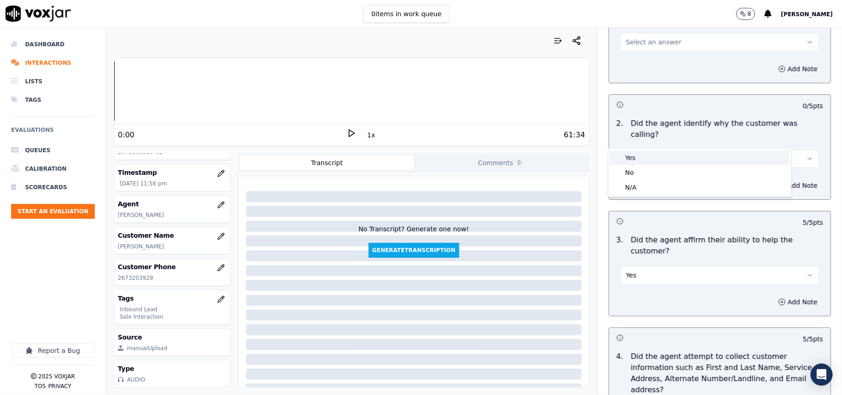
click at [627, 161] on div "Yes" at bounding box center [699, 157] width 179 height 15
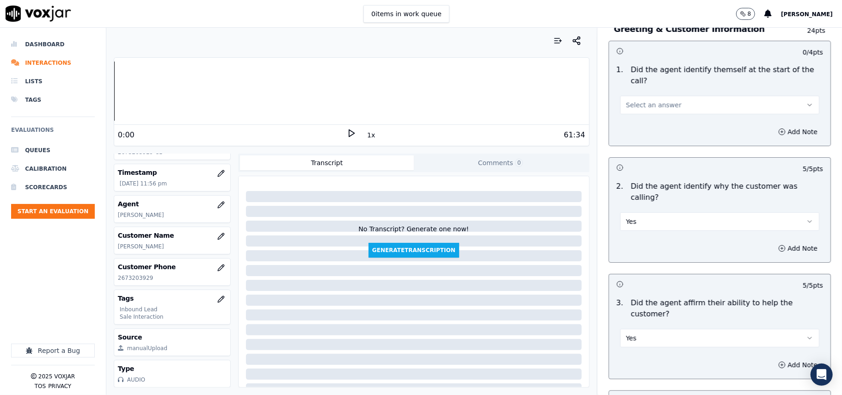
scroll to position [0, 0]
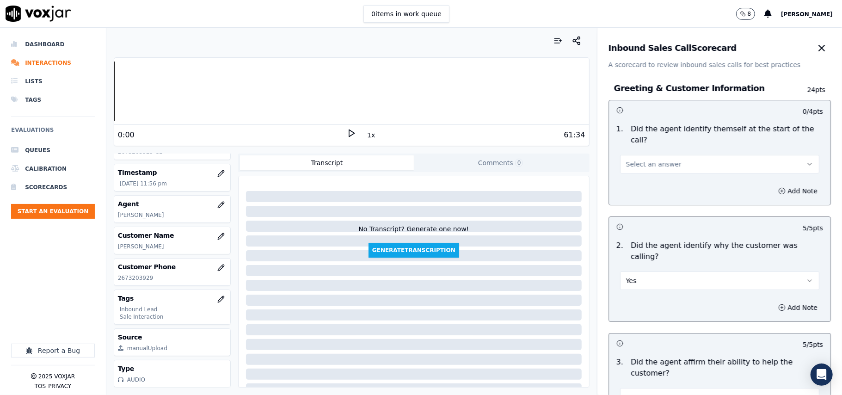
click at [634, 159] on span "Select an answer" at bounding box center [653, 163] width 55 height 9
click at [626, 178] on div "Yes" at bounding box center [699, 174] width 179 height 15
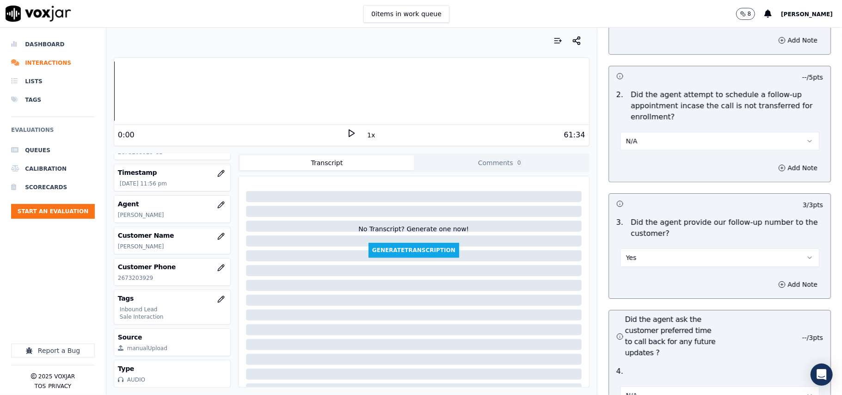
scroll to position [2636, 0]
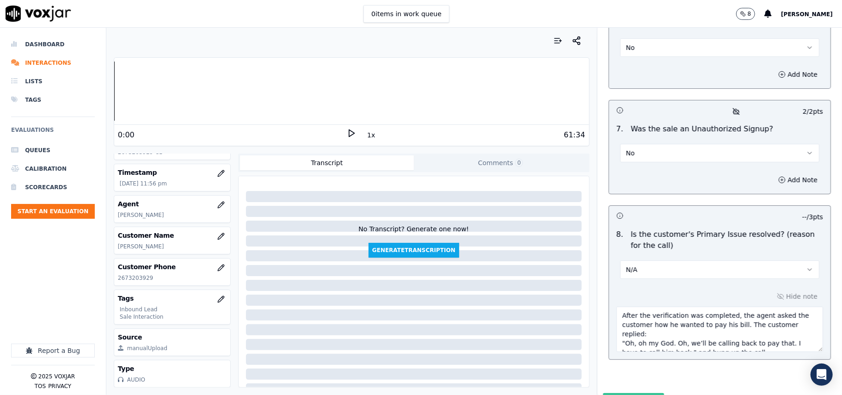
click at [606, 393] on button "Submit Scores" at bounding box center [633, 401] width 61 height 17
